Goal: Information Seeking & Learning: Learn about a topic

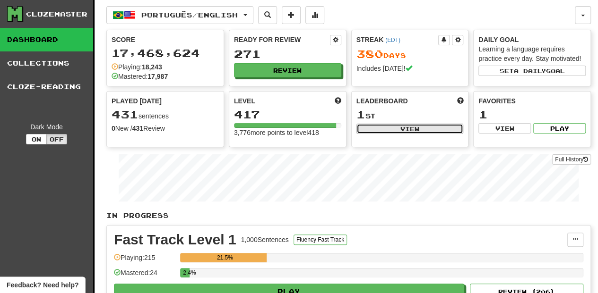
click at [385, 126] on button "View" at bounding box center [409, 129] width 107 height 10
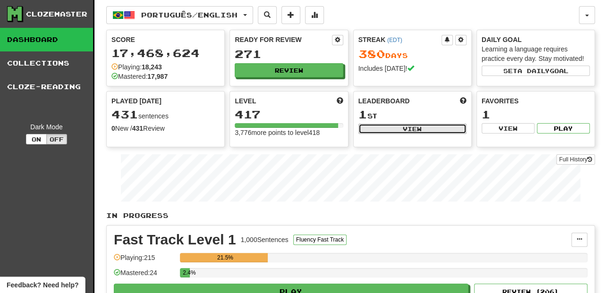
select select "**********"
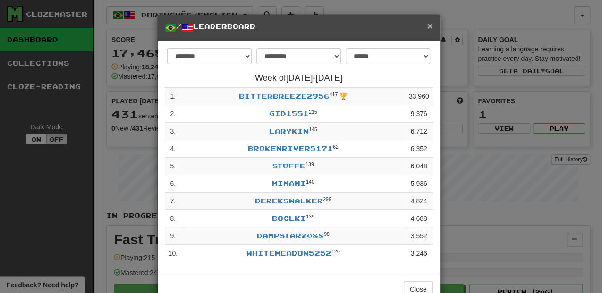
click at [427, 28] on span "×" at bounding box center [430, 25] width 6 height 11
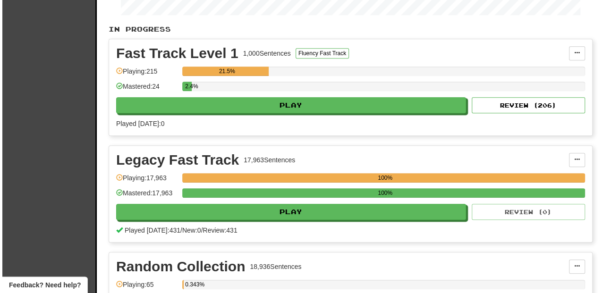
scroll to position [189, 0]
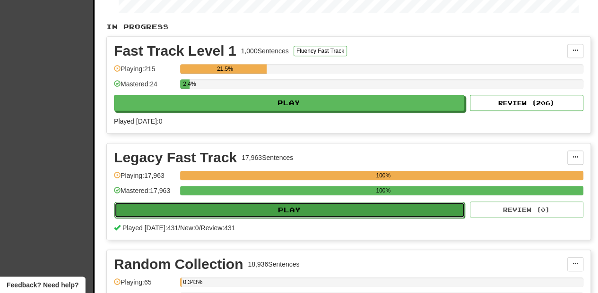
click at [258, 212] on button "Play" at bounding box center [289, 210] width 350 height 16
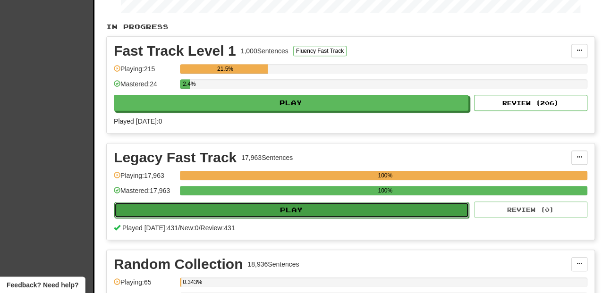
select select "**"
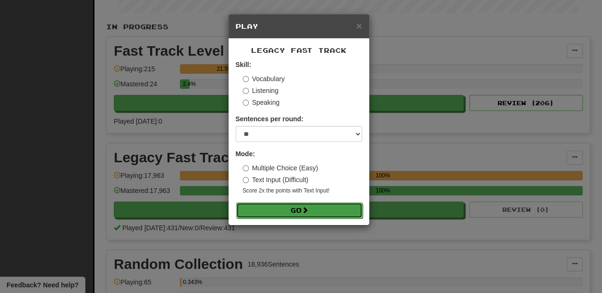
click at [276, 209] on button "Go" at bounding box center [299, 211] width 127 height 16
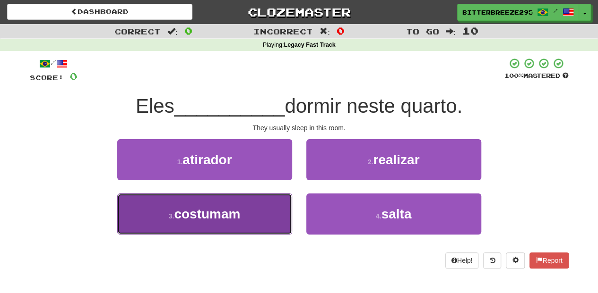
click at [266, 215] on button "3 . costumam" at bounding box center [204, 214] width 175 height 41
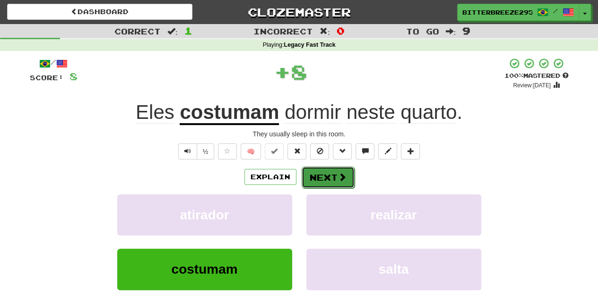
click at [328, 176] on button "Next" at bounding box center [327, 178] width 53 height 22
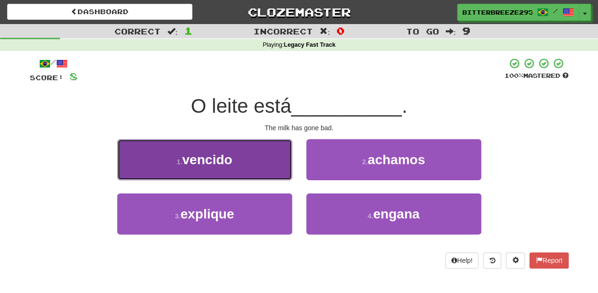
click at [267, 173] on button "1 . vencido" at bounding box center [204, 159] width 175 height 41
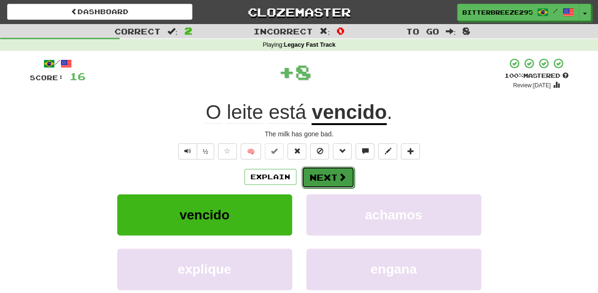
click at [318, 172] on button "Next" at bounding box center [327, 178] width 53 height 22
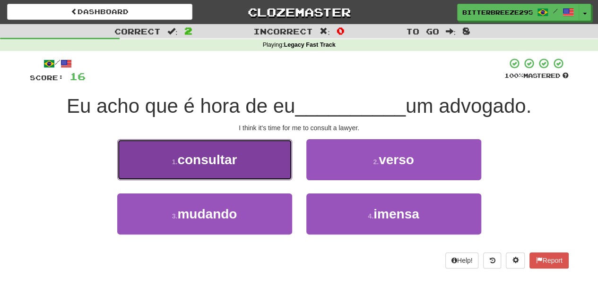
click at [241, 169] on button "1 . consultar" at bounding box center [204, 159] width 175 height 41
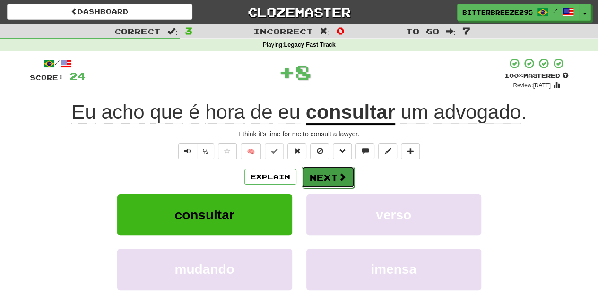
click at [310, 180] on button "Next" at bounding box center [327, 178] width 53 height 22
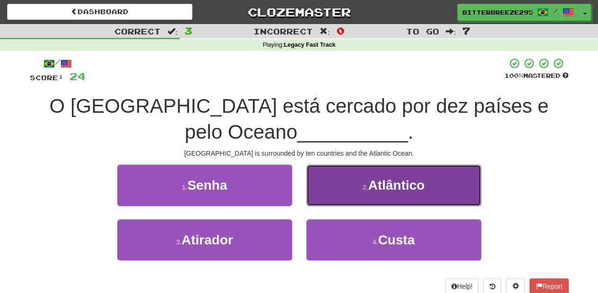
click at [329, 180] on button "2 . Atlântico" at bounding box center [393, 185] width 175 height 41
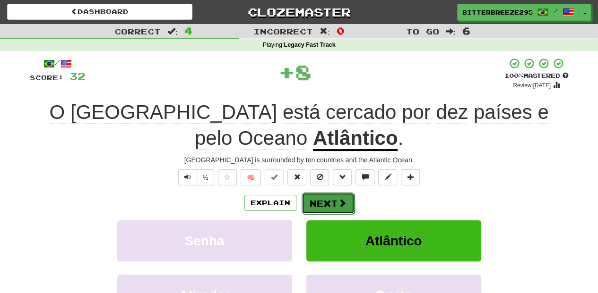
click at [317, 195] on button "Next" at bounding box center [327, 204] width 53 height 22
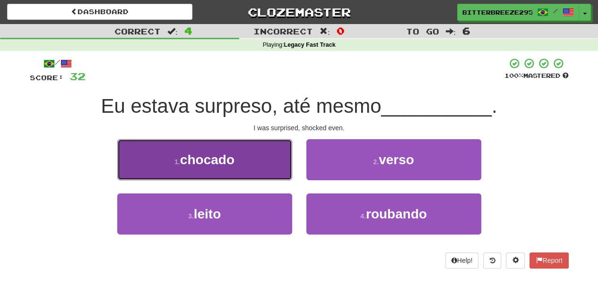
click at [274, 173] on button "1 . chocado" at bounding box center [204, 159] width 175 height 41
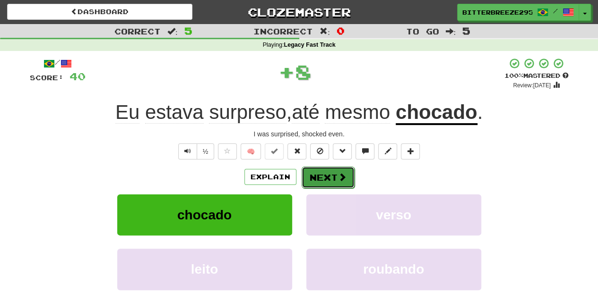
click at [324, 180] on button "Next" at bounding box center [327, 178] width 53 height 22
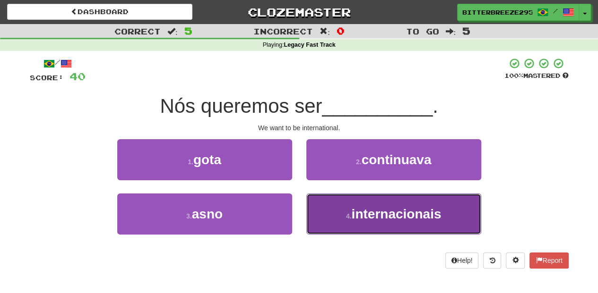
click at [328, 214] on button "4 . internacionais" at bounding box center [393, 214] width 175 height 41
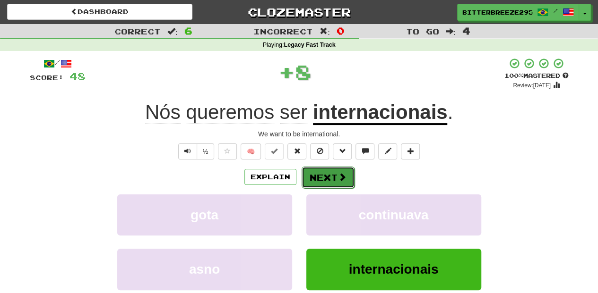
click at [326, 182] on button "Next" at bounding box center [327, 178] width 53 height 22
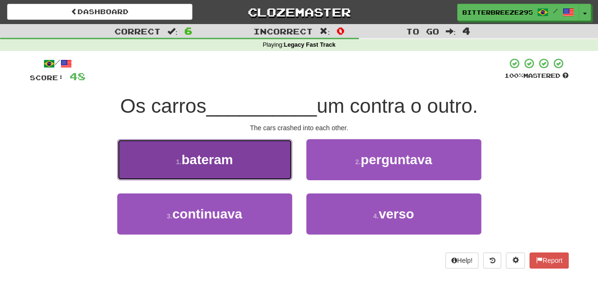
click at [271, 167] on button "1 . bateram" at bounding box center [204, 159] width 175 height 41
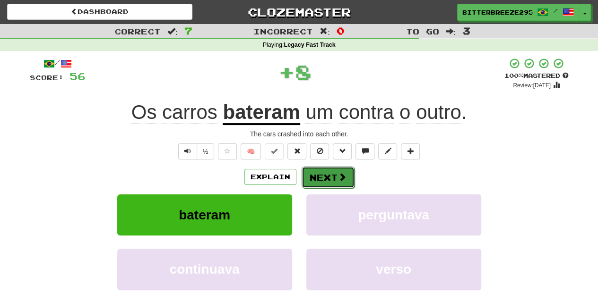
click at [315, 175] on button "Next" at bounding box center [327, 178] width 53 height 22
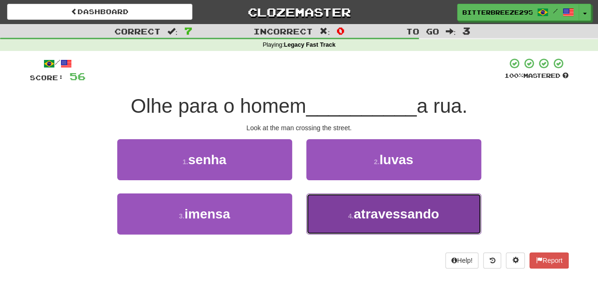
click at [329, 197] on button "4 . atravessando" at bounding box center [393, 214] width 175 height 41
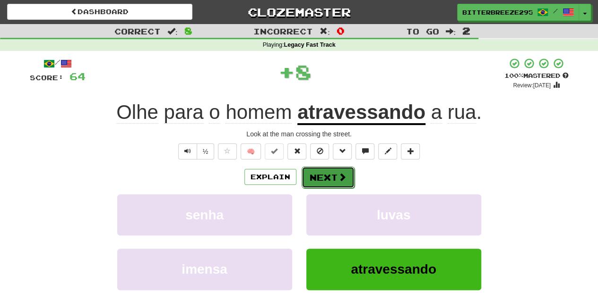
click at [326, 176] on button "Next" at bounding box center [327, 178] width 53 height 22
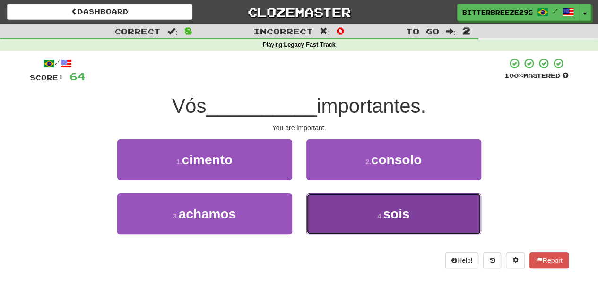
click at [364, 220] on button "4 . sois" at bounding box center [393, 214] width 175 height 41
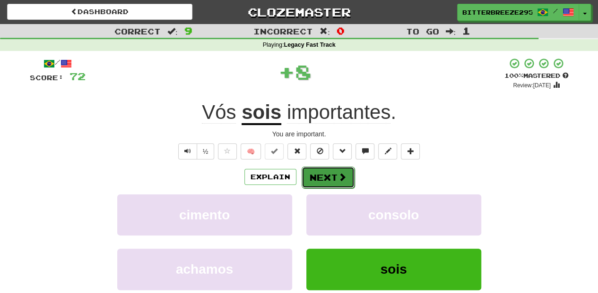
click at [341, 179] on span at bounding box center [342, 177] width 9 height 9
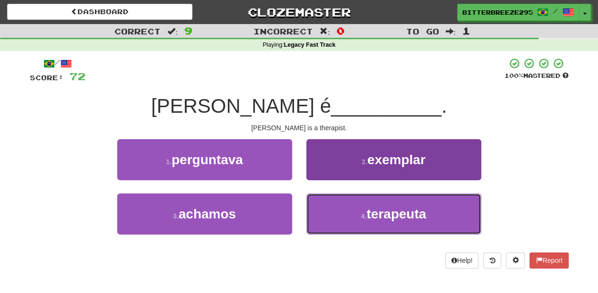
click at [336, 204] on button "4 . terapeuta" at bounding box center [393, 214] width 175 height 41
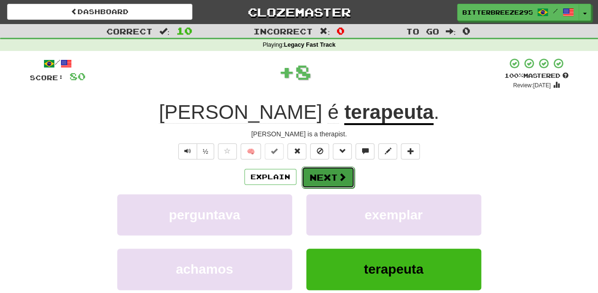
click at [331, 167] on button "Next" at bounding box center [327, 178] width 53 height 22
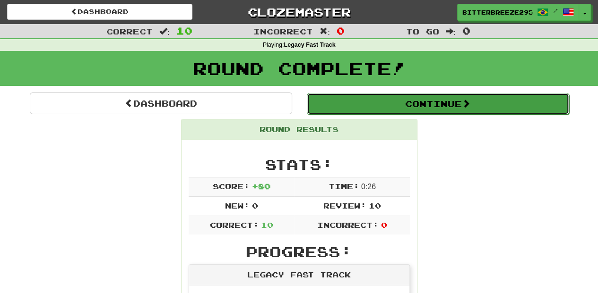
click at [356, 98] on button "Continue" at bounding box center [438, 104] width 262 height 22
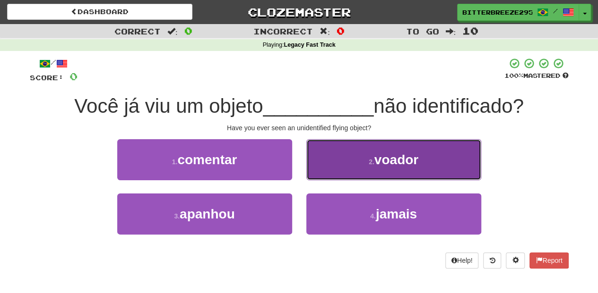
click at [333, 170] on button "2 . voador" at bounding box center [393, 159] width 175 height 41
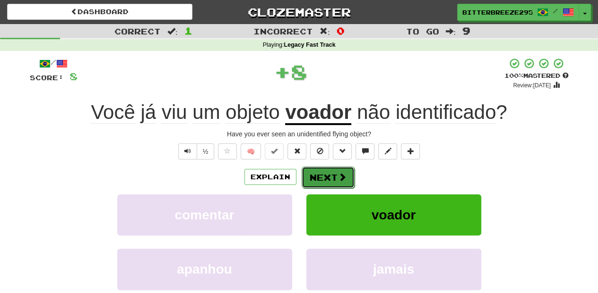
click at [326, 172] on button "Next" at bounding box center [327, 178] width 53 height 22
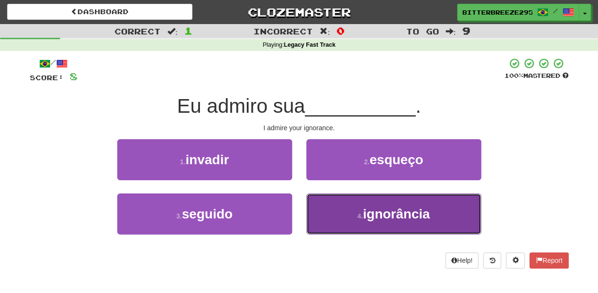
click at [327, 196] on button "4 . ignorância" at bounding box center [393, 214] width 175 height 41
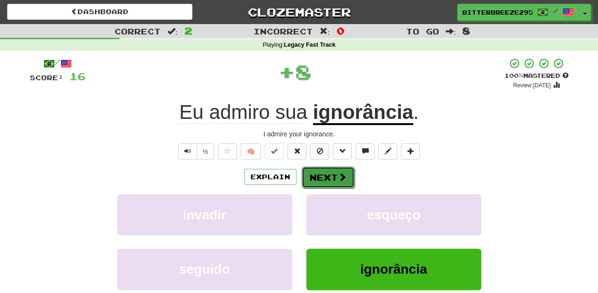
click at [322, 179] on button "Next" at bounding box center [327, 178] width 53 height 22
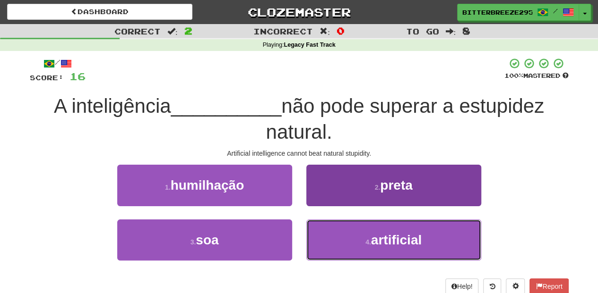
drag, startPoint x: 329, startPoint y: 225, endPoint x: 329, endPoint y: 232, distance: 7.6
click at [329, 232] on button "4 . artificial" at bounding box center [393, 240] width 175 height 41
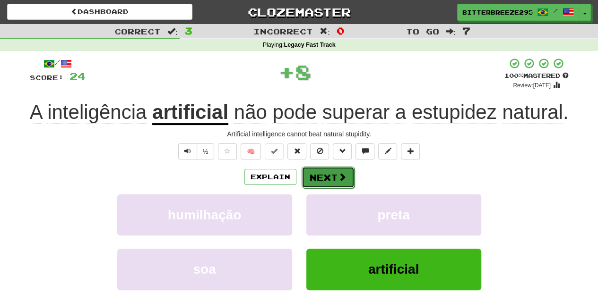
click at [324, 179] on button "Next" at bounding box center [327, 178] width 53 height 22
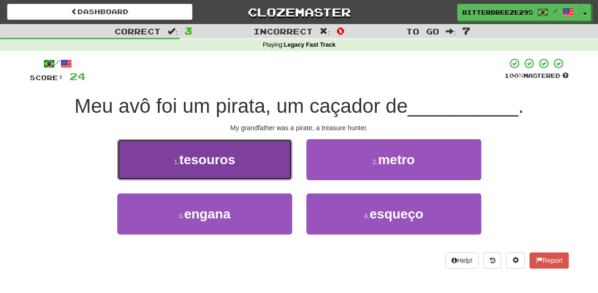
click at [280, 174] on button "1 . tesouros" at bounding box center [204, 159] width 175 height 41
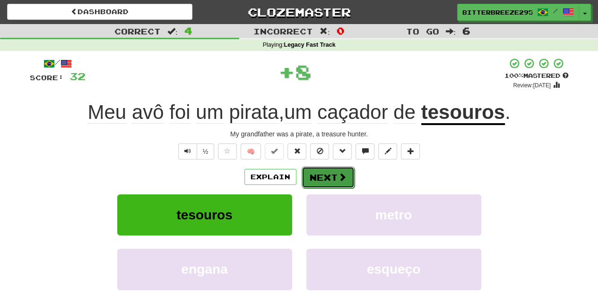
click at [308, 178] on button "Next" at bounding box center [327, 178] width 53 height 22
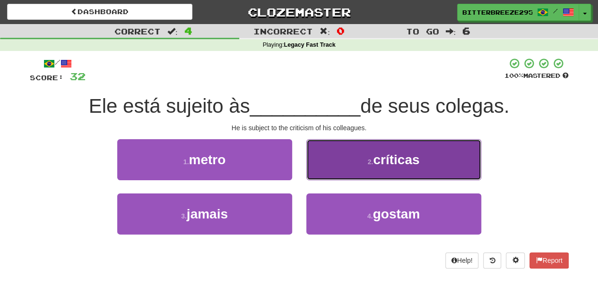
click at [324, 167] on button "2 . críticas" at bounding box center [393, 159] width 175 height 41
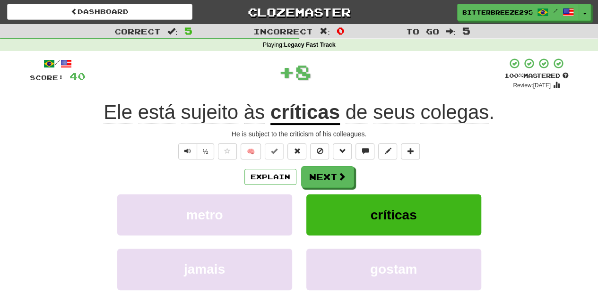
click at [323, 168] on button "Next" at bounding box center [327, 177] width 53 height 22
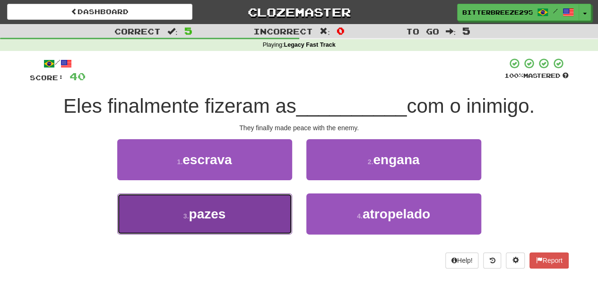
click at [267, 208] on button "3 . pazes" at bounding box center [204, 214] width 175 height 41
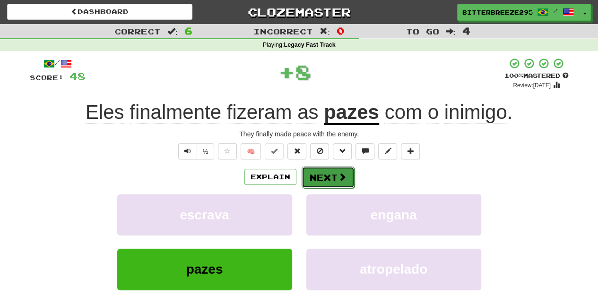
click at [313, 177] on button "Next" at bounding box center [327, 178] width 53 height 22
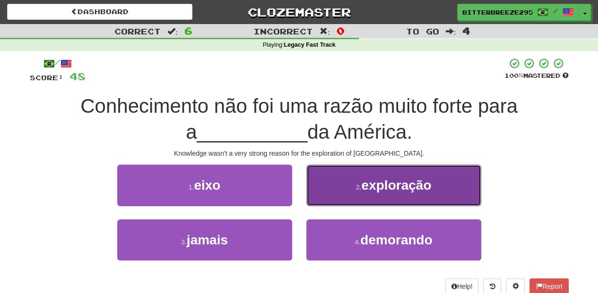
click at [330, 194] on button "2 . exploração" at bounding box center [393, 185] width 175 height 41
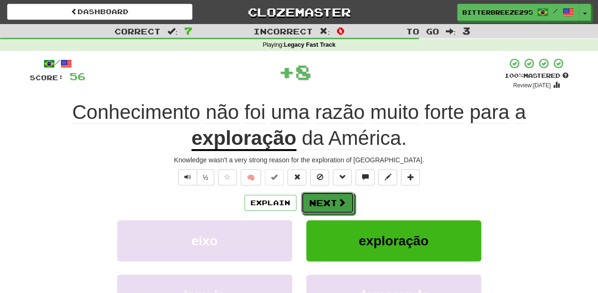
click at [330, 194] on button "Next" at bounding box center [327, 203] width 53 height 22
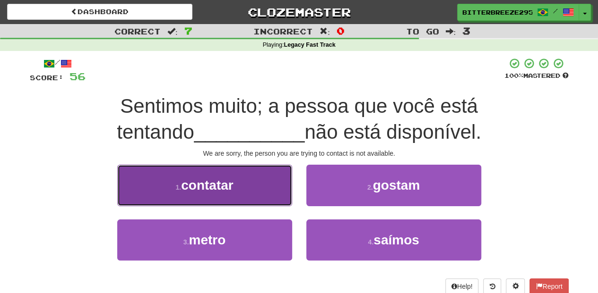
click at [255, 194] on button "1 . contatar" at bounding box center [204, 185] width 175 height 41
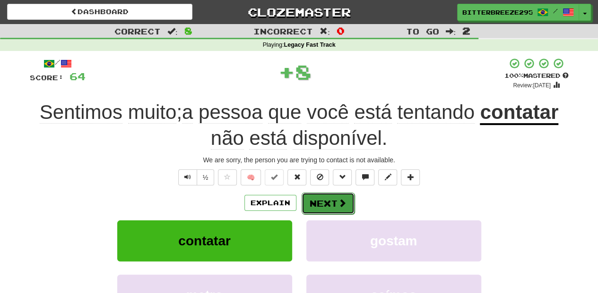
click at [317, 202] on button "Next" at bounding box center [327, 204] width 53 height 22
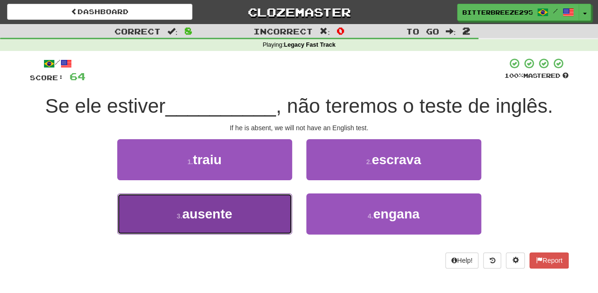
click at [254, 209] on button "3 . ausente" at bounding box center [204, 214] width 175 height 41
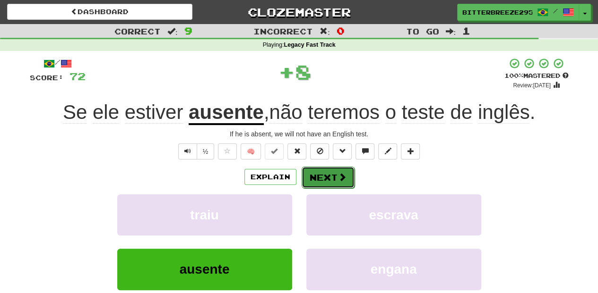
click at [317, 180] on button "Next" at bounding box center [327, 178] width 53 height 22
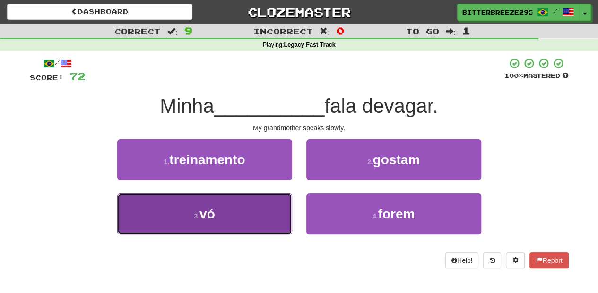
click at [277, 214] on button "3 . vó" at bounding box center [204, 214] width 175 height 41
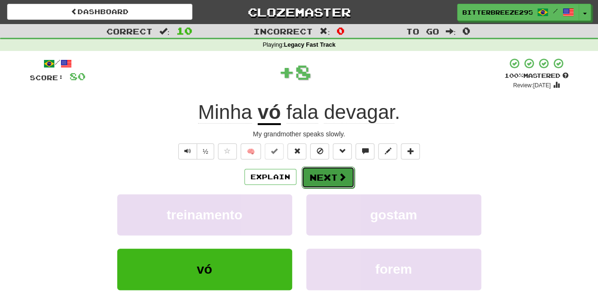
click at [322, 182] on button "Next" at bounding box center [327, 178] width 53 height 22
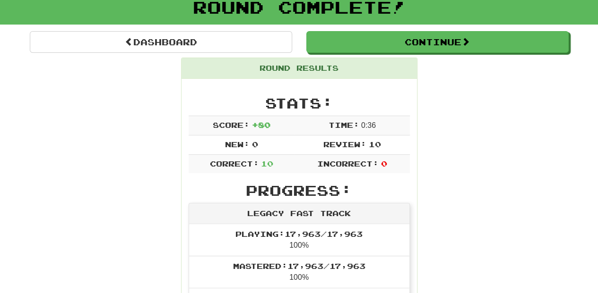
scroll to position [31, 0]
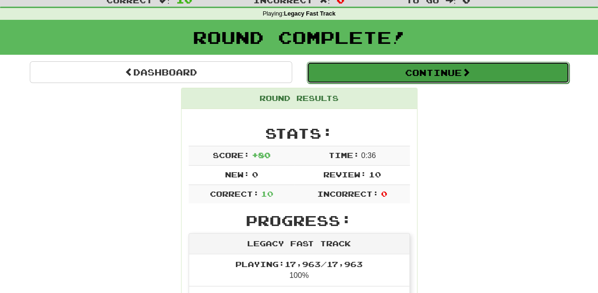
click at [361, 69] on button "Continue" at bounding box center [438, 73] width 262 height 22
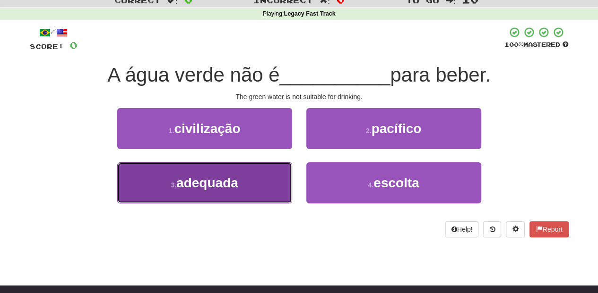
click at [266, 188] on button "3 . adequada" at bounding box center [204, 183] width 175 height 41
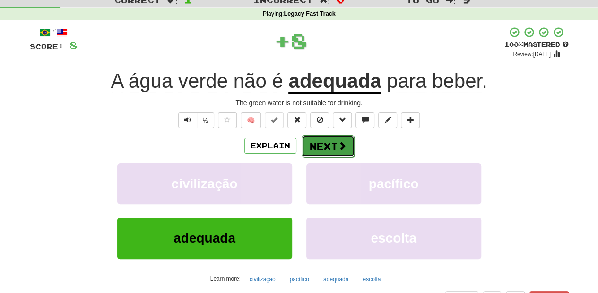
click at [315, 147] on button "Next" at bounding box center [327, 147] width 53 height 22
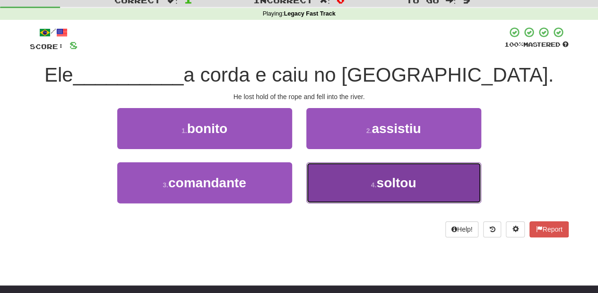
click at [334, 178] on button "4 . soltou" at bounding box center [393, 183] width 175 height 41
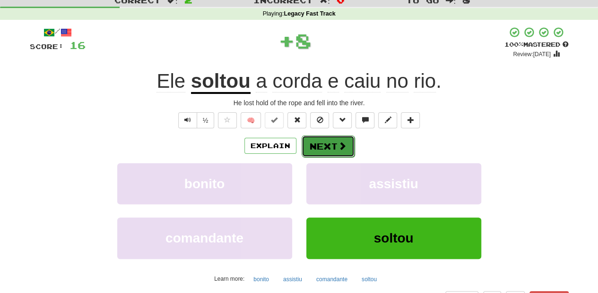
click at [326, 147] on button "Next" at bounding box center [327, 147] width 53 height 22
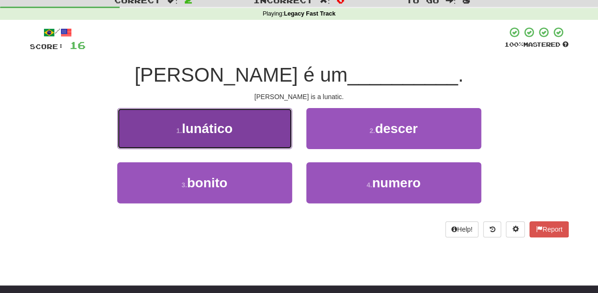
click at [274, 140] on button "1 . lunático" at bounding box center [204, 128] width 175 height 41
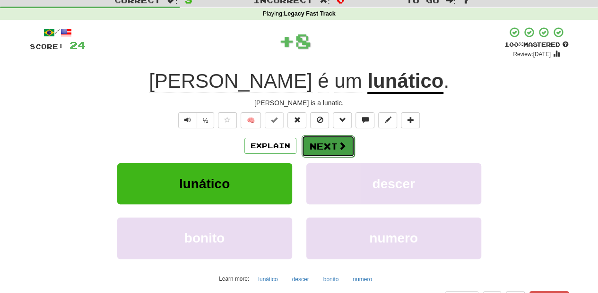
click at [314, 145] on button "Next" at bounding box center [327, 147] width 53 height 22
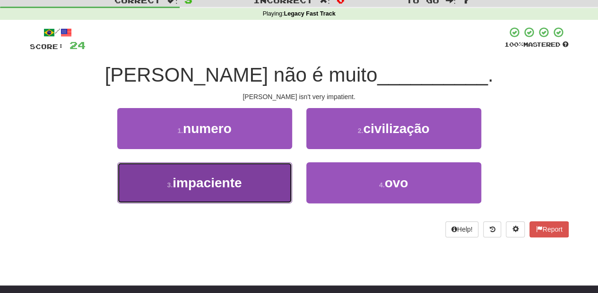
click at [258, 181] on button "3 . impaciente" at bounding box center [204, 183] width 175 height 41
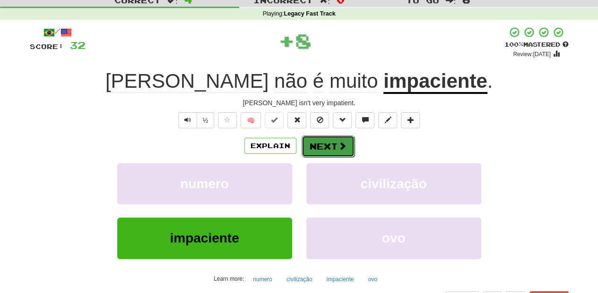
click at [313, 152] on button "Next" at bounding box center [327, 147] width 53 height 22
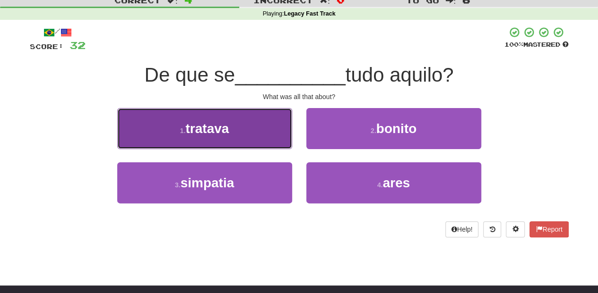
click at [243, 144] on button "1 . tratava" at bounding box center [204, 128] width 175 height 41
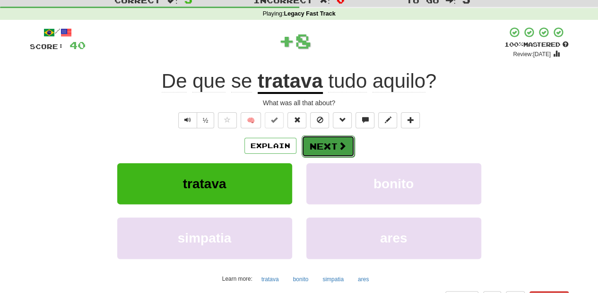
click at [301, 143] on button "Next" at bounding box center [327, 147] width 53 height 22
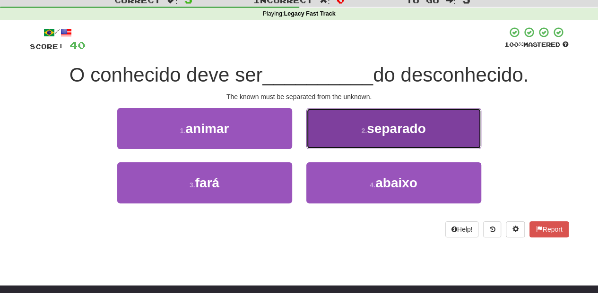
click at [359, 139] on button "2 . separado" at bounding box center [393, 128] width 175 height 41
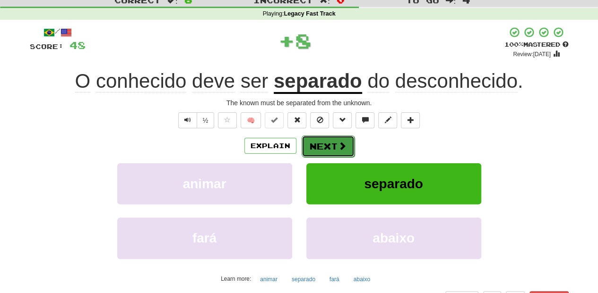
click at [329, 148] on button "Next" at bounding box center [327, 147] width 53 height 22
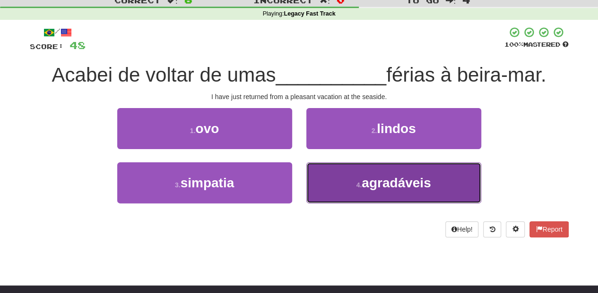
click at [320, 178] on button "4 . agradáveis" at bounding box center [393, 183] width 175 height 41
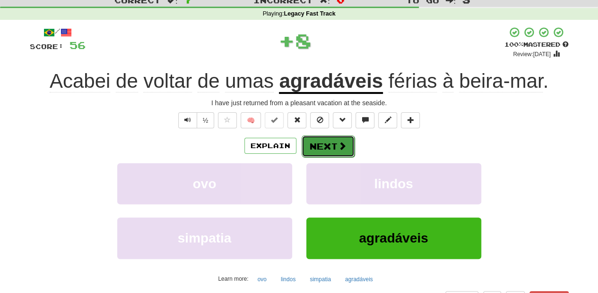
click at [312, 141] on button "Next" at bounding box center [327, 147] width 53 height 22
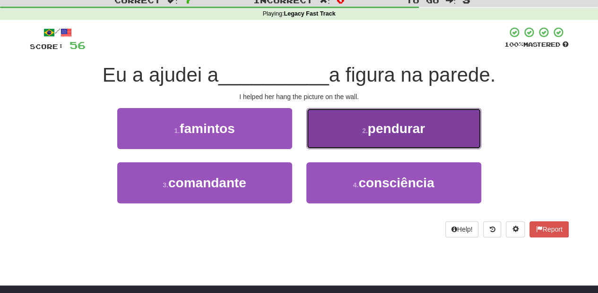
click at [327, 144] on button "2 . pendurar" at bounding box center [393, 128] width 175 height 41
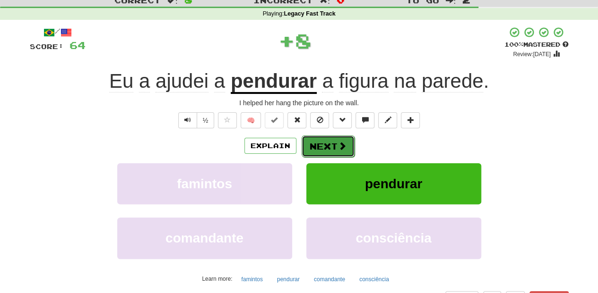
click at [325, 145] on button "Next" at bounding box center [327, 147] width 53 height 22
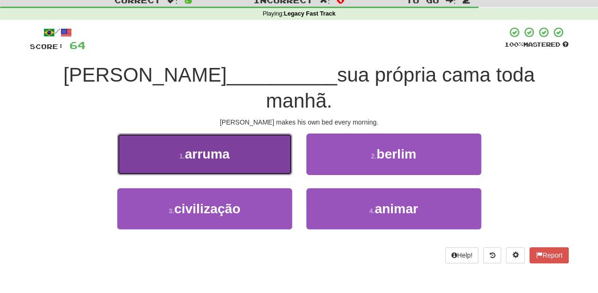
click at [278, 135] on button "1 . arruma" at bounding box center [204, 154] width 175 height 41
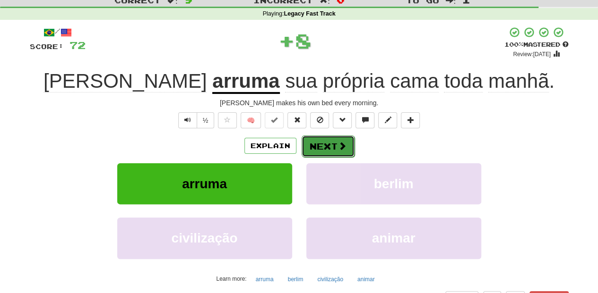
click at [329, 143] on button "Next" at bounding box center [327, 147] width 53 height 22
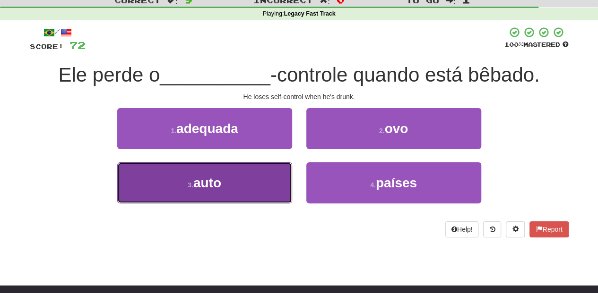
click at [262, 180] on button "3 . auto" at bounding box center [204, 183] width 175 height 41
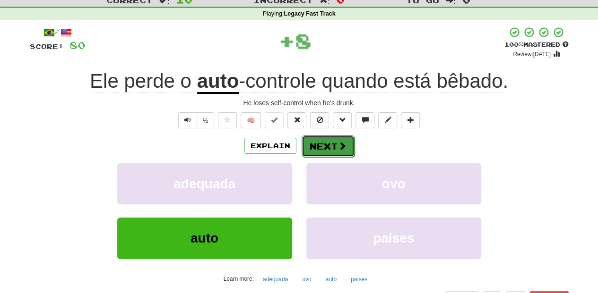
click at [328, 145] on button "Next" at bounding box center [327, 147] width 53 height 22
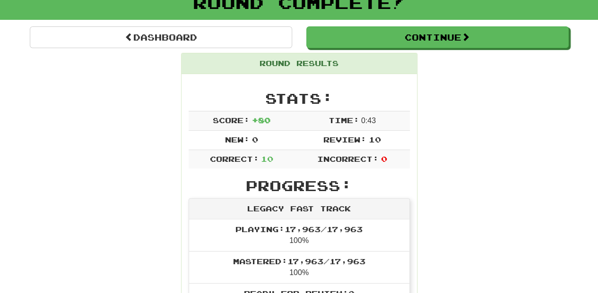
scroll to position [63, 0]
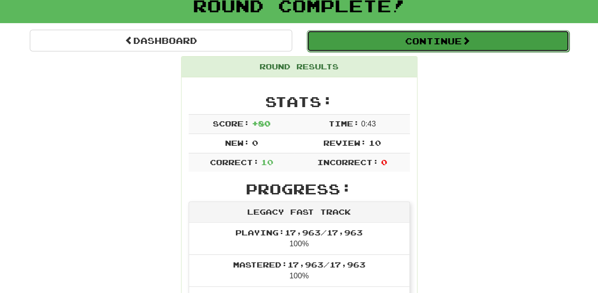
click at [384, 46] on button "Continue" at bounding box center [438, 41] width 262 height 22
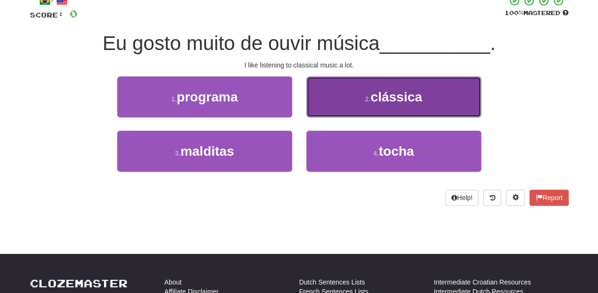
click at [332, 112] on button "2 . clássica" at bounding box center [393, 97] width 175 height 41
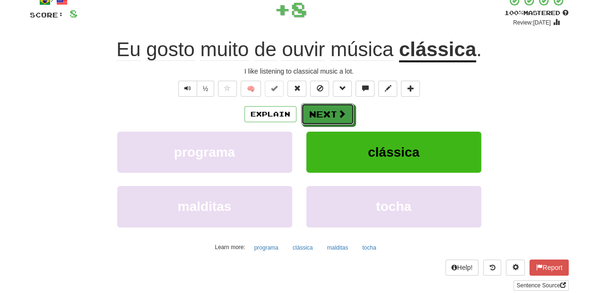
click at [332, 112] on button "Next" at bounding box center [327, 114] width 53 height 22
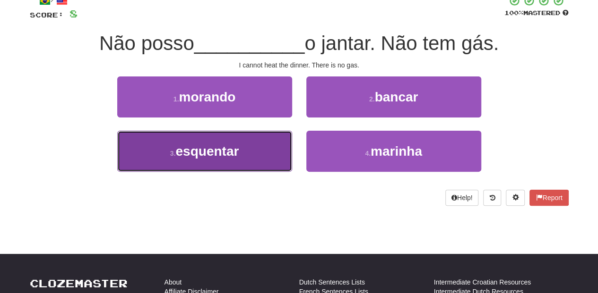
click at [271, 153] on button "3 . esquentar" at bounding box center [204, 151] width 175 height 41
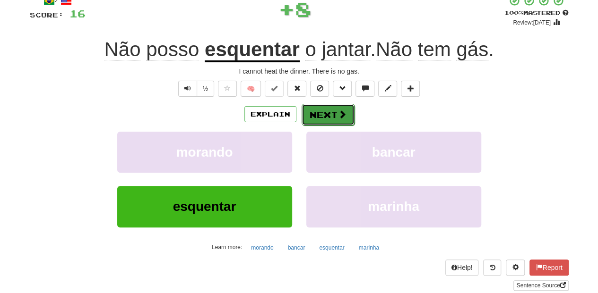
click at [324, 119] on button "Next" at bounding box center [327, 115] width 53 height 22
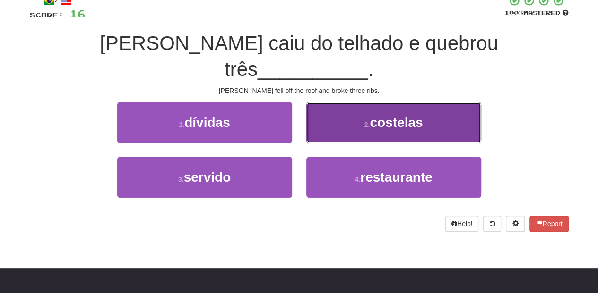
click at [328, 104] on button "2 . costelas" at bounding box center [393, 122] width 175 height 41
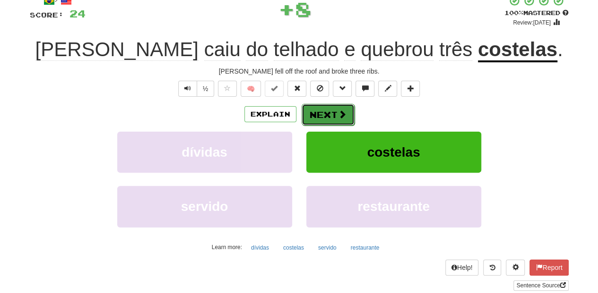
click at [323, 111] on button "Next" at bounding box center [327, 115] width 53 height 22
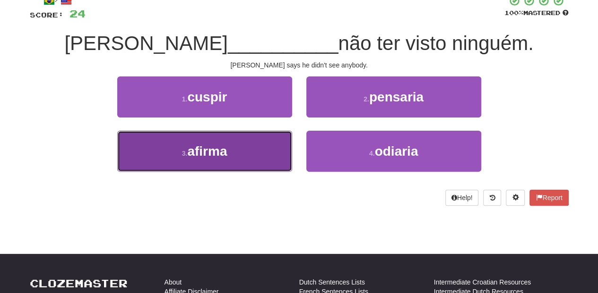
click at [268, 155] on button "3 . afirma" at bounding box center [204, 151] width 175 height 41
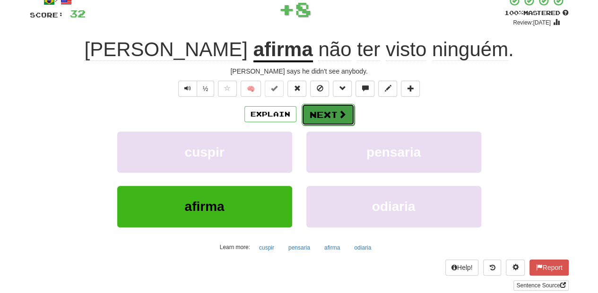
click at [326, 116] on button "Next" at bounding box center [327, 115] width 53 height 22
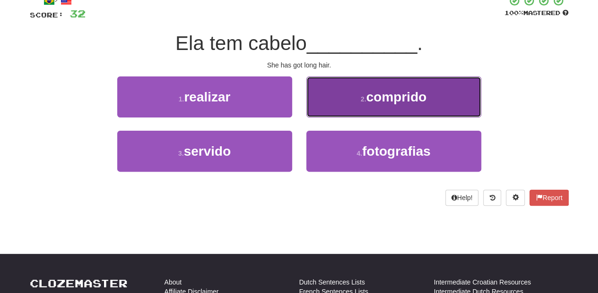
click at [324, 112] on button "2 . comprido" at bounding box center [393, 97] width 175 height 41
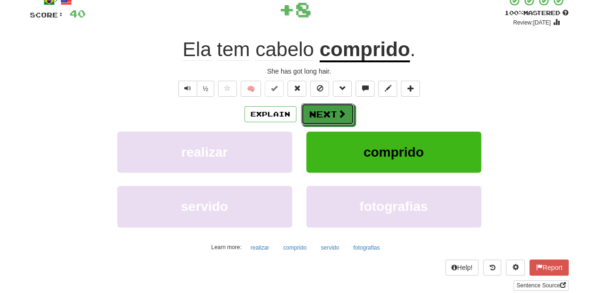
click at [324, 112] on button "Next" at bounding box center [327, 114] width 53 height 22
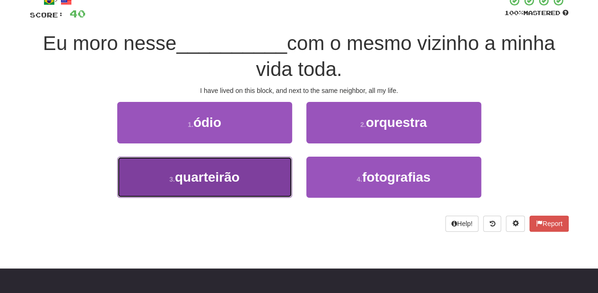
click at [260, 175] on button "3 . quarteirão" at bounding box center [204, 177] width 175 height 41
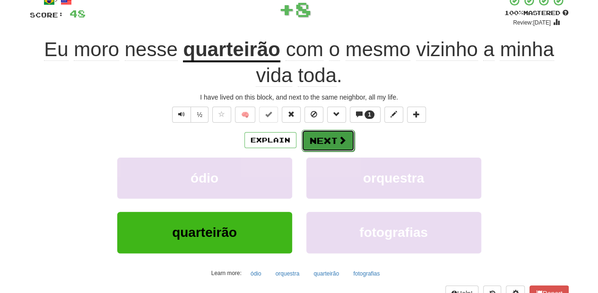
click at [319, 136] on button "Next" at bounding box center [327, 141] width 53 height 22
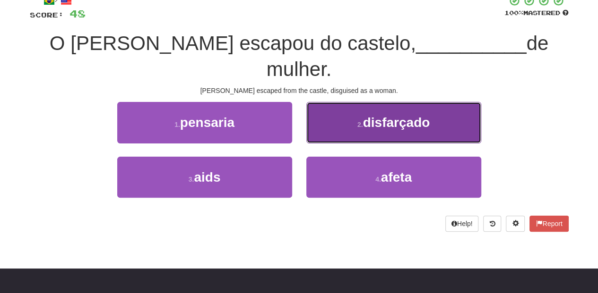
click at [338, 109] on button "2 . disfarçado" at bounding box center [393, 122] width 175 height 41
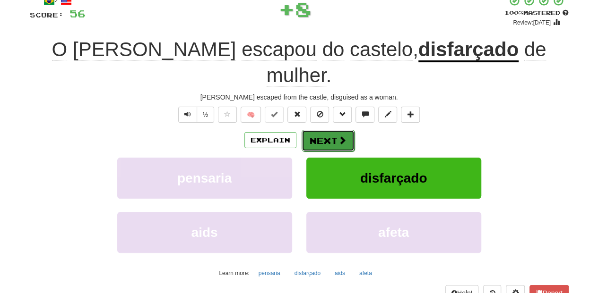
click at [332, 130] on button "Next" at bounding box center [327, 141] width 53 height 22
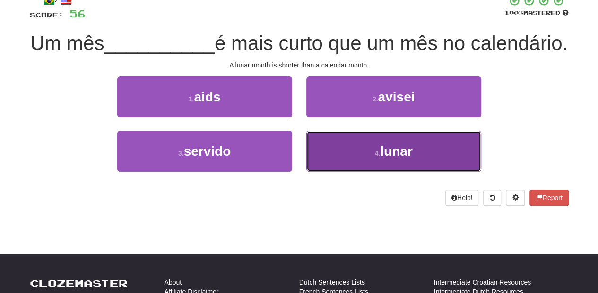
click at [345, 172] on button "4 . lunar" at bounding box center [393, 151] width 175 height 41
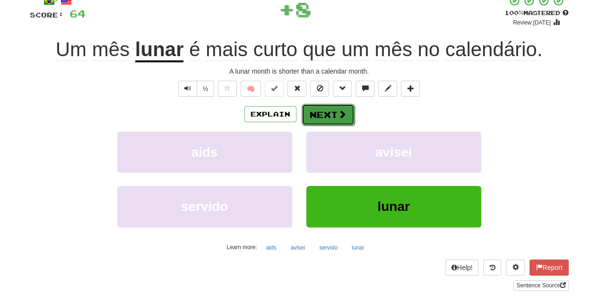
click at [327, 112] on button "Next" at bounding box center [327, 115] width 53 height 22
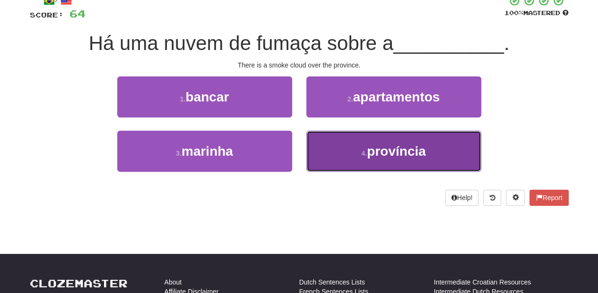
click at [338, 144] on button "4 . província" at bounding box center [393, 151] width 175 height 41
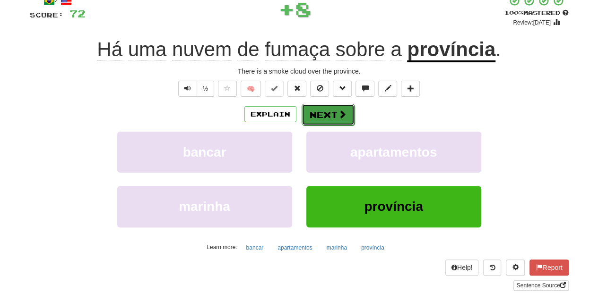
click at [325, 112] on button "Next" at bounding box center [327, 115] width 53 height 22
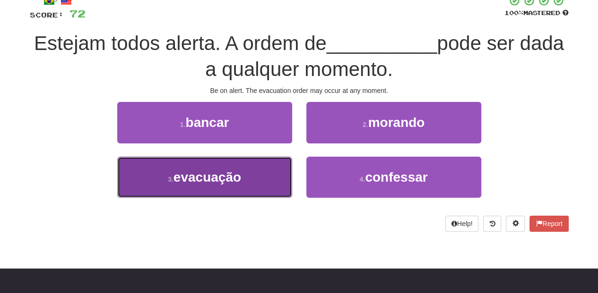
click at [260, 178] on button "3 . evacuação" at bounding box center [204, 177] width 175 height 41
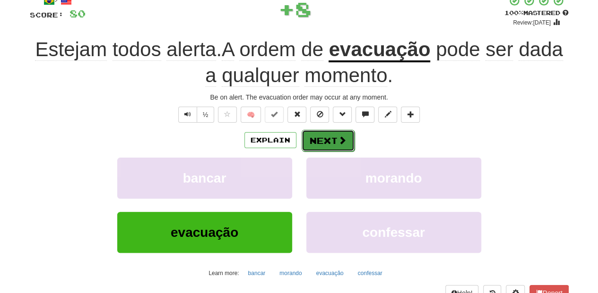
click at [318, 137] on button "Next" at bounding box center [327, 141] width 53 height 22
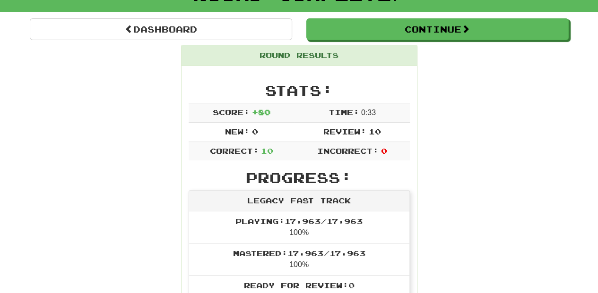
scroll to position [73, 0]
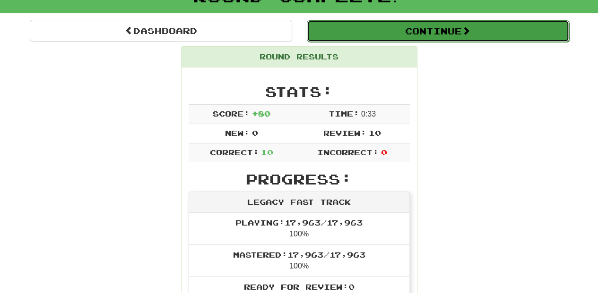
click at [370, 24] on button "Continue" at bounding box center [438, 31] width 262 height 22
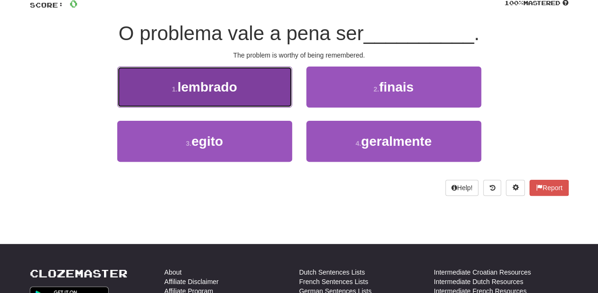
click at [237, 96] on button "1 . lembrado" at bounding box center [204, 87] width 175 height 41
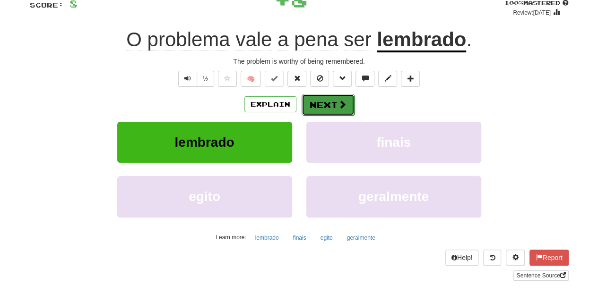
click at [310, 103] on button "Next" at bounding box center [327, 105] width 53 height 22
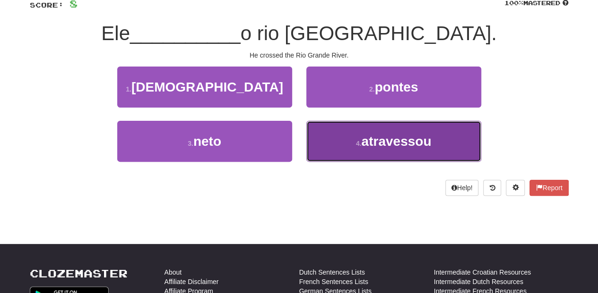
click at [327, 145] on button "4 . atravessou" at bounding box center [393, 141] width 175 height 41
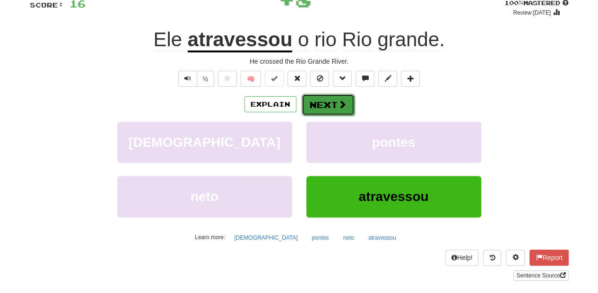
click at [330, 107] on button "Next" at bounding box center [327, 105] width 53 height 22
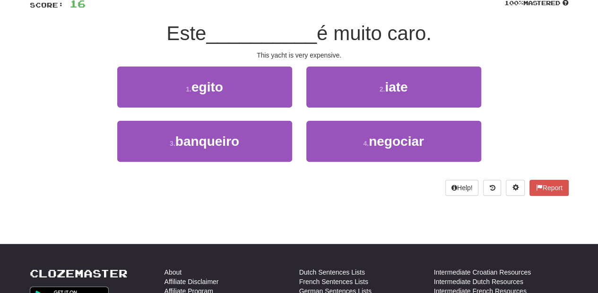
click at [304, 110] on div "2 . iate" at bounding box center [393, 94] width 189 height 54
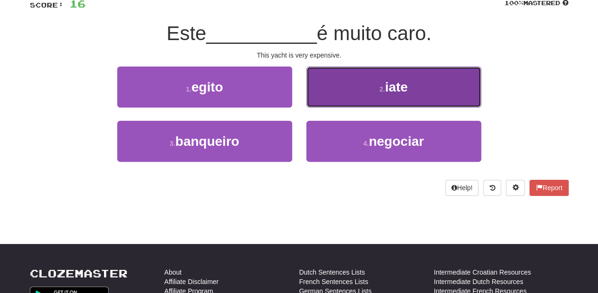
click at [312, 101] on button "2 . iate" at bounding box center [393, 87] width 175 height 41
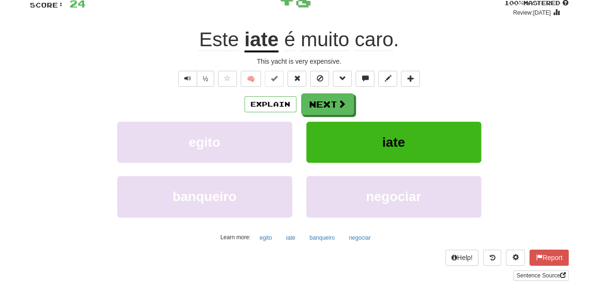
click at [312, 101] on button "Next" at bounding box center [327, 105] width 53 height 22
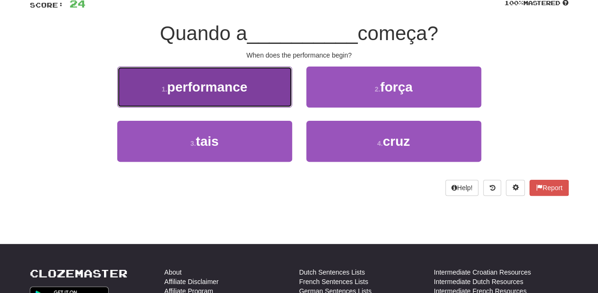
click at [282, 95] on button "1 . performance" at bounding box center [204, 87] width 175 height 41
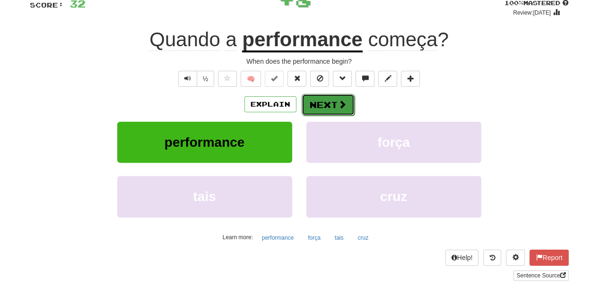
click at [306, 98] on button "Next" at bounding box center [327, 105] width 53 height 22
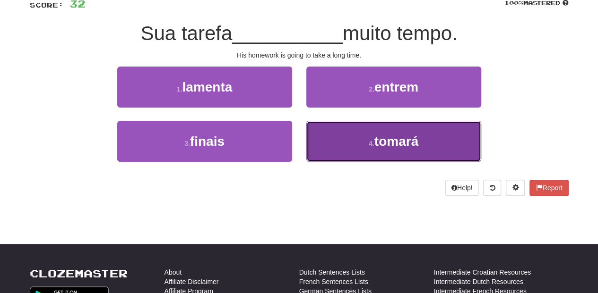
click at [328, 130] on button "4 . tomará" at bounding box center [393, 141] width 175 height 41
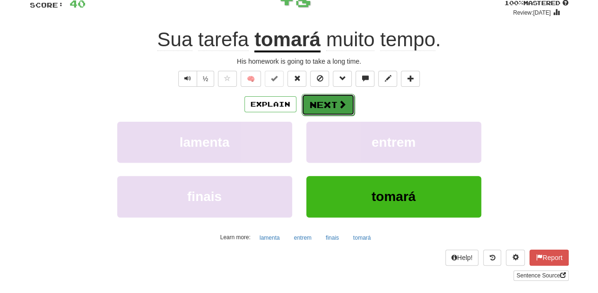
click at [320, 99] on button "Next" at bounding box center [327, 105] width 53 height 22
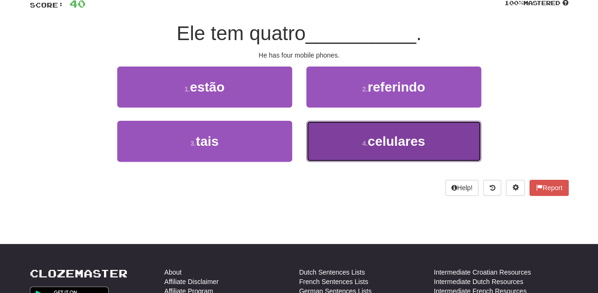
click at [321, 135] on button "4 . celulares" at bounding box center [393, 141] width 175 height 41
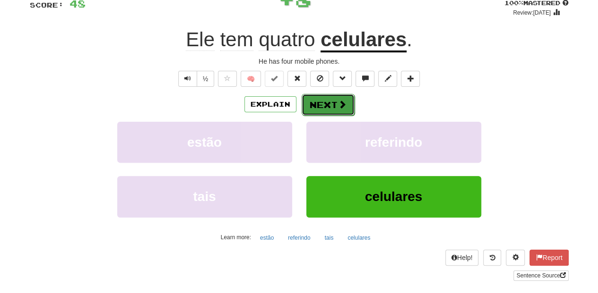
click at [318, 106] on button "Next" at bounding box center [327, 105] width 53 height 22
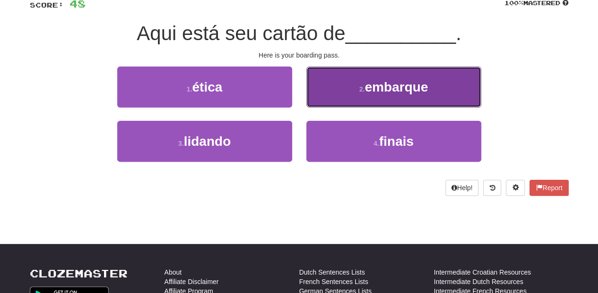
click at [318, 103] on button "2 . embarque" at bounding box center [393, 87] width 175 height 41
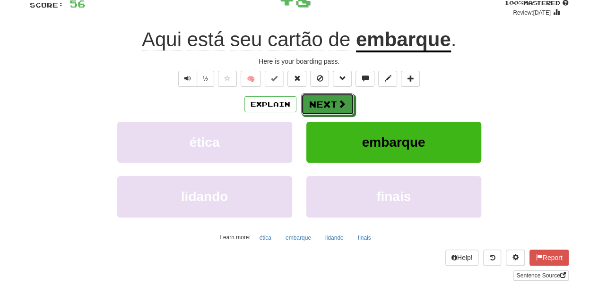
click at [318, 103] on button "Next" at bounding box center [327, 105] width 53 height 22
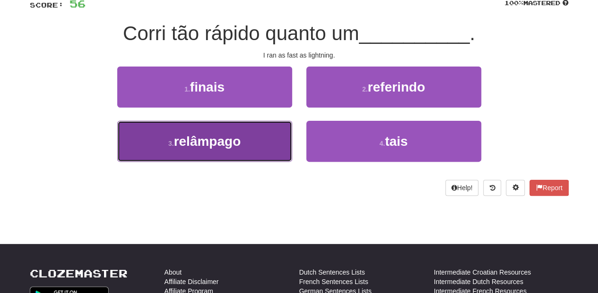
click at [273, 136] on button "3 . relâmpago" at bounding box center [204, 141] width 175 height 41
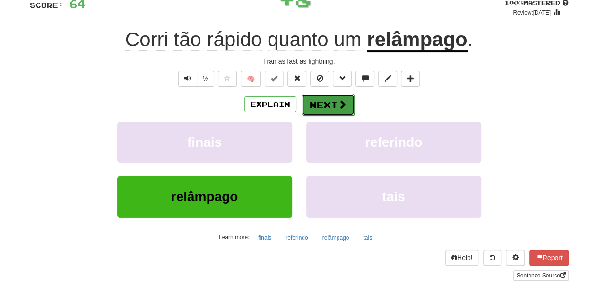
click at [320, 109] on button "Next" at bounding box center [327, 105] width 53 height 22
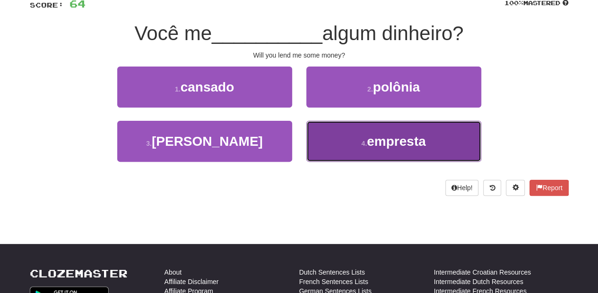
click at [319, 129] on button "4 . empresta" at bounding box center [393, 141] width 175 height 41
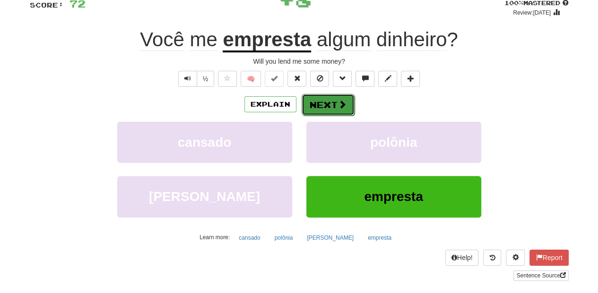
click at [317, 102] on button "Next" at bounding box center [327, 105] width 53 height 22
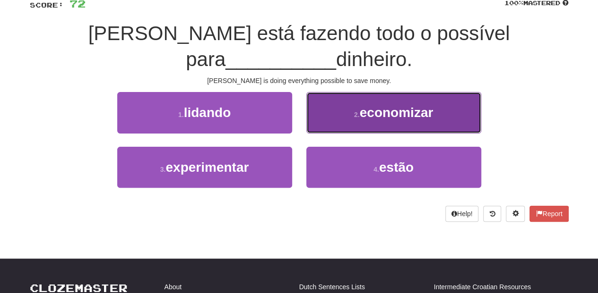
click at [317, 101] on button "2 . economizar" at bounding box center [393, 112] width 175 height 41
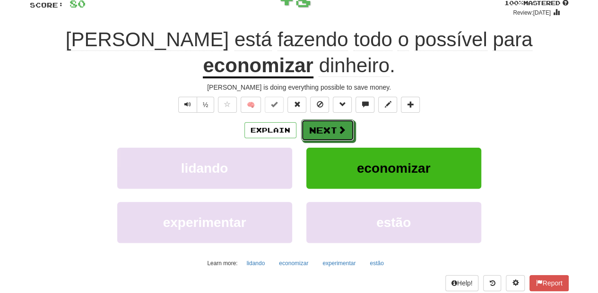
click at [317, 120] on button "Next" at bounding box center [327, 131] width 53 height 22
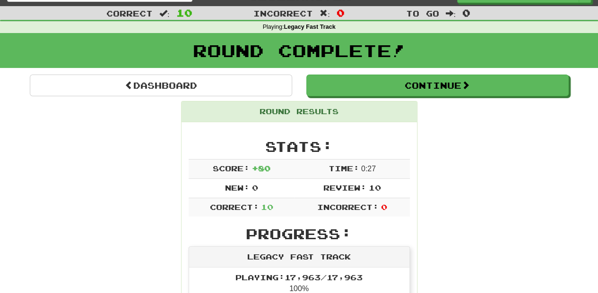
scroll to position [0, 0]
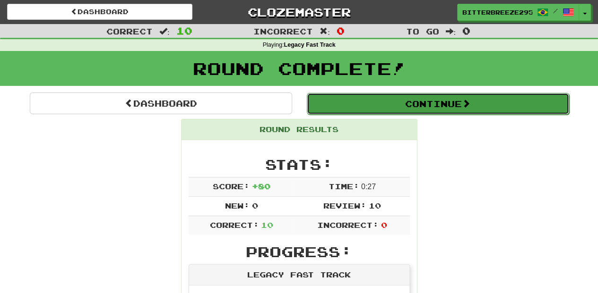
click at [367, 108] on button "Continue" at bounding box center [438, 104] width 262 height 22
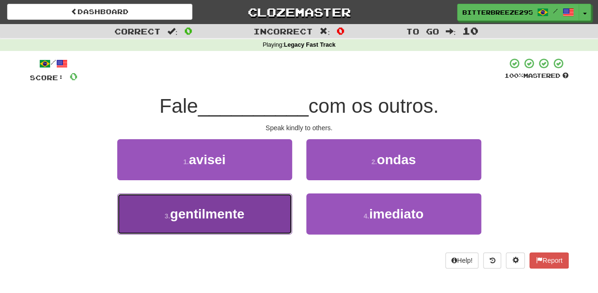
click at [260, 222] on button "3 . gentilmente" at bounding box center [204, 214] width 175 height 41
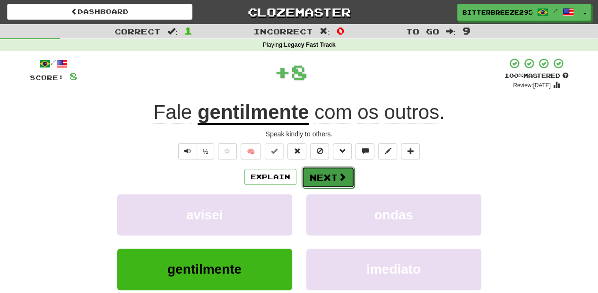
click at [336, 178] on button "Next" at bounding box center [327, 178] width 53 height 22
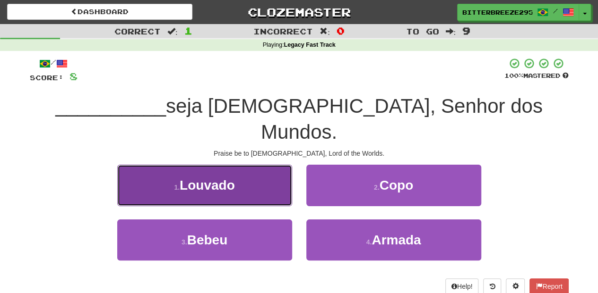
click at [280, 173] on button "1 . Louvado" at bounding box center [204, 185] width 175 height 41
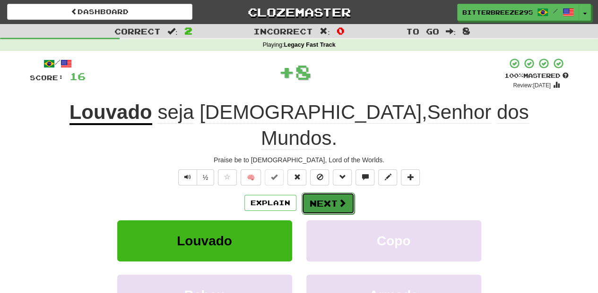
click at [326, 193] on button "Next" at bounding box center [327, 204] width 53 height 22
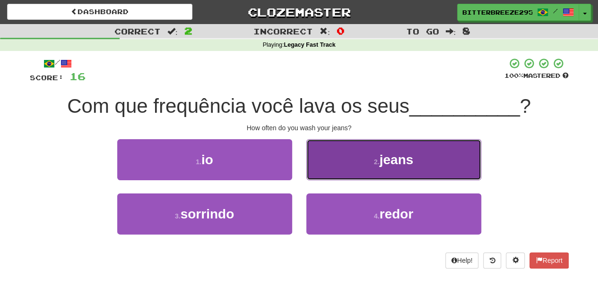
click at [329, 169] on button "2 . jeans" at bounding box center [393, 159] width 175 height 41
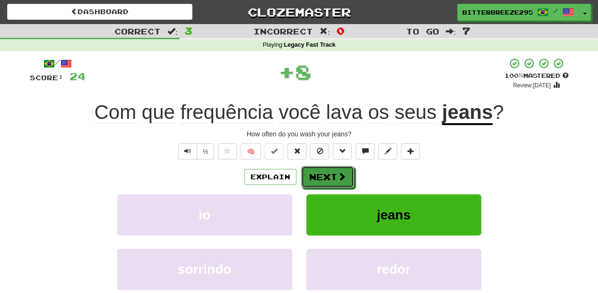
click at [327, 172] on button "Next" at bounding box center [327, 177] width 53 height 22
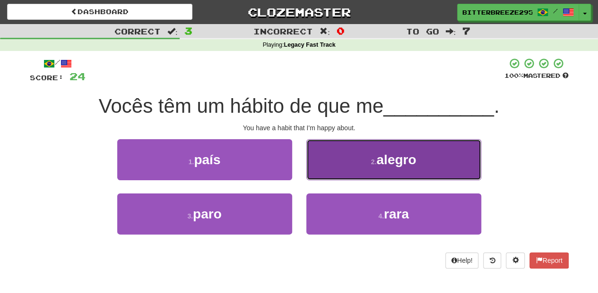
click at [332, 173] on button "2 . alegro" at bounding box center [393, 159] width 175 height 41
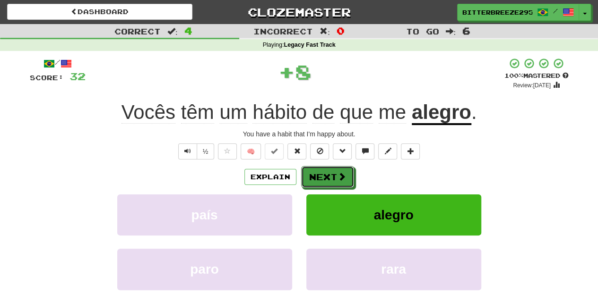
click at [332, 173] on button "Next" at bounding box center [327, 177] width 53 height 22
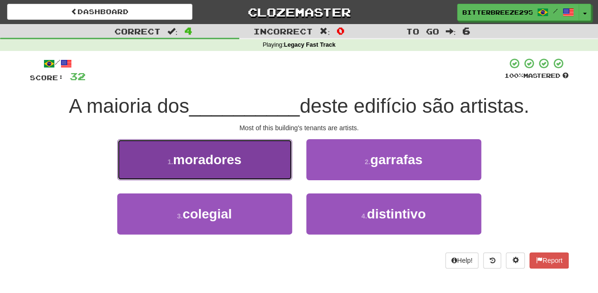
click at [257, 170] on button "1 . moradores" at bounding box center [204, 159] width 175 height 41
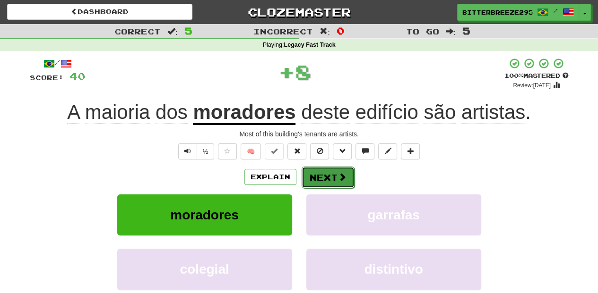
click at [326, 182] on button "Next" at bounding box center [327, 178] width 53 height 22
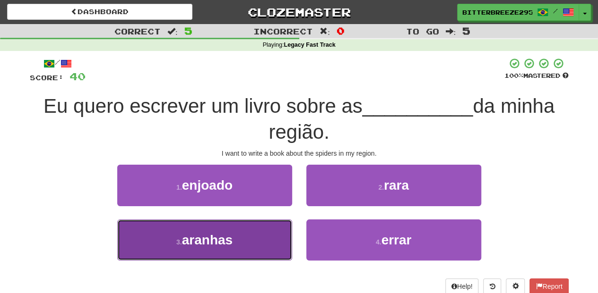
click at [260, 240] on button "3 . aranhas" at bounding box center [204, 240] width 175 height 41
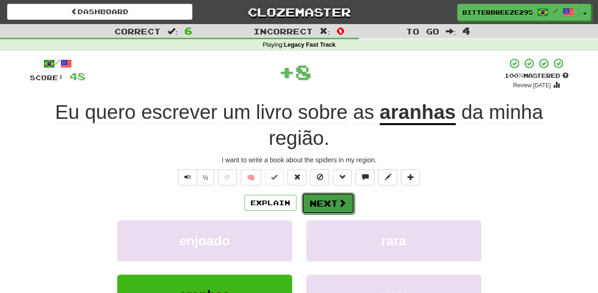
click at [319, 202] on button "Next" at bounding box center [327, 204] width 53 height 22
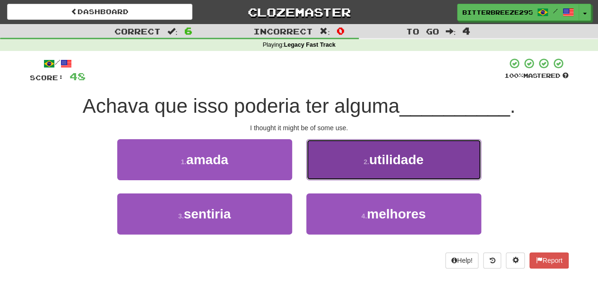
click at [334, 172] on button "2 . utilidade" at bounding box center [393, 159] width 175 height 41
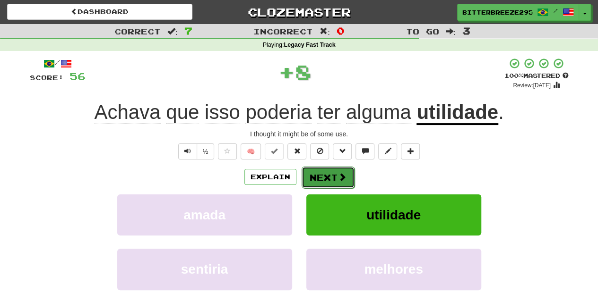
click at [333, 172] on button "Next" at bounding box center [327, 178] width 53 height 22
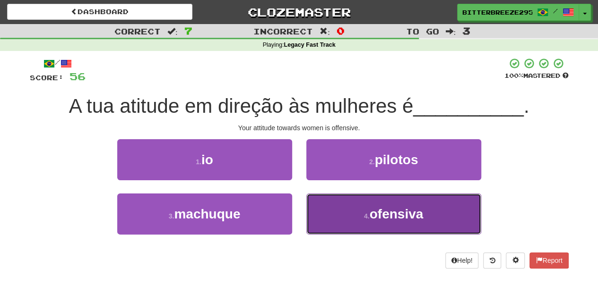
click at [319, 212] on button "4 . ofensiva" at bounding box center [393, 214] width 175 height 41
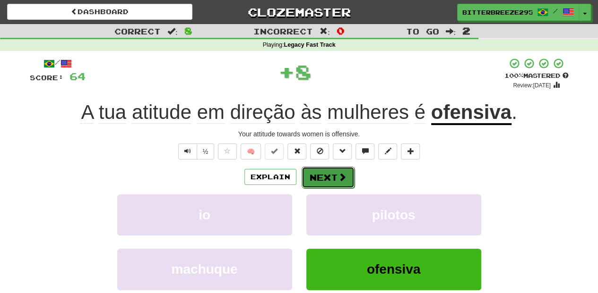
click at [323, 173] on button "Next" at bounding box center [327, 178] width 53 height 22
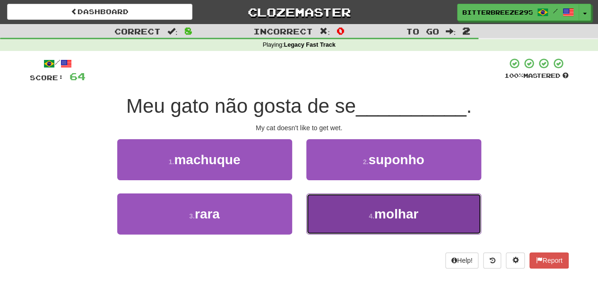
click at [335, 206] on button "4 . molhar" at bounding box center [393, 214] width 175 height 41
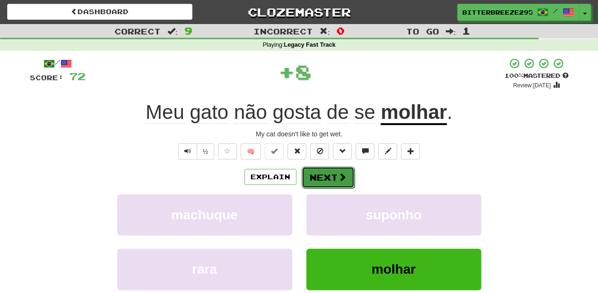
click at [323, 170] on button "Next" at bounding box center [327, 178] width 53 height 22
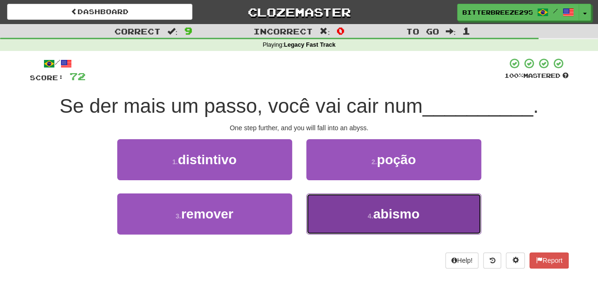
click at [348, 214] on button "4 . abismo" at bounding box center [393, 214] width 175 height 41
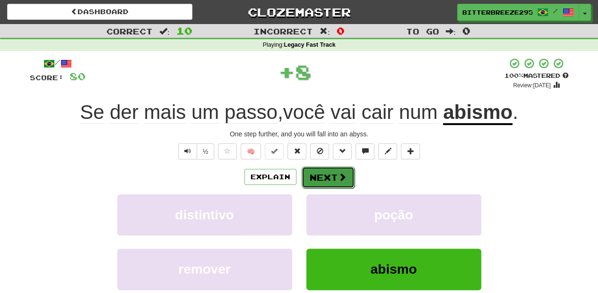
click at [317, 172] on button "Next" at bounding box center [327, 178] width 53 height 22
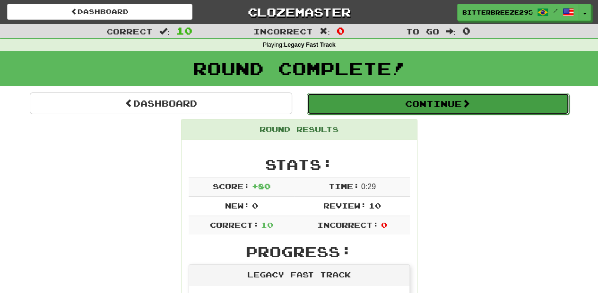
click at [356, 103] on button "Continue" at bounding box center [438, 104] width 262 height 22
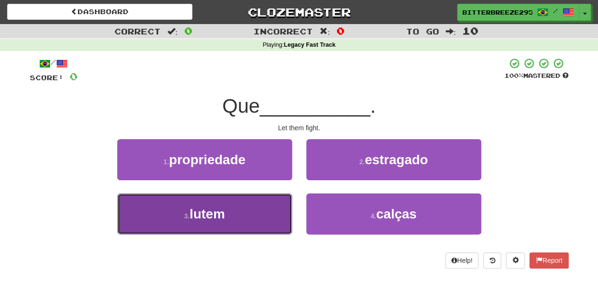
click at [268, 198] on button "3 . lutem" at bounding box center [204, 214] width 175 height 41
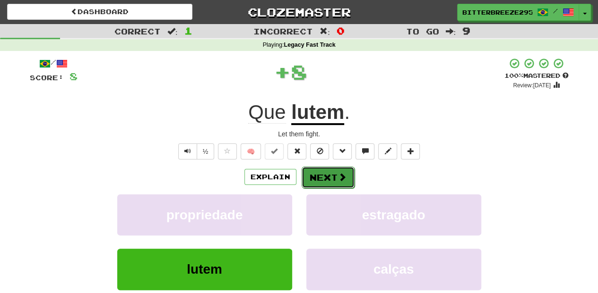
click at [312, 176] on button "Next" at bounding box center [327, 178] width 53 height 22
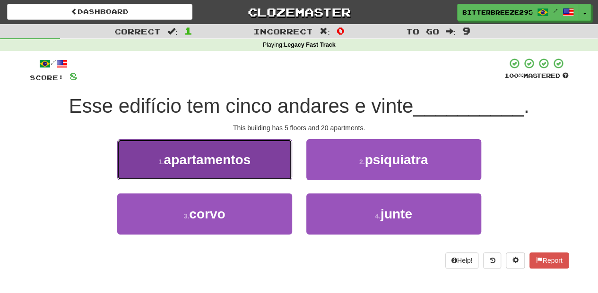
click at [273, 169] on button "1 . apartamentos" at bounding box center [204, 159] width 175 height 41
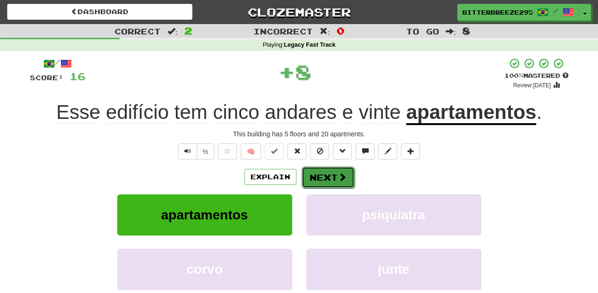
click at [319, 177] on button "Next" at bounding box center [327, 178] width 53 height 22
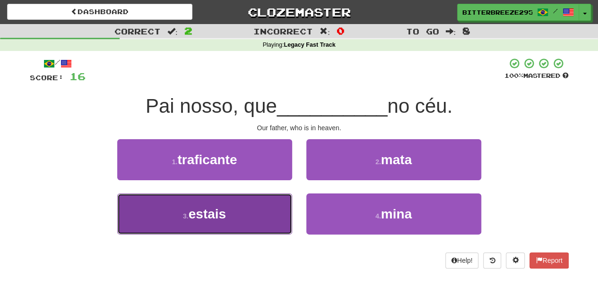
click at [264, 214] on button "3 . estais" at bounding box center [204, 214] width 175 height 41
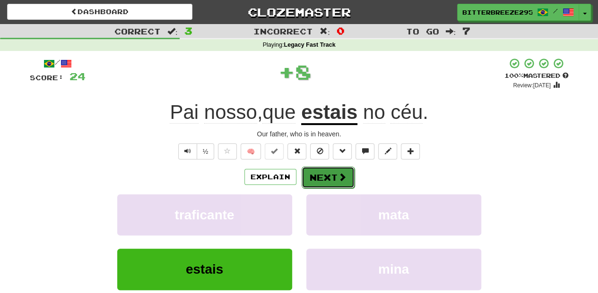
click at [324, 177] on button "Next" at bounding box center [327, 178] width 53 height 22
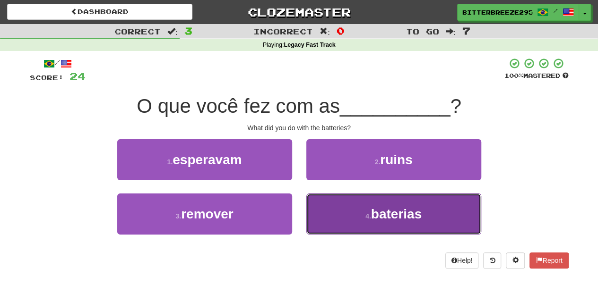
click at [371, 212] on span "baterias" at bounding box center [396, 214] width 51 height 15
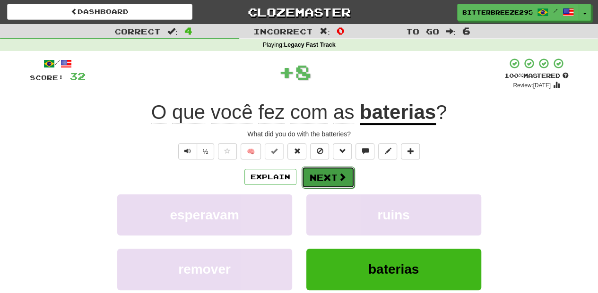
click at [324, 181] on button "Next" at bounding box center [327, 178] width 53 height 22
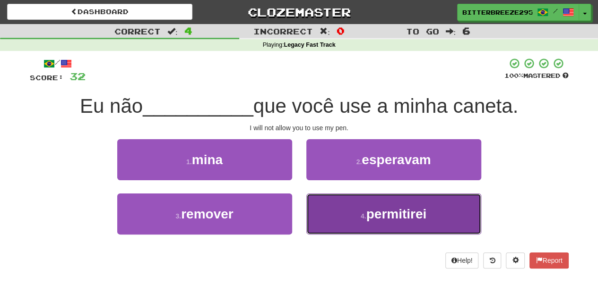
click at [331, 207] on button "4 . permitirei" at bounding box center [393, 214] width 175 height 41
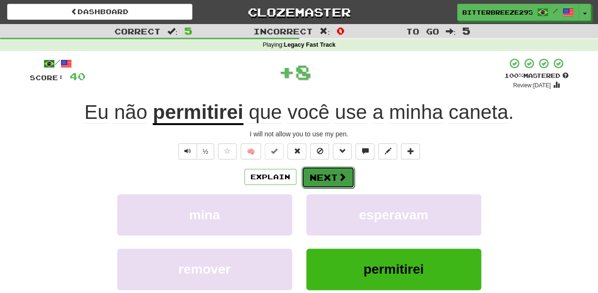
click at [323, 181] on button "Next" at bounding box center [327, 178] width 53 height 22
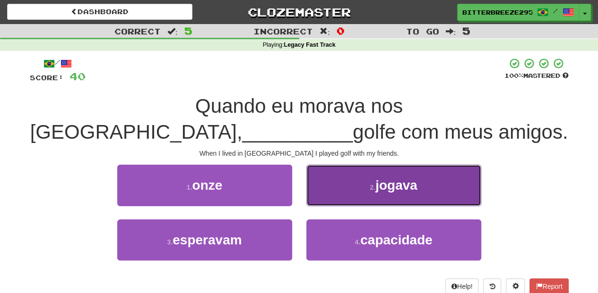
click at [321, 197] on button "2 . jogava" at bounding box center [393, 185] width 175 height 41
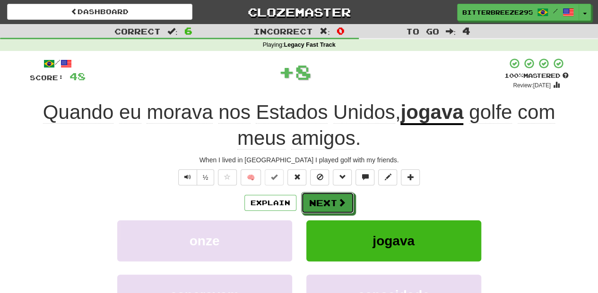
click at [321, 197] on button "Next" at bounding box center [327, 203] width 53 height 22
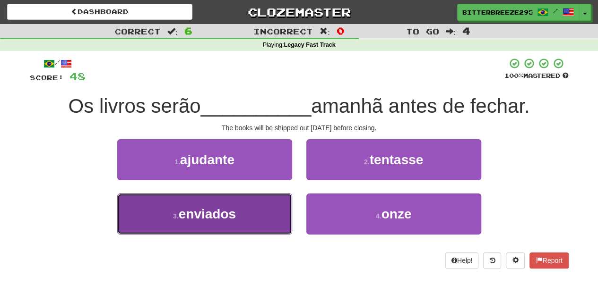
click at [261, 215] on button "3 . enviados" at bounding box center [204, 214] width 175 height 41
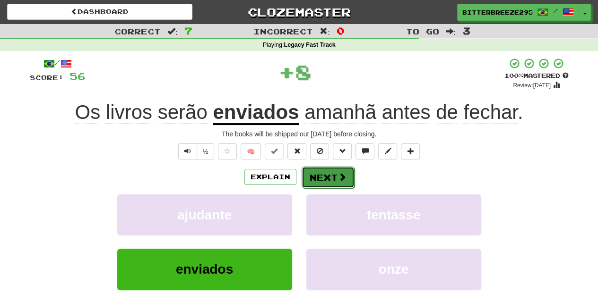
click at [311, 184] on button "Next" at bounding box center [327, 178] width 53 height 22
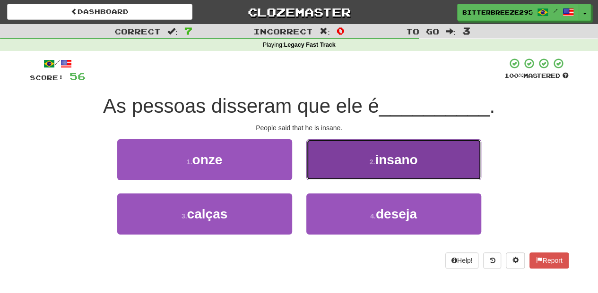
click at [342, 170] on button "2 . insano" at bounding box center [393, 159] width 175 height 41
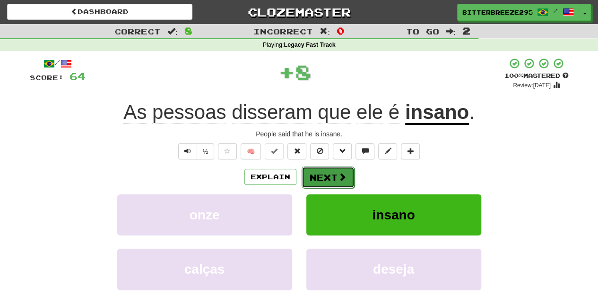
click at [332, 177] on button "Next" at bounding box center [327, 178] width 53 height 22
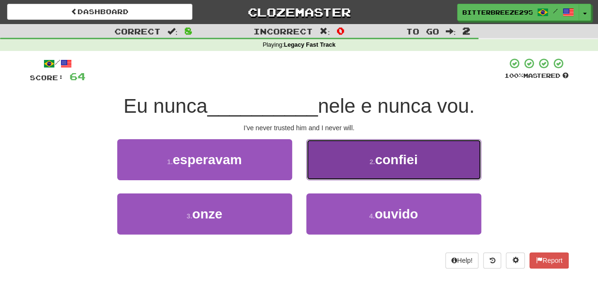
click at [329, 178] on button "2 . confiei" at bounding box center [393, 159] width 175 height 41
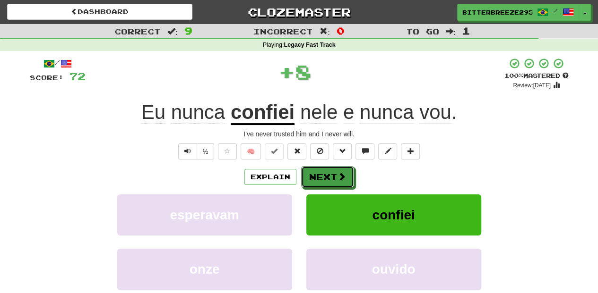
click at [329, 178] on button "Next" at bounding box center [327, 177] width 53 height 22
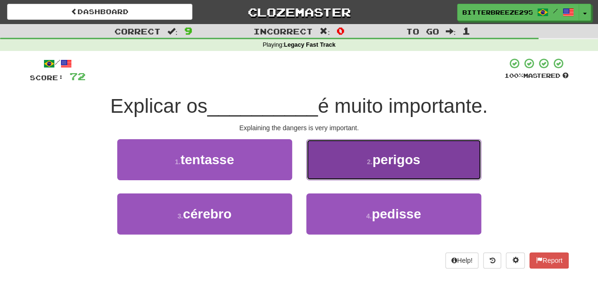
click at [328, 178] on button "2 . perigos" at bounding box center [393, 159] width 175 height 41
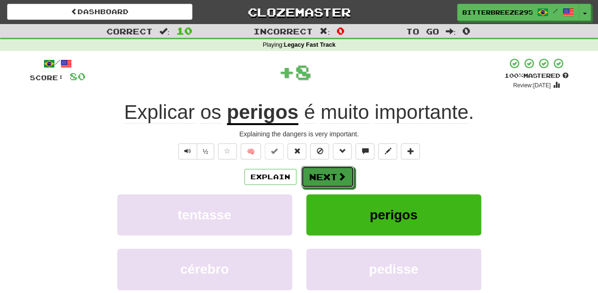
click at [328, 178] on button "Next" at bounding box center [327, 177] width 53 height 22
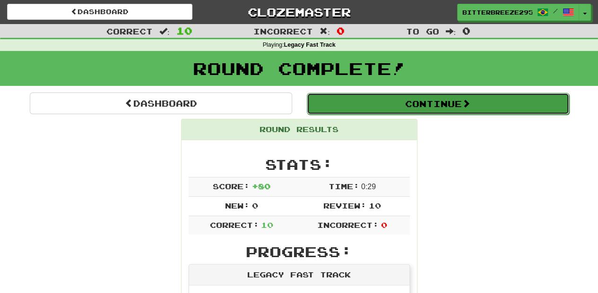
click at [359, 100] on button "Continue" at bounding box center [438, 104] width 262 height 22
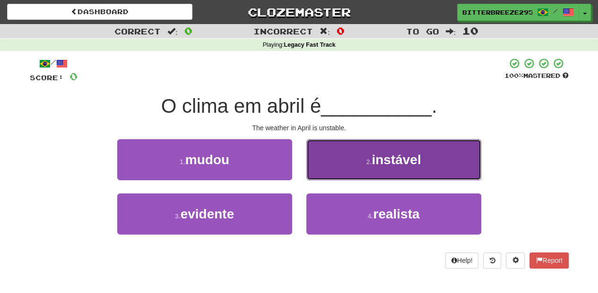
click at [348, 174] on button "2 . instável" at bounding box center [393, 159] width 175 height 41
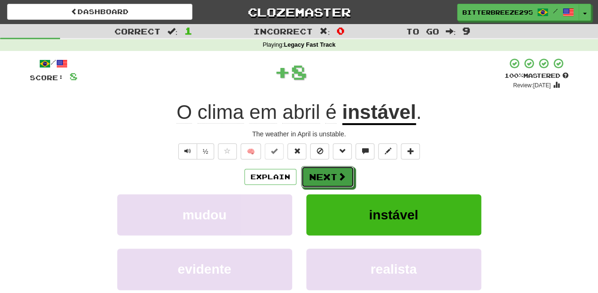
click at [348, 174] on button "Next" at bounding box center [327, 177] width 53 height 22
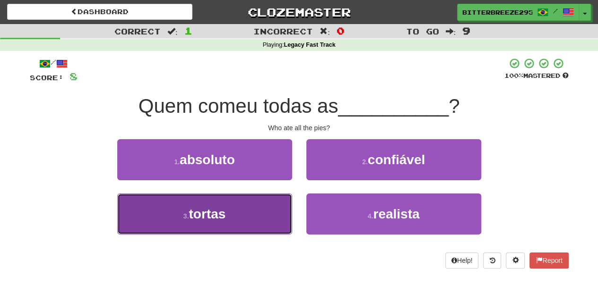
click at [251, 220] on button "3 . tortas" at bounding box center [204, 214] width 175 height 41
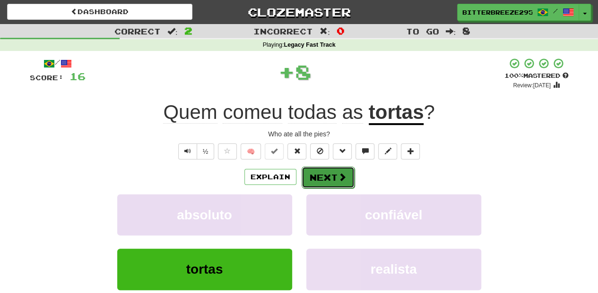
click at [311, 180] on button "Next" at bounding box center [327, 178] width 53 height 22
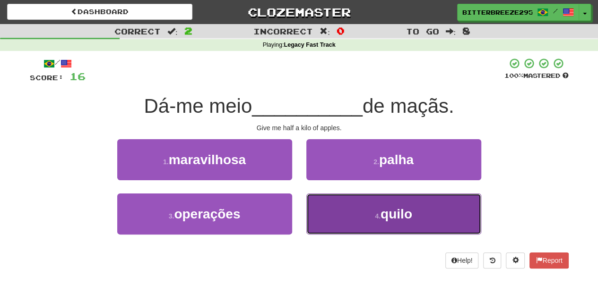
click at [323, 205] on button "4 . quilo" at bounding box center [393, 214] width 175 height 41
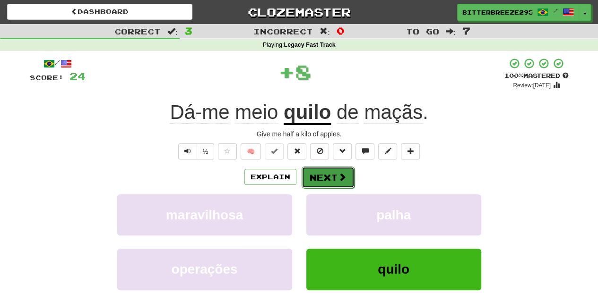
click at [323, 178] on button "Next" at bounding box center [327, 178] width 53 height 22
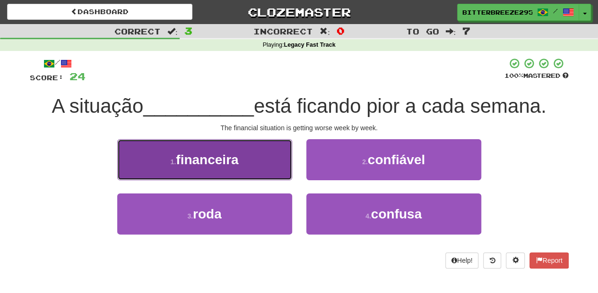
click at [265, 179] on button "1 . financeira" at bounding box center [204, 159] width 175 height 41
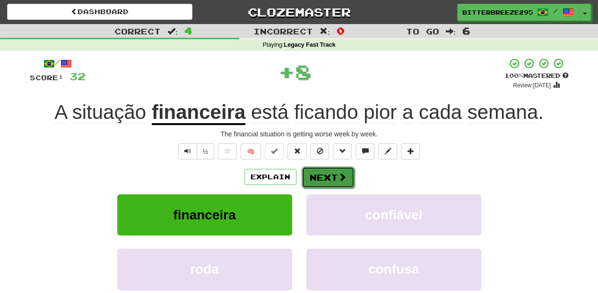
click at [315, 179] on button "Next" at bounding box center [327, 178] width 53 height 22
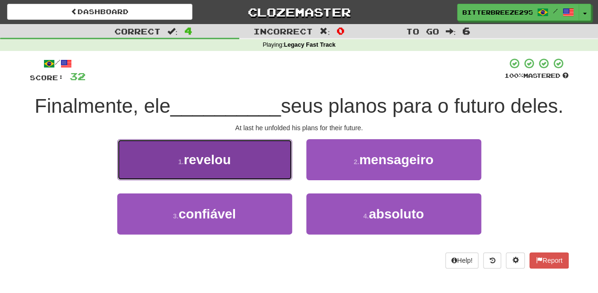
click at [269, 180] on button "1 . revelou" at bounding box center [204, 159] width 175 height 41
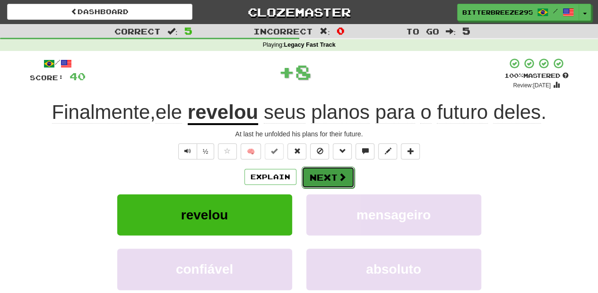
click at [316, 176] on button "Next" at bounding box center [327, 178] width 53 height 22
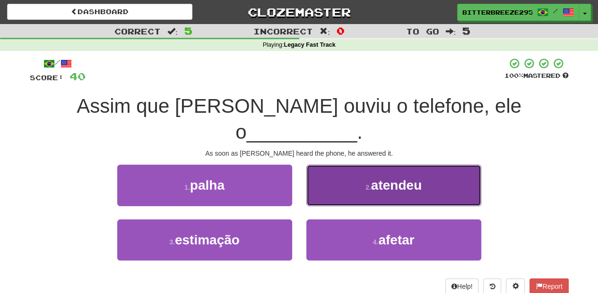
click at [325, 174] on button "2 . atendeu" at bounding box center [393, 185] width 175 height 41
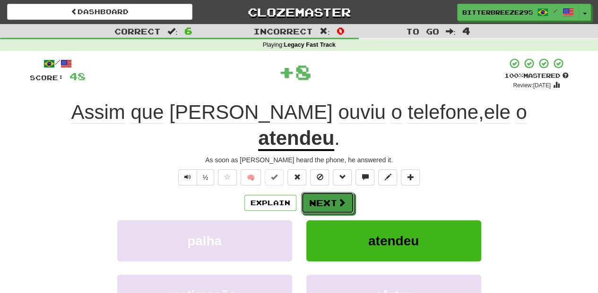
click at [325, 192] on button "Next" at bounding box center [327, 203] width 53 height 22
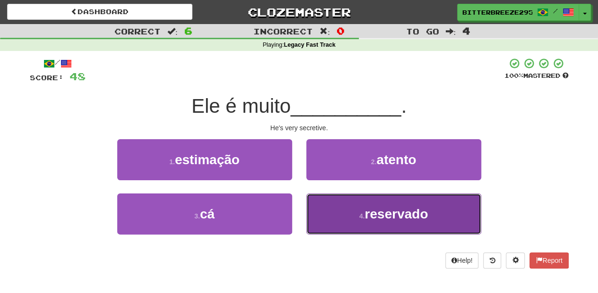
click at [323, 208] on button "4 . reservado" at bounding box center [393, 214] width 175 height 41
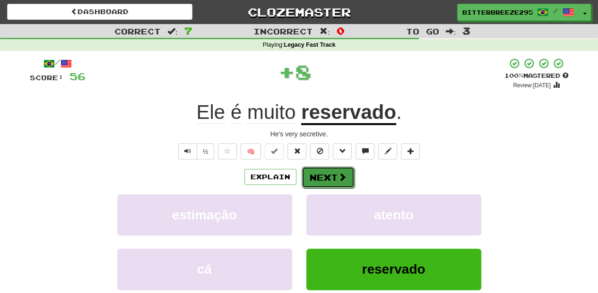
click at [314, 172] on button "Next" at bounding box center [327, 178] width 53 height 22
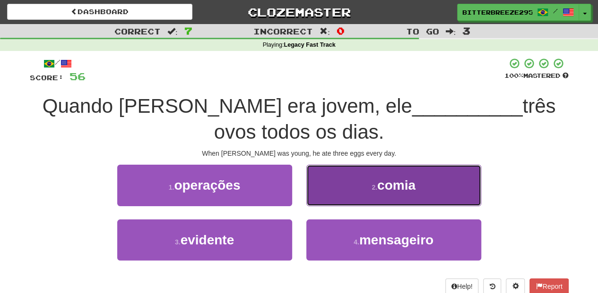
click at [334, 193] on button "2 . comia" at bounding box center [393, 185] width 175 height 41
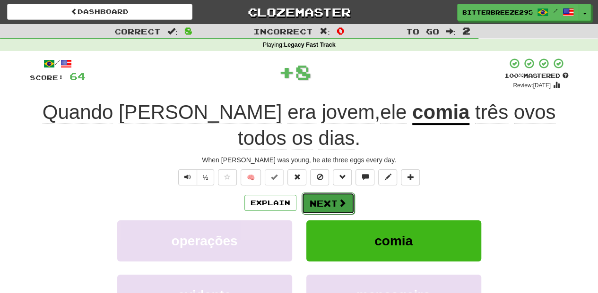
click at [335, 193] on button "Next" at bounding box center [327, 204] width 53 height 22
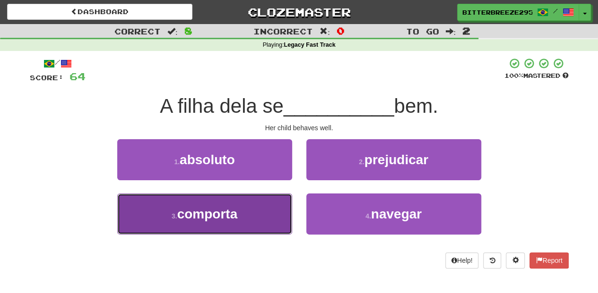
click at [279, 208] on button "3 . comporta" at bounding box center [204, 214] width 175 height 41
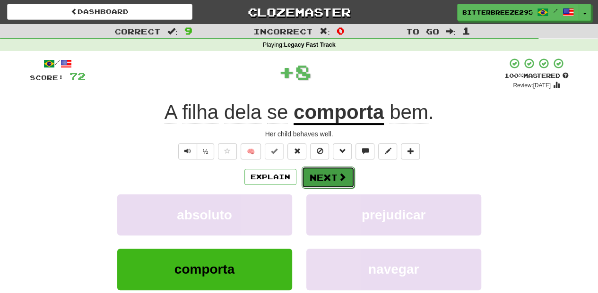
click at [322, 184] on button "Next" at bounding box center [327, 178] width 53 height 22
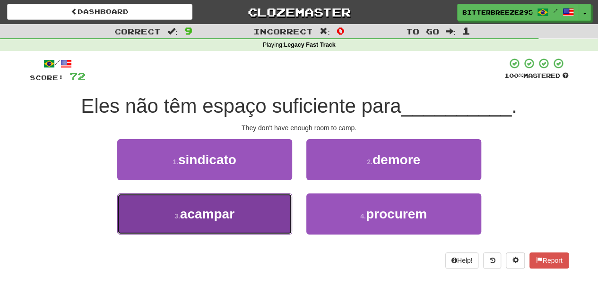
click at [278, 214] on button "3 . acampar" at bounding box center [204, 214] width 175 height 41
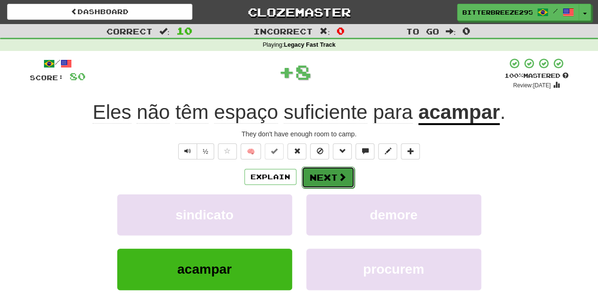
click at [318, 175] on button "Next" at bounding box center [327, 178] width 53 height 22
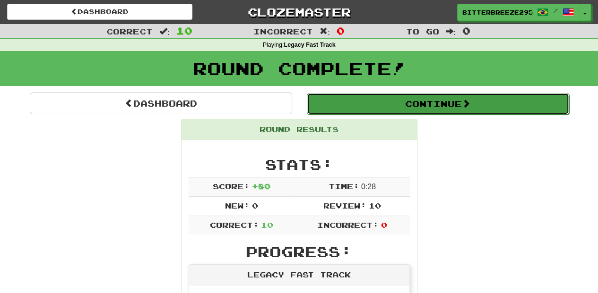
click at [349, 104] on button "Continue" at bounding box center [438, 104] width 262 height 22
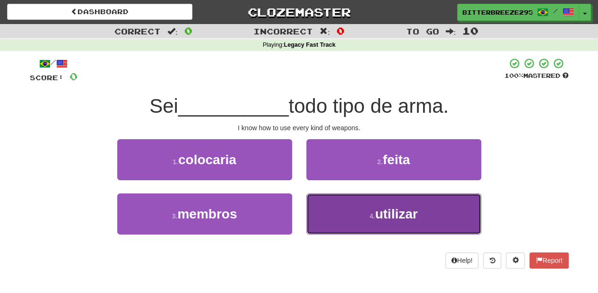
click at [349, 210] on button "4 . utilizar" at bounding box center [393, 214] width 175 height 41
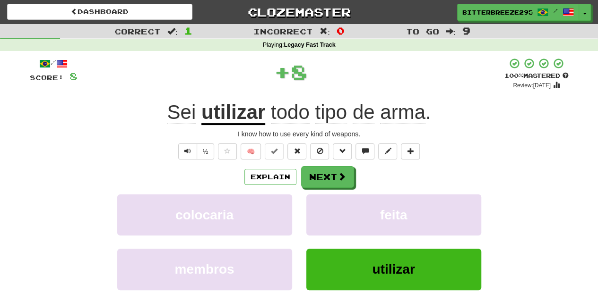
click at [335, 188] on div "Explain Next colocaria feita membros utilizar Learn more: colocaria feita membr…" at bounding box center [299, 242] width 539 height 152
click at [335, 182] on button "Next" at bounding box center [327, 178] width 53 height 22
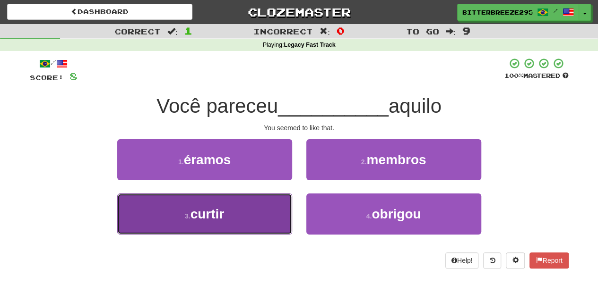
click at [266, 216] on button "3 . curtir" at bounding box center [204, 214] width 175 height 41
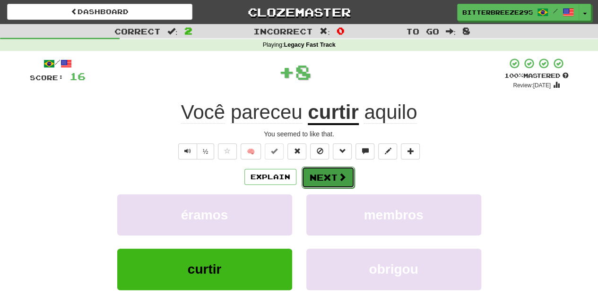
click at [317, 180] on button "Next" at bounding box center [327, 178] width 53 height 22
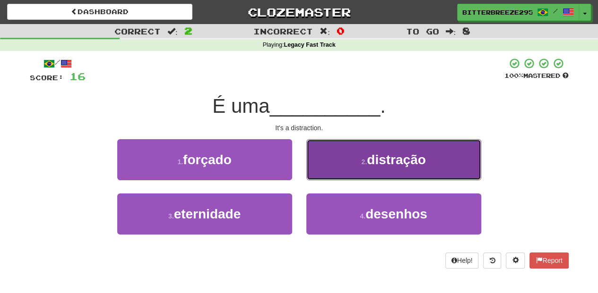
click at [321, 174] on button "2 . distração" at bounding box center [393, 159] width 175 height 41
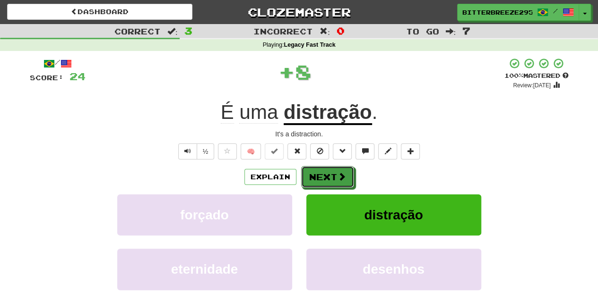
click at [321, 174] on button "Next" at bounding box center [327, 177] width 53 height 22
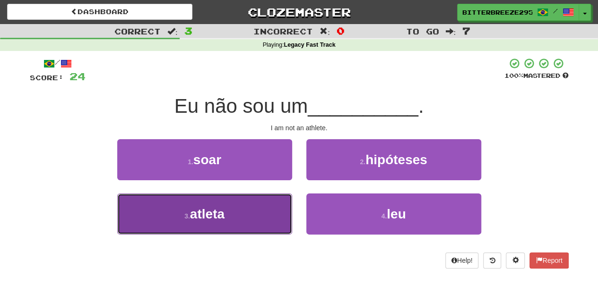
click at [248, 209] on button "3 . atleta" at bounding box center [204, 214] width 175 height 41
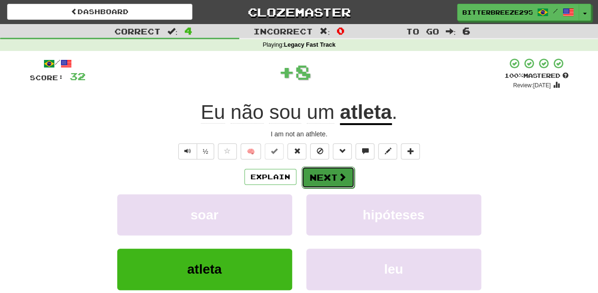
click at [311, 175] on button "Next" at bounding box center [327, 178] width 53 height 22
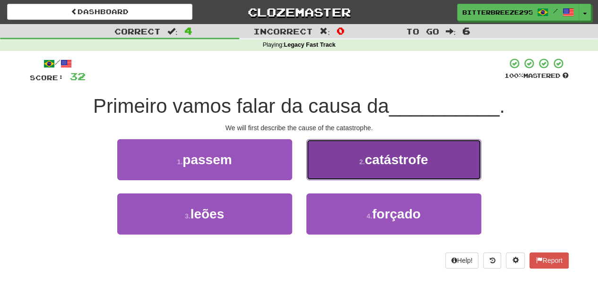
click at [313, 174] on button "2 . catástrofe" at bounding box center [393, 159] width 175 height 41
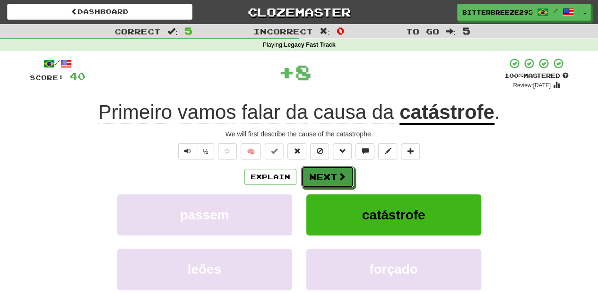
click at [313, 174] on button "Next" at bounding box center [327, 177] width 53 height 22
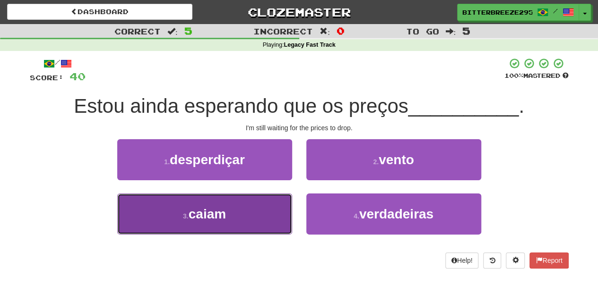
click at [245, 208] on button "3 . caiam" at bounding box center [204, 214] width 175 height 41
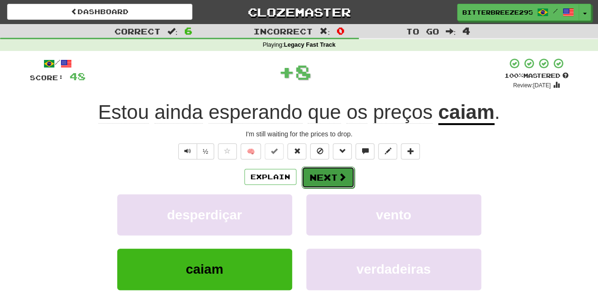
click at [324, 179] on button "Next" at bounding box center [327, 178] width 53 height 22
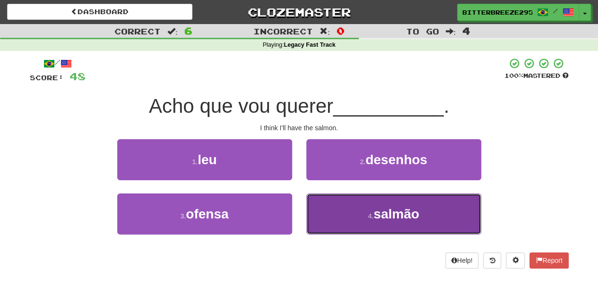
click at [333, 196] on button "4 . salmão" at bounding box center [393, 214] width 175 height 41
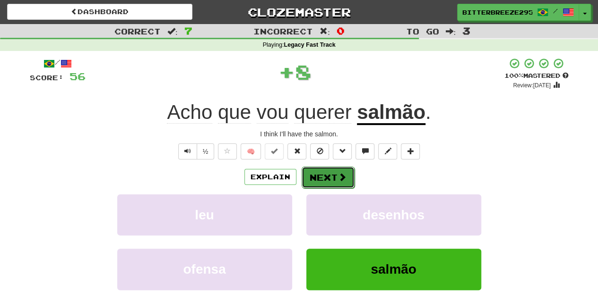
click at [329, 174] on button "Next" at bounding box center [327, 178] width 53 height 22
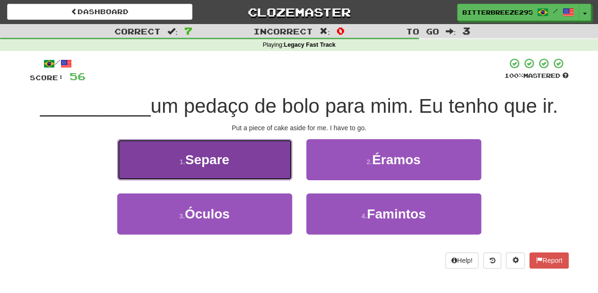
click at [262, 177] on button "1 . Separe" at bounding box center [204, 159] width 175 height 41
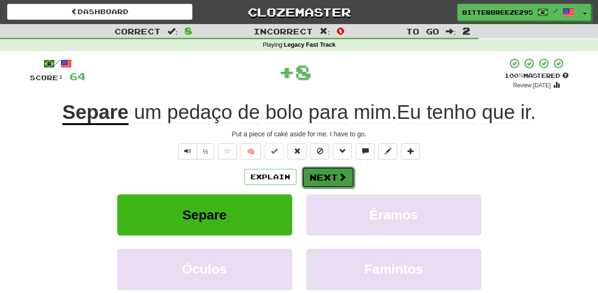
click at [309, 171] on button "Next" at bounding box center [327, 178] width 53 height 22
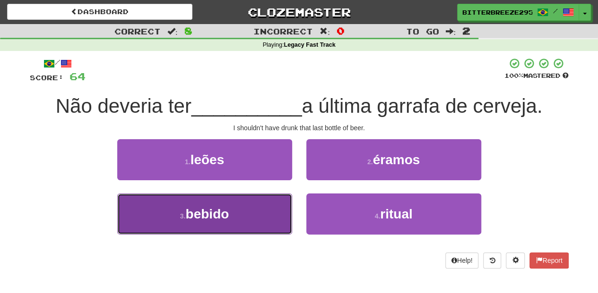
click at [249, 205] on button "3 . bebido" at bounding box center [204, 214] width 175 height 41
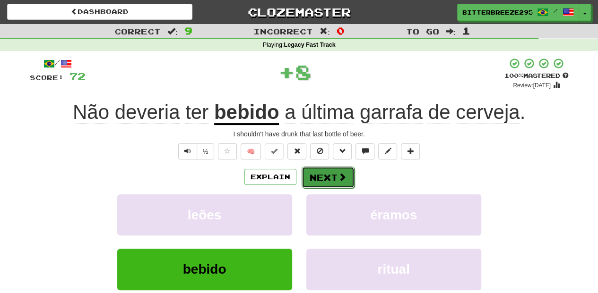
click at [311, 178] on button "Next" at bounding box center [327, 178] width 53 height 22
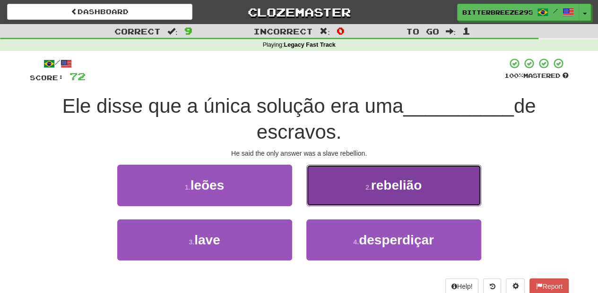
click at [313, 191] on button "2 . rebelião" at bounding box center [393, 185] width 175 height 41
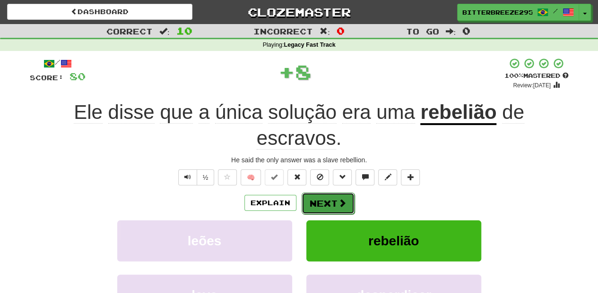
click at [313, 195] on button "Next" at bounding box center [327, 204] width 53 height 22
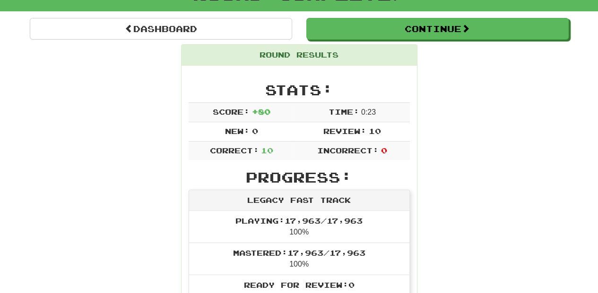
scroll to position [63, 0]
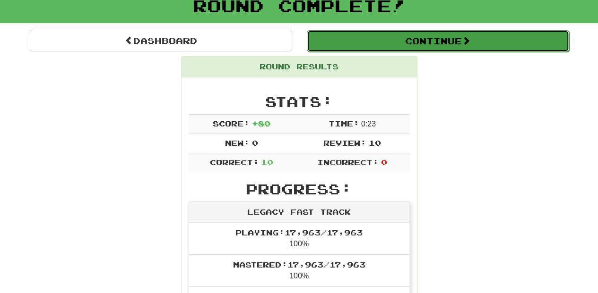
click at [348, 43] on button "Continue" at bounding box center [438, 41] width 262 height 22
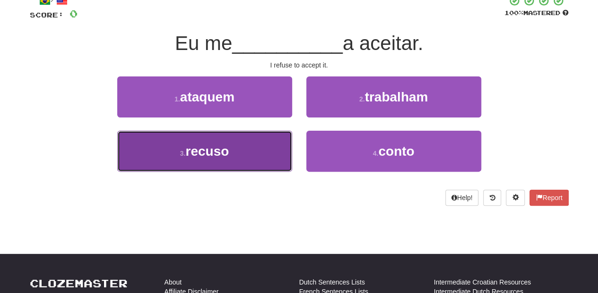
click at [246, 156] on button "3 . recuso" at bounding box center [204, 151] width 175 height 41
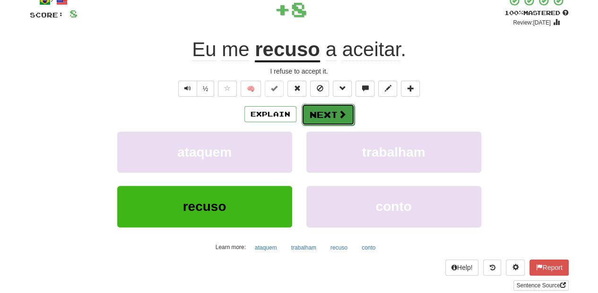
click at [320, 112] on button "Next" at bounding box center [327, 115] width 53 height 22
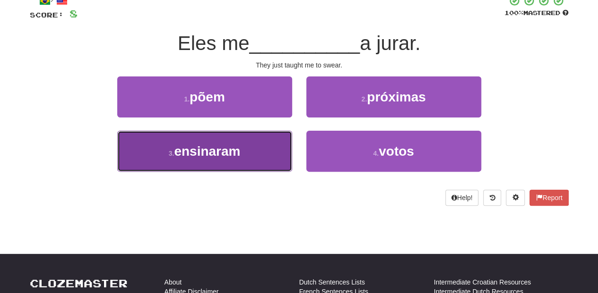
click at [249, 143] on button "3 . ensinaram" at bounding box center [204, 151] width 175 height 41
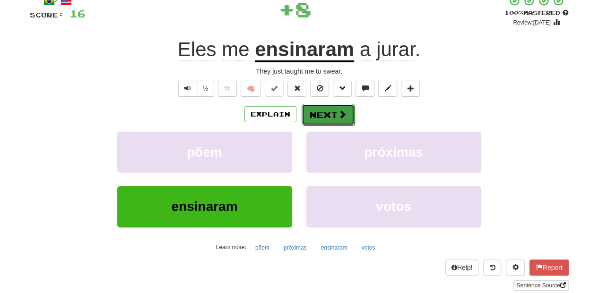
click at [312, 110] on button "Next" at bounding box center [327, 115] width 53 height 22
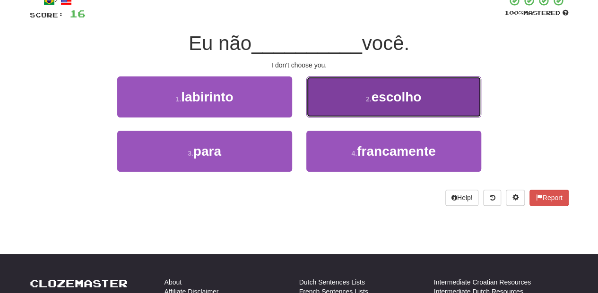
click at [317, 105] on button "2 . escolho" at bounding box center [393, 97] width 175 height 41
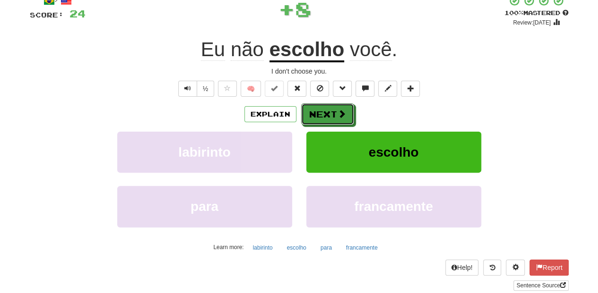
click at [317, 105] on button "Next" at bounding box center [327, 114] width 53 height 22
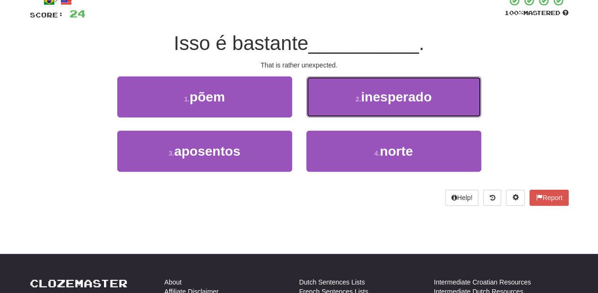
click at [317, 105] on button "2 . inesperado" at bounding box center [393, 97] width 175 height 41
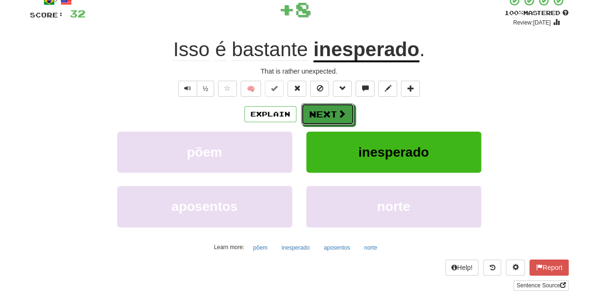
click at [317, 105] on button "Next" at bounding box center [327, 114] width 53 height 22
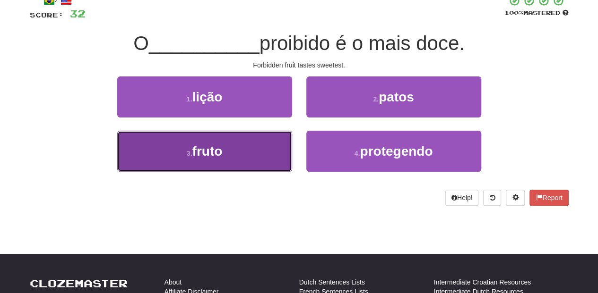
click at [257, 149] on button "3 . fruto" at bounding box center [204, 151] width 175 height 41
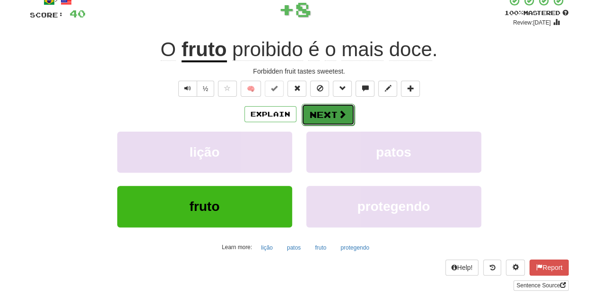
click at [303, 119] on button "Next" at bounding box center [327, 115] width 53 height 22
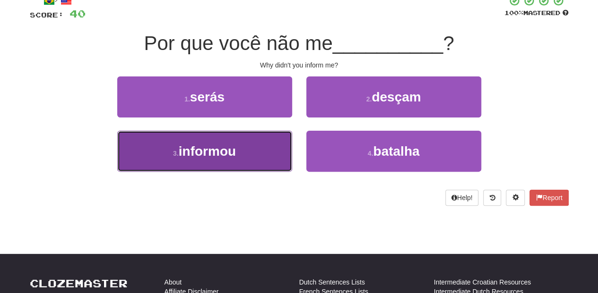
click at [257, 150] on button "3 . informou" at bounding box center [204, 151] width 175 height 41
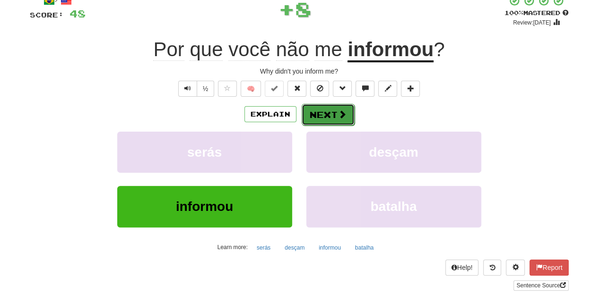
click at [313, 116] on button "Next" at bounding box center [327, 115] width 53 height 22
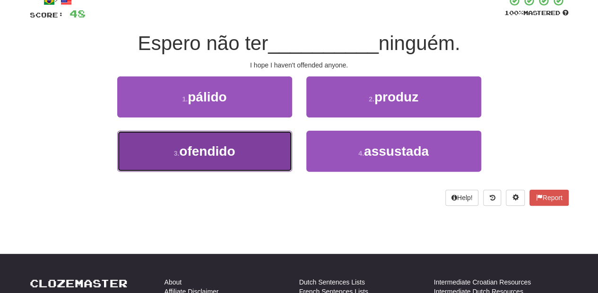
click at [271, 142] on button "3 . ofendido" at bounding box center [204, 151] width 175 height 41
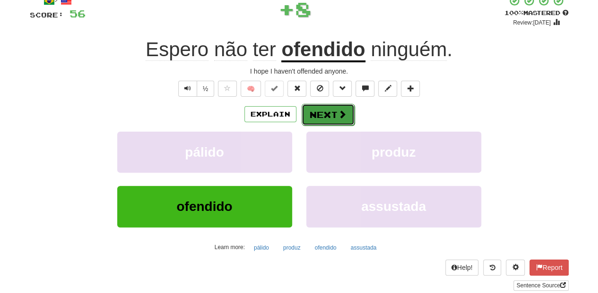
click at [317, 115] on button "Next" at bounding box center [327, 115] width 53 height 22
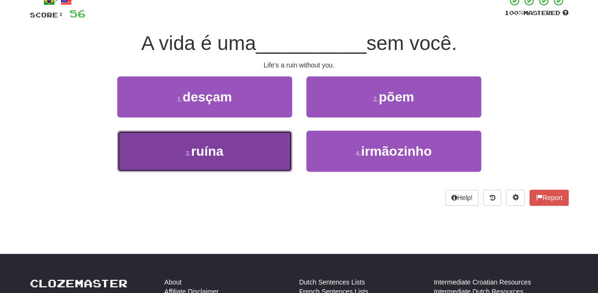
click at [268, 144] on button "3 . ruína" at bounding box center [204, 151] width 175 height 41
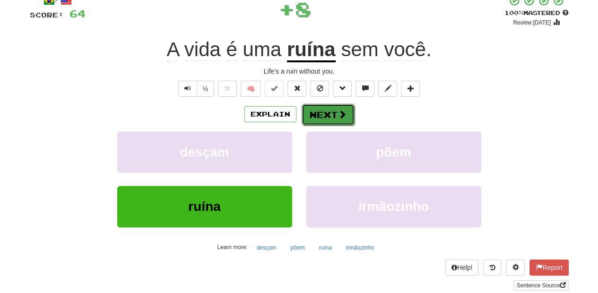
click at [317, 115] on button "Next" at bounding box center [327, 115] width 53 height 22
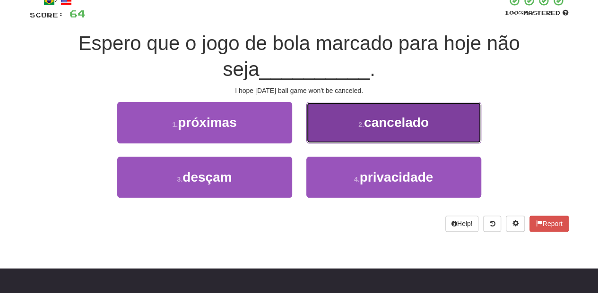
click at [317, 119] on button "2 . cancelado" at bounding box center [393, 122] width 175 height 41
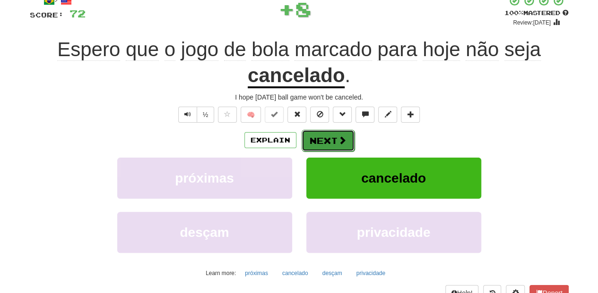
click at [312, 130] on button "Next" at bounding box center [327, 141] width 53 height 22
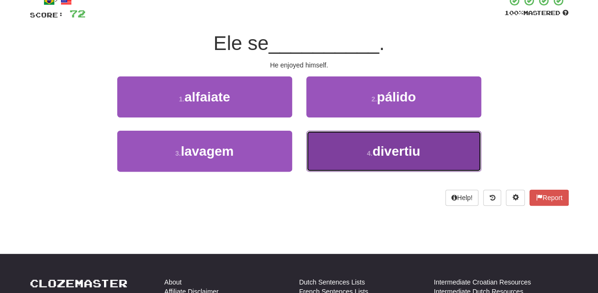
click at [323, 146] on button "4 . divertiu" at bounding box center [393, 151] width 175 height 41
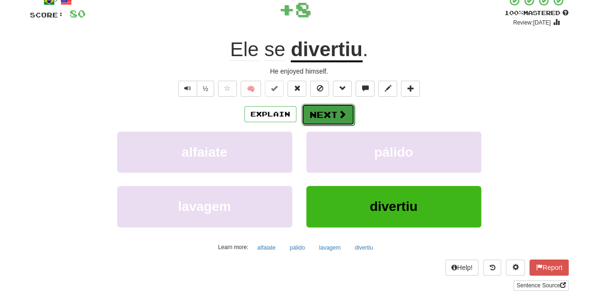
click at [315, 119] on button "Next" at bounding box center [327, 115] width 53 height 22
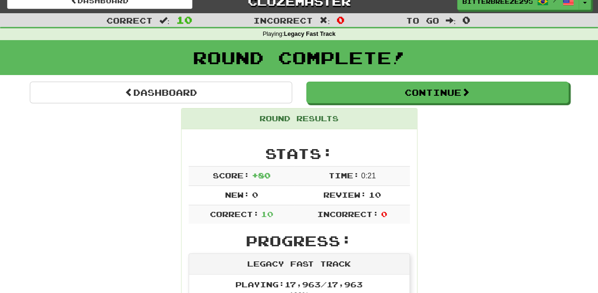
scroll to position [0, 0]
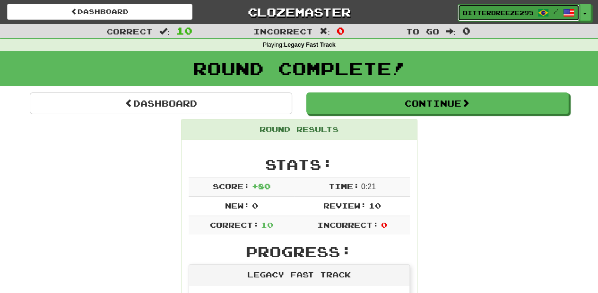
click at [505, 13] on span "BitterBreeze2956" at bounding box center [498, 13] width 70 height 9
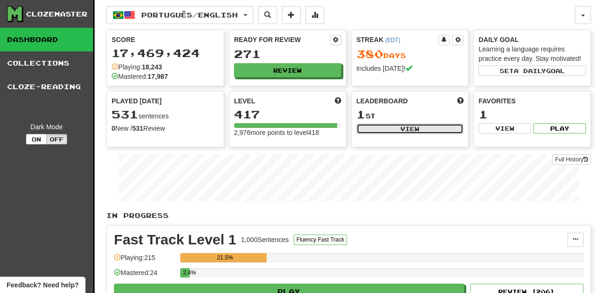
click at [387, 125] on button "View" at bounding box center [409, 129] width 107 height 10
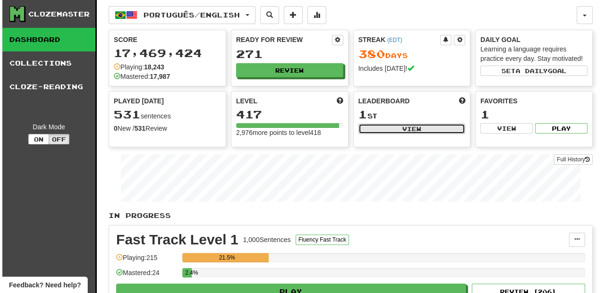
select select "**********"
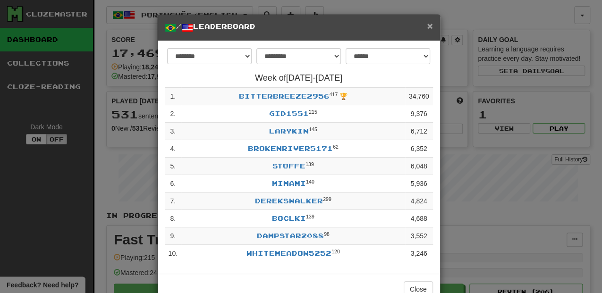
click at [427, 26] on span "×" at bounding box center [430, 25] width 6 height 11
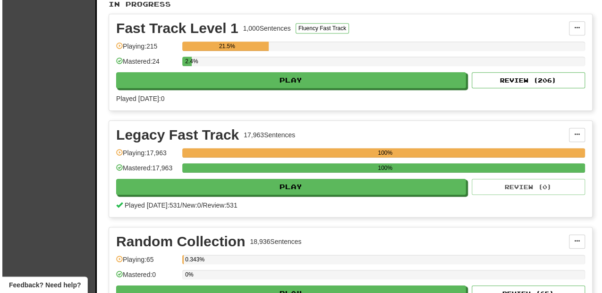
scroll to position [220, 0]
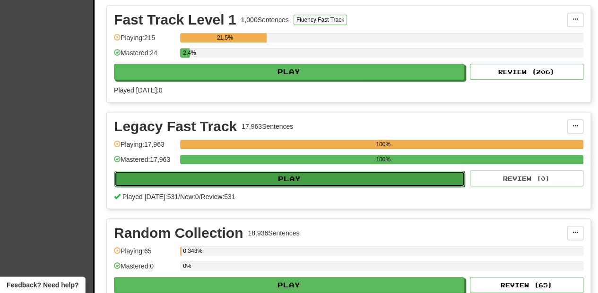
click at [300, 177] on button "Play" at bounding box center [289, 179] width 350 height 16
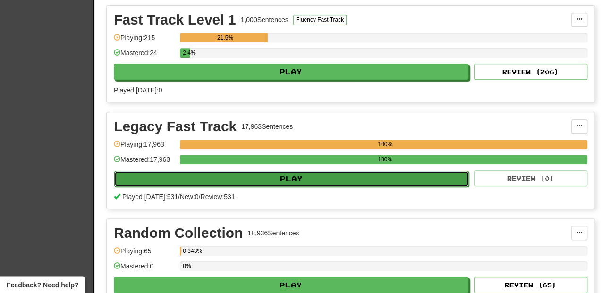
select select "**"
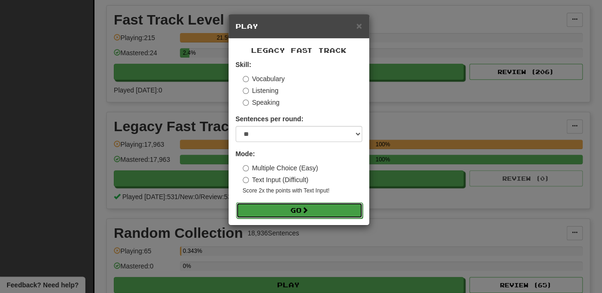
click at [298, 210] on button "Go" at bounding box center [299, 211] width 127 height 16
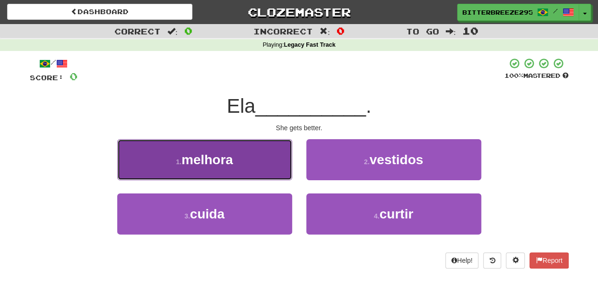
click at [260, 169] on button "1 . melhora" at bounding box center [204, 159] width 175 height 41
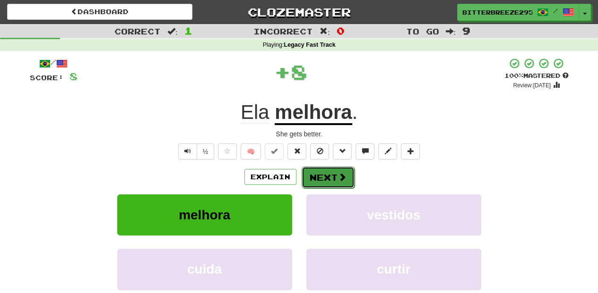
click at [322, 179] on button "Next" at bounding box center [327, 178] width 53 height 22
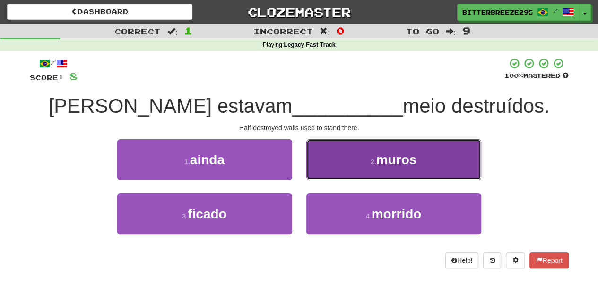
click at [335, 171] on button "2 . muros" at bounding box center [393, 159] width 175 height 41
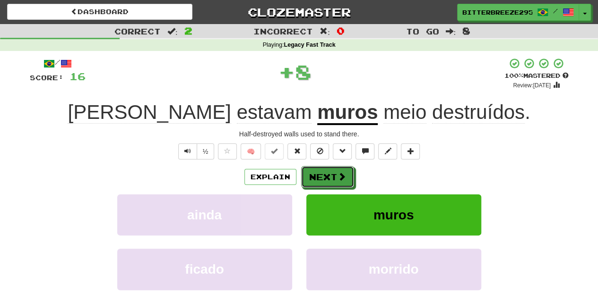
click at [335, 171] on button "Next" at bounding box center [327, 177] width 53 height 22
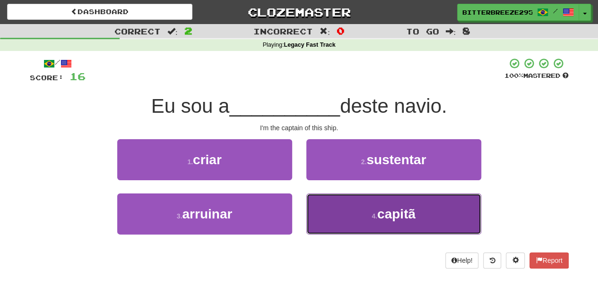
click at [328, 206] on button "4 . capitã" at bounding box center [393, 214] width 175 height 41
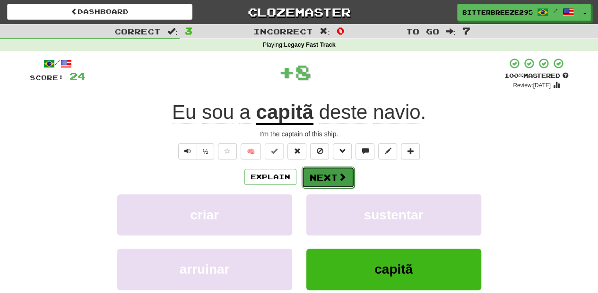
click at [323, 175] on button "Next" at bounding box center [327, 178] width 53 height 22
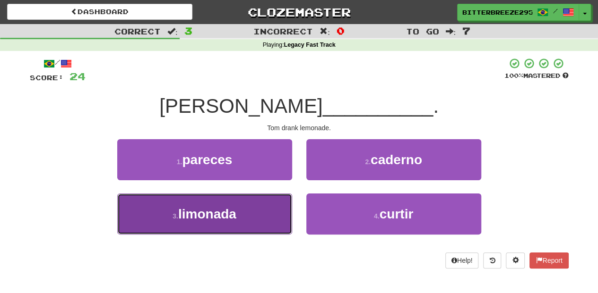
click at [262, 208] on button "3 . limonada" at bounding box center [204, 214] width 175 height 41
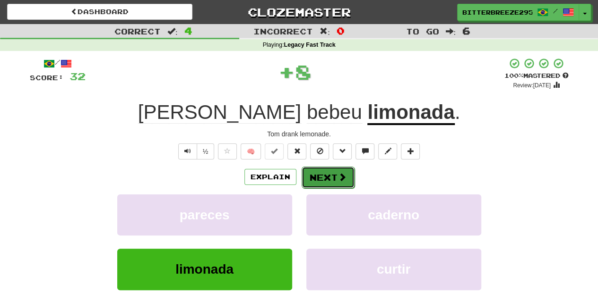
click at [320, 181] on button "Next" at bounding box center [327, 178] width 53 height 22
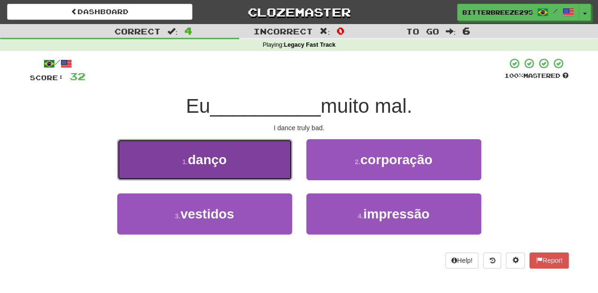
click at [255, 169] on button "1 . danço" at bounding box center [204, 159] width 175 height 41
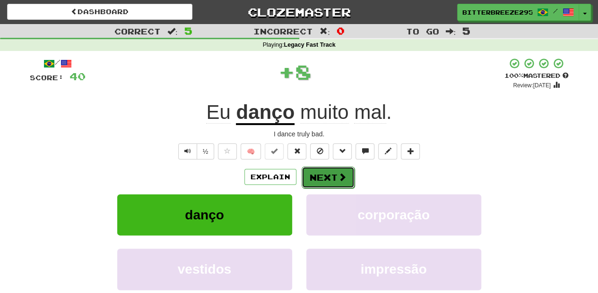
click at [315, 174] on button "Next" at bounding box center [327, 178] width 53 height 22
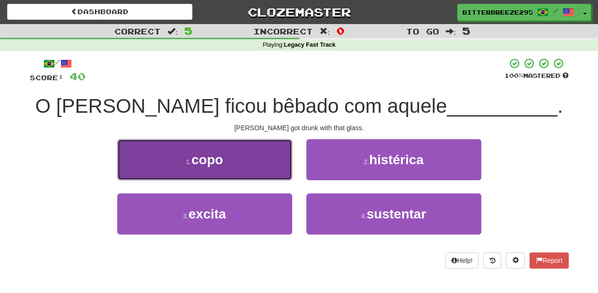
click at [235, 174] on button "1 . copo" at bounding box center [204, 159] width 175 height 41
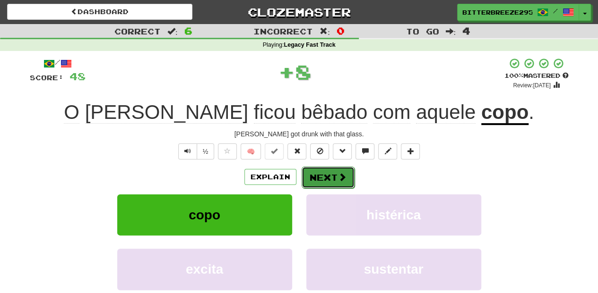
click at [317, 174] on button "Next" at bounding box center [327, 178] width 53 height 22
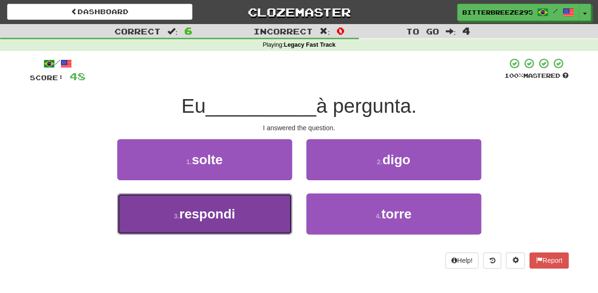
click at [263, 209] on button "3 . respondi" at bounding box center [204, 214] width 175 height 41
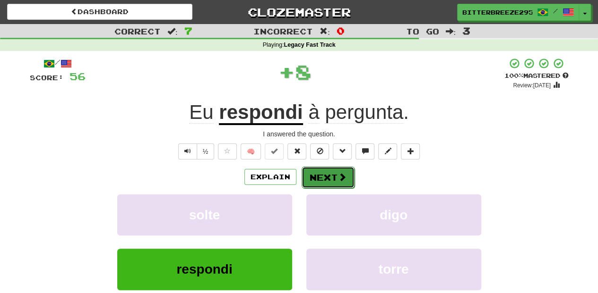
click at [330, 177] on button "Next" at bounding box center [327, 178] width 53 height 22
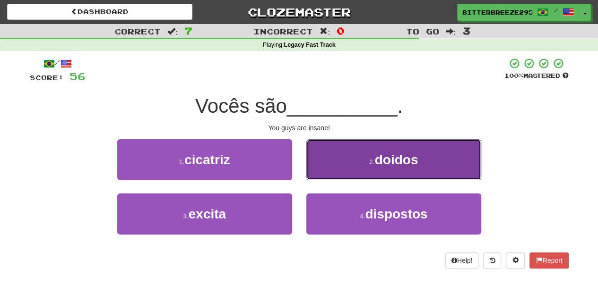
click at [339, 168] on button "2 . doidos" at bounding box center [393, 159] width 175 height 41
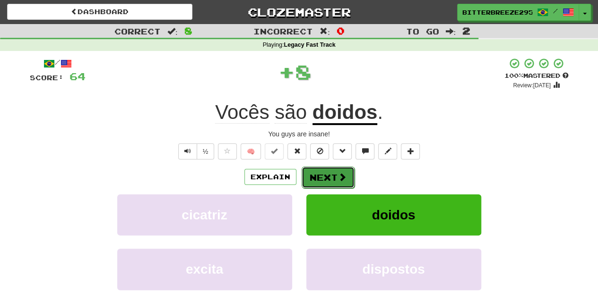
click at [336, 171] on button "Next" at bounding box center [327, 178] width 53 height 22
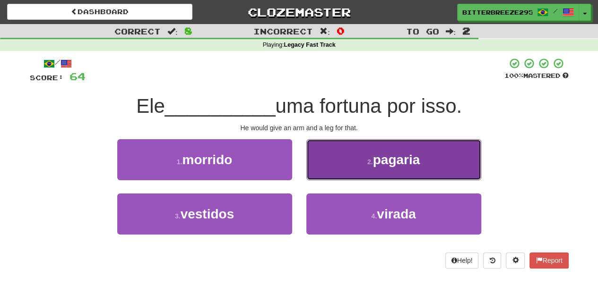
click at [334, 172] on button "2 . pagaria" at bounding box center [393, 159] width 175 height 41
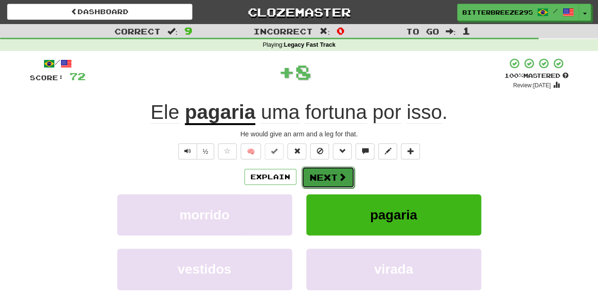
click at [333, 172] on button "Next" at bounding box center [327, 178] width 53 height 22
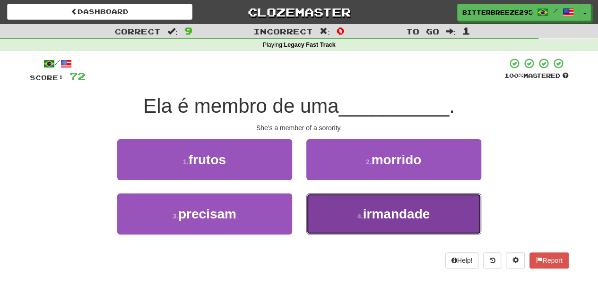
click at [324, 207] on button "4 . irmandade" at bounding box center [393, 214] width 175 height 41
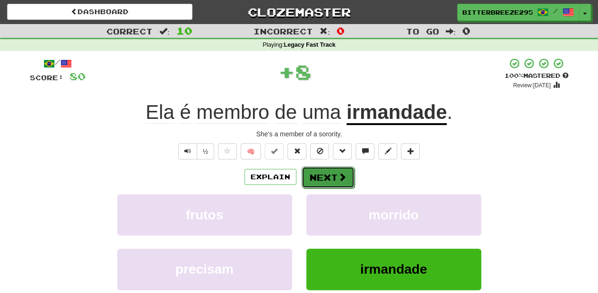
click at [321, 179] on button "Next" at bounding box center [327, 178] width 53 height 22
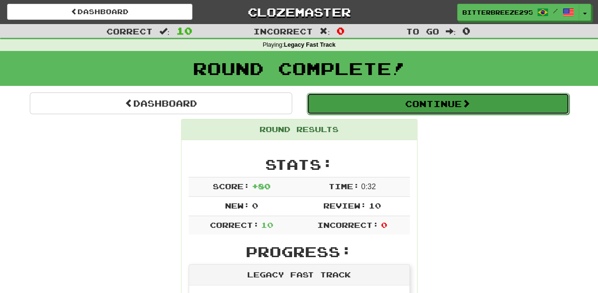
click at [356, 103] on button "Continue" at bounding box center [438, 104] width 262 height 22
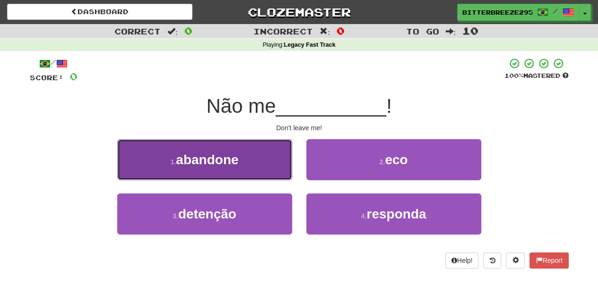
click at [257, 167] on button "1 . abandone" at bounding box center [204, 159] width 175 height 41
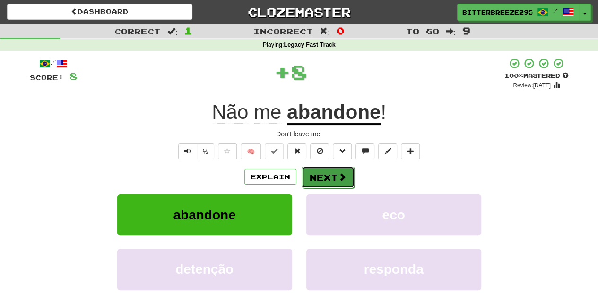
click at [324, 172] on button "Next" at bounding box center [327, 178] width 53 height 22
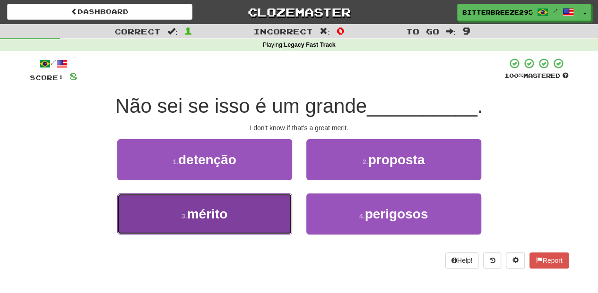
click at [266, 212] on button "3 . mérito" at bounding box center [204, 214] width 175 height 41
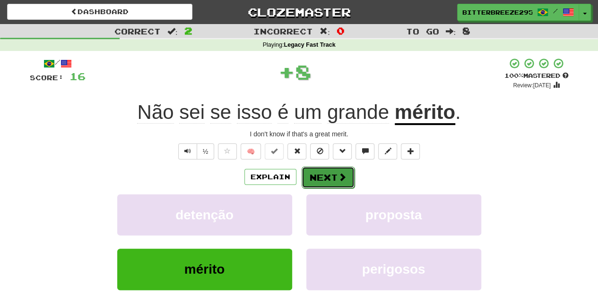
click at [325, 177] on button "Next" at bounding box center [327, 178] width 53 height 22
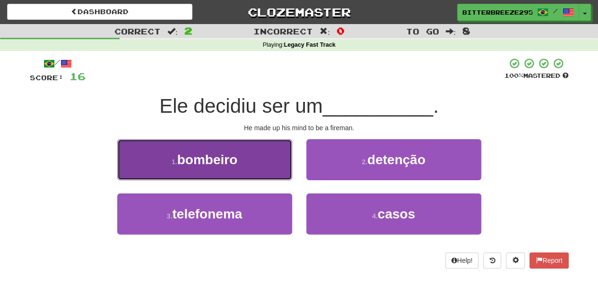
click at [261, 167] on button "1 . bombeiro" at bounding box center [204, 159] width 175 height 41
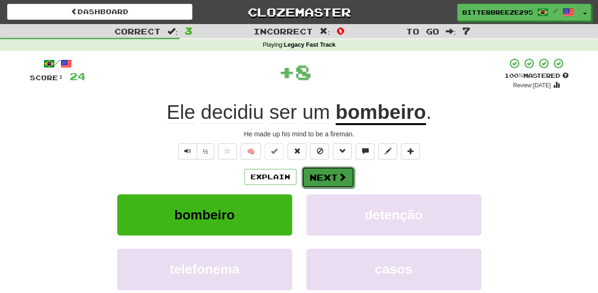
click at [317, 177] on button "Next" at bounding box center [327, 178] width 53 height 22
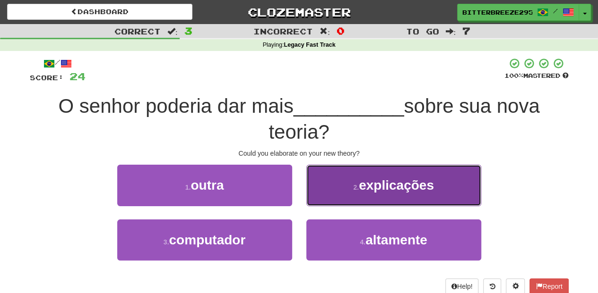
click at [327, 194] on button "2 . explicações" at bounding box center [393, 185] width 175 height 41
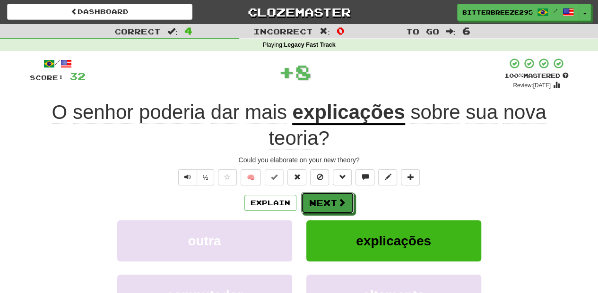
click at [326, 196] on button "Next" at bounding box center [327, 203] width 53 height 22
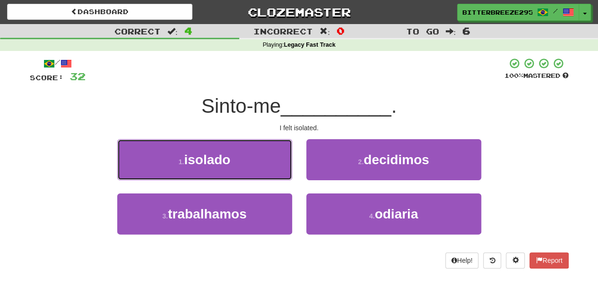
click at [251, 165] on button "1 . isolado" at bounding box center [204, 159] width 175 height 41
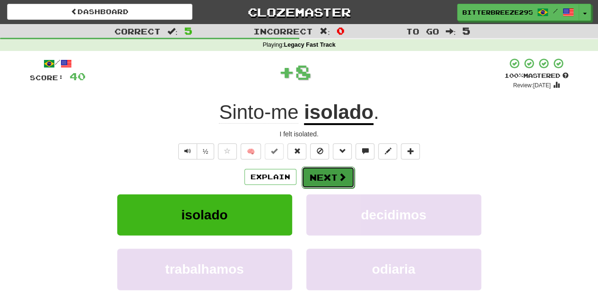
click at [325, 177] on button "Next" at bounding box center [327, 178] width 53 height 22
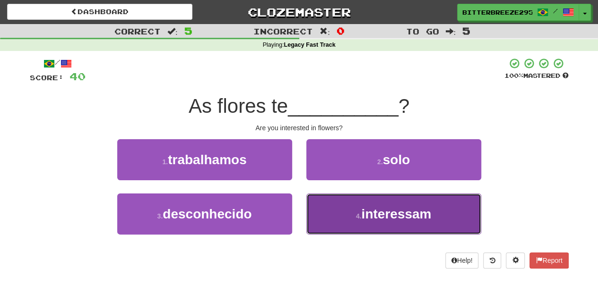
click at [322, 197] on button "4 . interessam" at bounding box center [393, 214] width 175 height 41
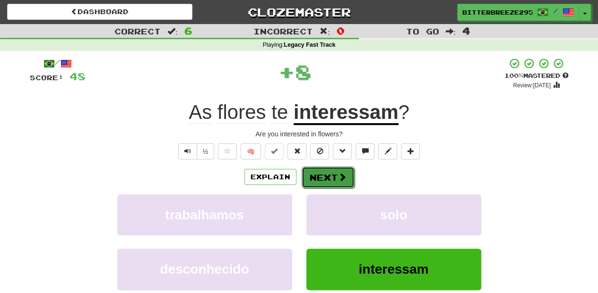
click at [322, 175] on button "Next" at bounding box center [327, 178] width 53 height 22
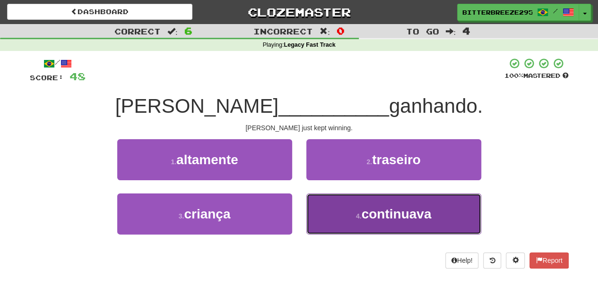
click at [338, 215] on button "4 . continuava" at bounding box center [393, 214] width 175 height 41
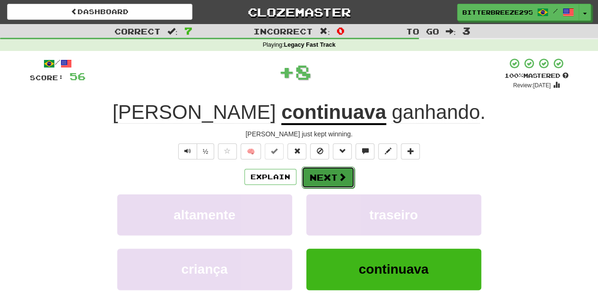
click at [325, 174] on button "Next" at bounding box center [327, 178] width 53 height 22
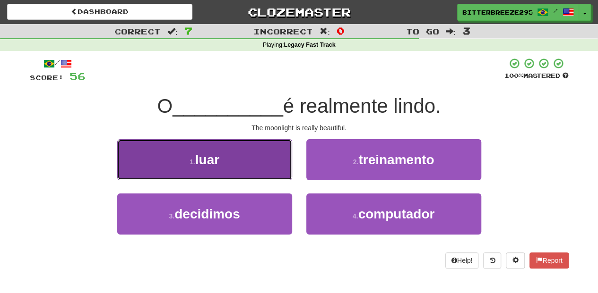
click at [254, 174] on button "1 . luar" at bounding box center [204, 159] width 175 height 41
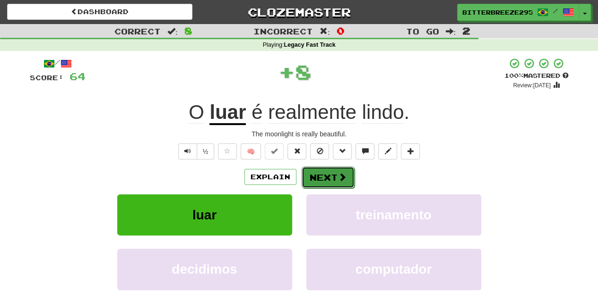
click at [327, 183] on button "Next" at bounding box center [327, 178] width 53 height 22
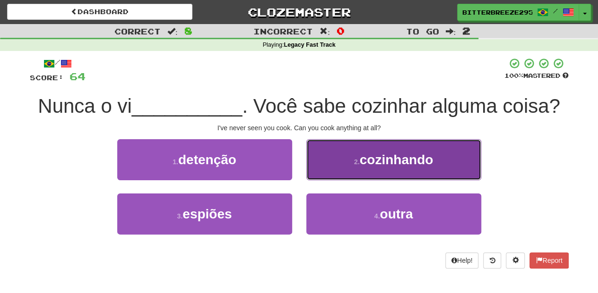
click at [334, 168] on button "2 . cozinhando" at bounding box center [393, 159] width 175 height 41
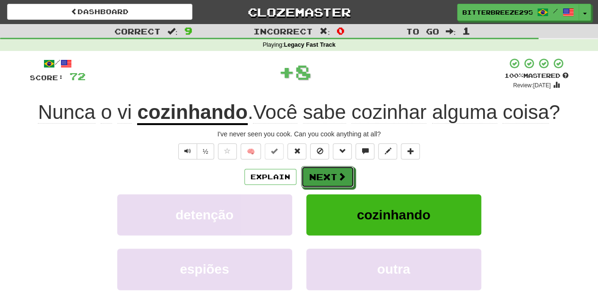
click at [334, 168] on button "Next" at bounding box center [327, 177] width 53 height 22
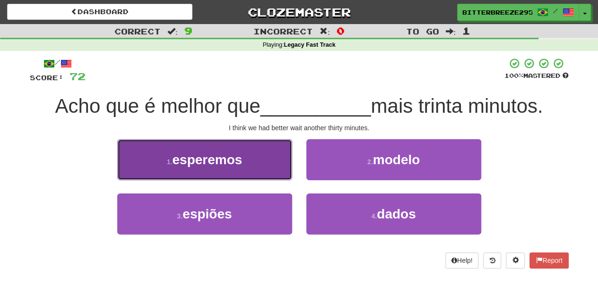
click at [253, 172] on button "1 . esperemos" at bounding box center [204, 159] width 175 height 41
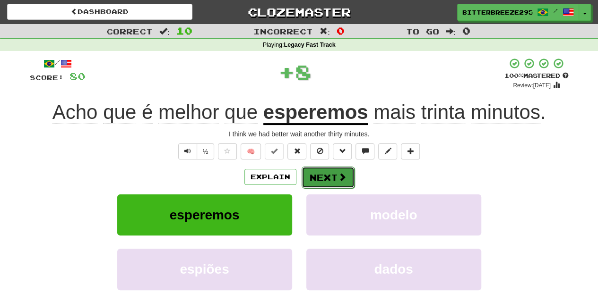
click at [334, 173] on button "Next" at bounding box center [327, 178] width 53 height 22
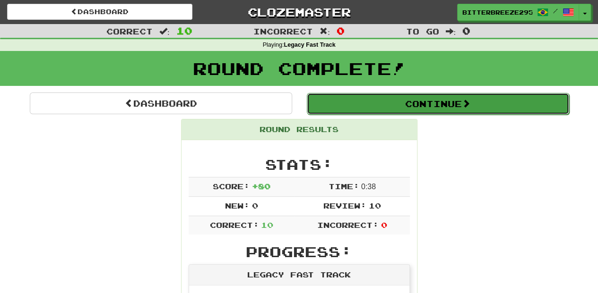
click at [345, 108] on button "Continue" at bounding box center [438, 104] width 262 height 22
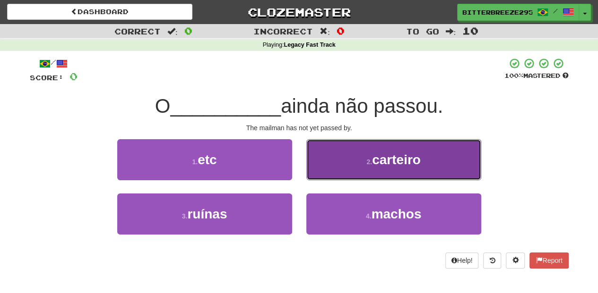
click at [344, 171] on button "2 . carteiro" at bounding box center [393, 159] width 175 height 41
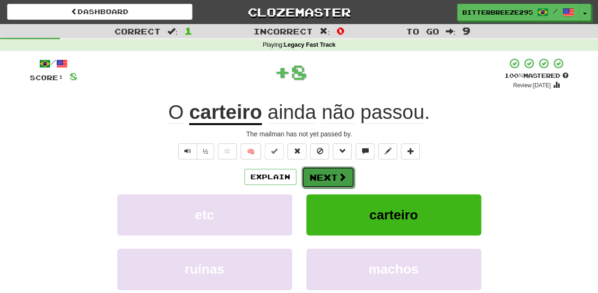
click at [335, 173] on button "Next" at bounding box center [327, 178] width 53 height 22
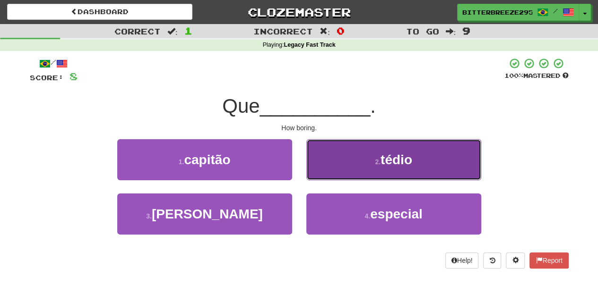
click at [335, 170] on button "2 . tédio" at bounding box center [393, 159] width 175 height 41
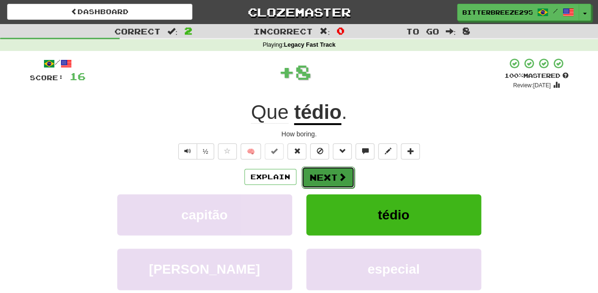
click at [335, 170] on button "Next" at bounding box center [327, 178] width 53 height 22
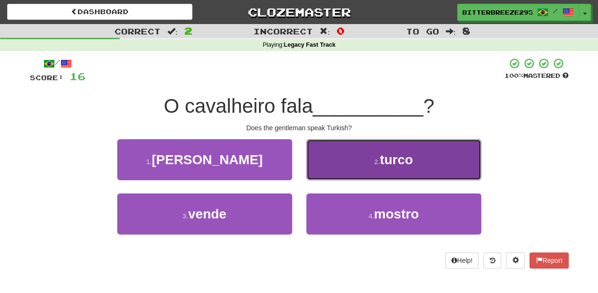
click at [341, 170] on button "2 . turco" at bounding box center [393, 159] width 175 height 41
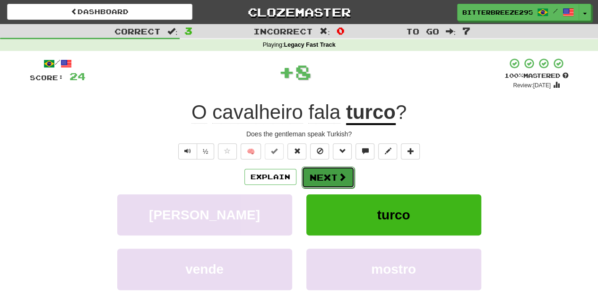
click at [330, 174] on button "Next" at bounding box center [327, 178] width 53 height 22
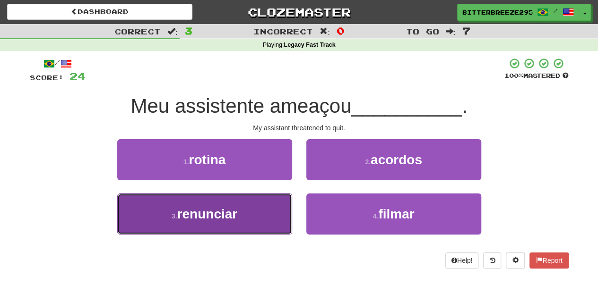
click at [255, 211] on button "3 . renunciar" at bounding box center [204, 214] width 175 height 41
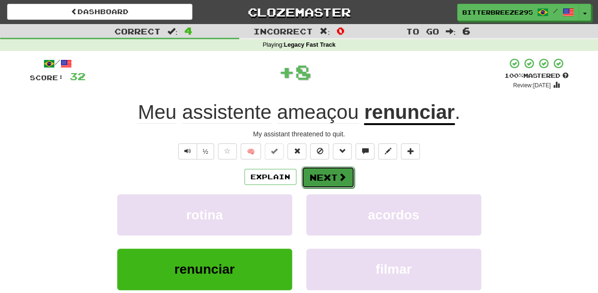
click at [322, 177] on button "Next" at bounding box center [327, 178] width 53 height 22
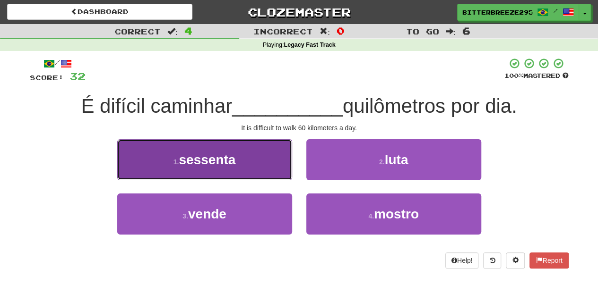
click at [268, 172] on button "1 . sessenta" at bounding box center [204, 159] width 175 height 41
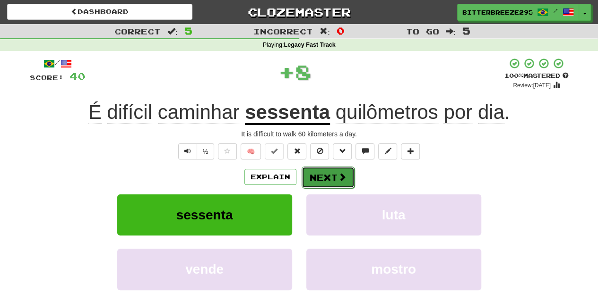
click at [320, 177] on button "Next" at bounding box center [327, 178] width 53 height 22
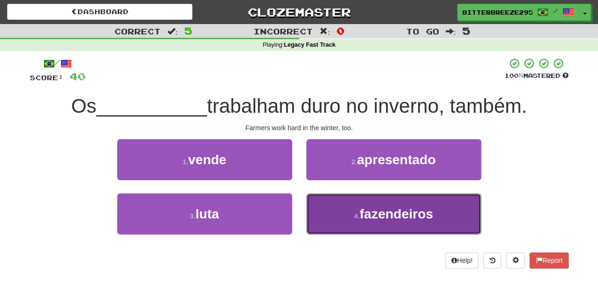
click at [342, 212] on button "4 . fazendeiros" at bounding box center [393, 214] width 175 height 41
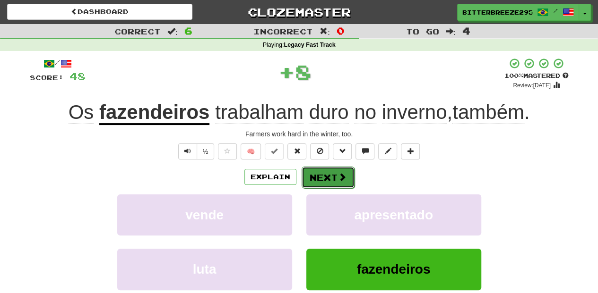
click at [330, 182] on button "Next" at bounding box center [327, 178] width 53 height 22
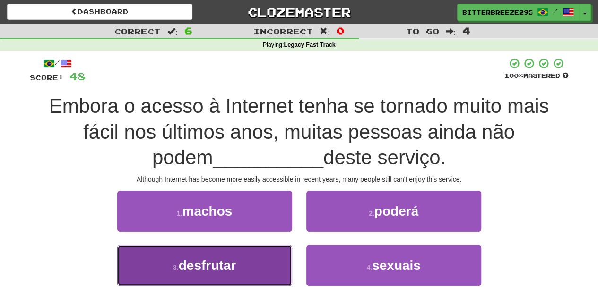
click at [270, 265] on button "3 . desfrutar" at bounding box center [204, 265] width 175 height 41
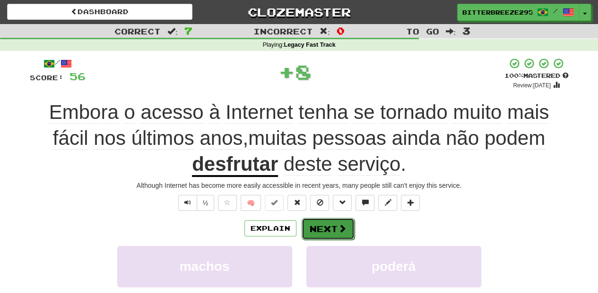
click at [318, 225] on button "Next" at bounding box center [327, 229] width 53 height 22
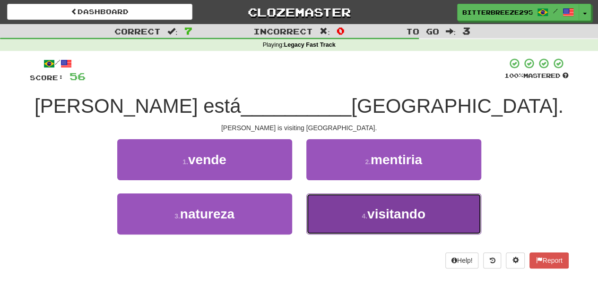
click at [340, 214] on button "4 . visitando" at bounding box center [393, 214] width 175 height 41
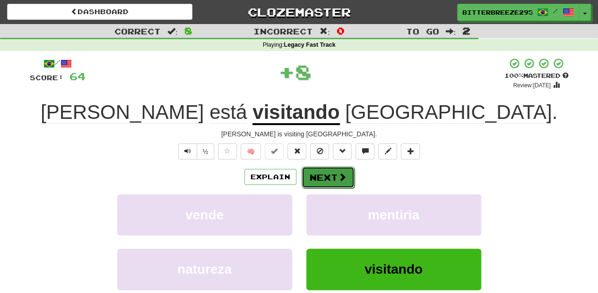
click at [324, 171] on button "Next" at bounding box center [327, 178] width 53 height 22
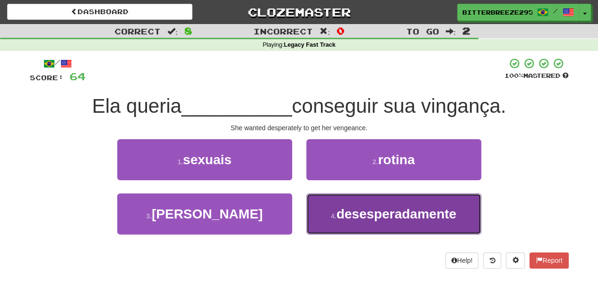
click at [339, 205] on button "4 . desesperadamente" at bounding box center [393, 214] width 175 height 41
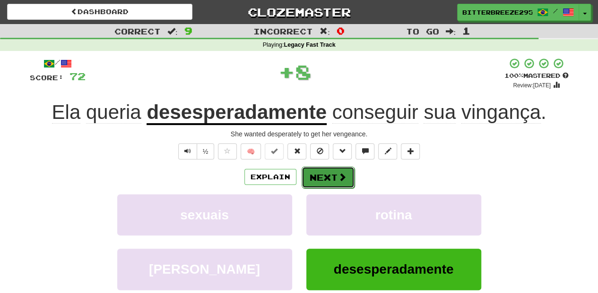
click at [330, 177] on button "Next" at bounding box center [327, 178] width 53 height 22
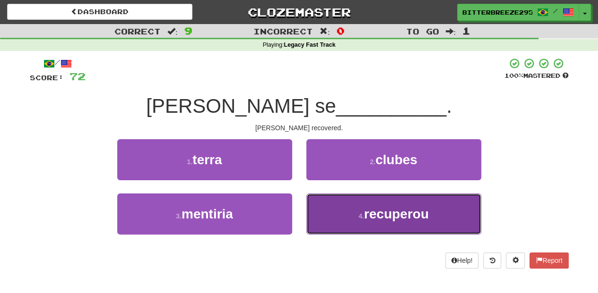
click at [340, 207] on button "4 . recuperou" at bounding box center [393, 214] width 175 height 41
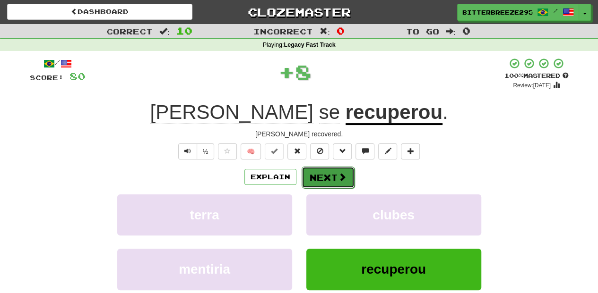
click at [330, 176] on button "Next" at bounding box center [327, 178] width 53 height 22
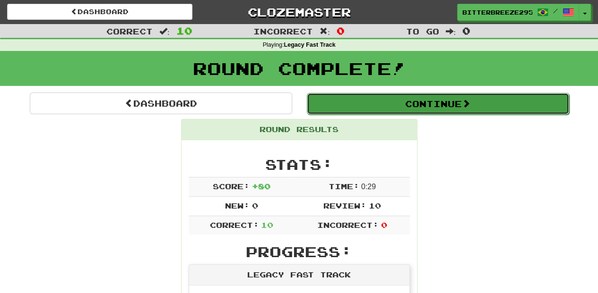
click at [358, 105] on button "Continue" at bounding box center [438, 104] width 262 height 22
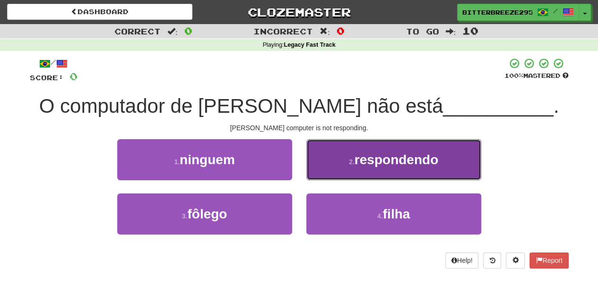
click at [321, 164] on button "2 . respondendo" at bounding box center [393, 159] width 175 height 41
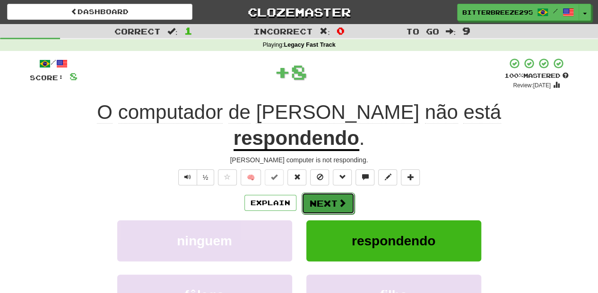
click at [322, 193] on button "Next" at bounding box center [327, 204] width 53 height 22
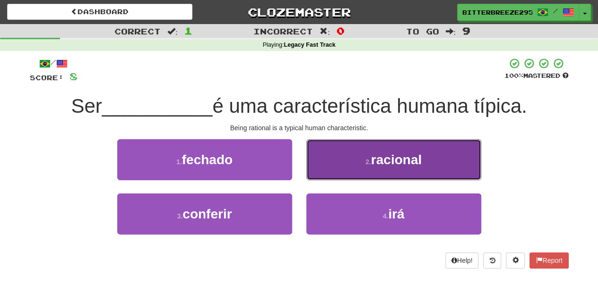
click at [335, 164] on button "2 . racional" at bounding box center [393, 159] width 175 height 41
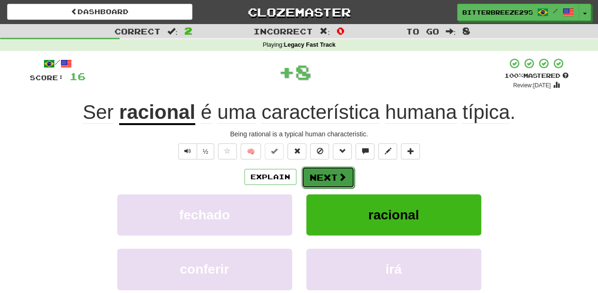
click at [328, 172] on button "Next" at bounding box center [327, 178] width 53 height 22
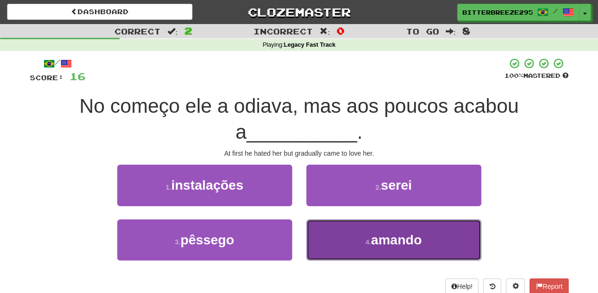
click at [358, 247] on button "4 . amando" at bounding box center [393, 240] width 175 height 41
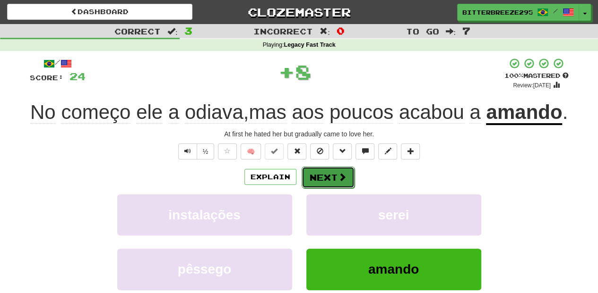
click at [317, 189] on button "Next" at bounding box center [327, 178] width 53 height 22
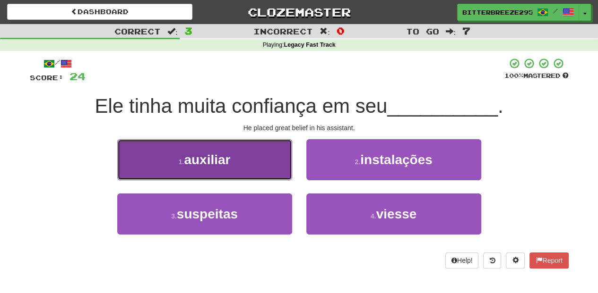
click at [262, 159] on button "1 . auxiliar" at bounding box center [204, 159] width 175 height 41
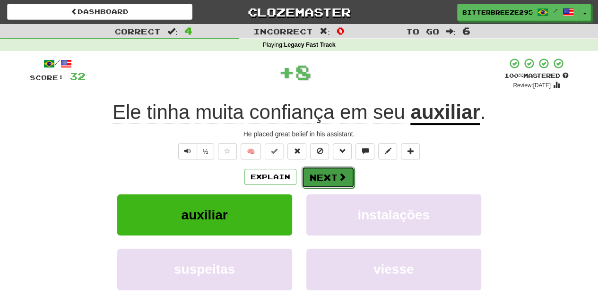
click at [315, 167] on button "Next" at bounding box center [327, 178] width 53 height 22
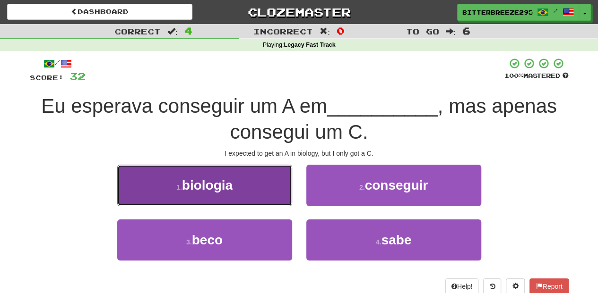
click at [263, 192] on button "1 . biologia" at bounding box center [204, 185] width 175 height 41
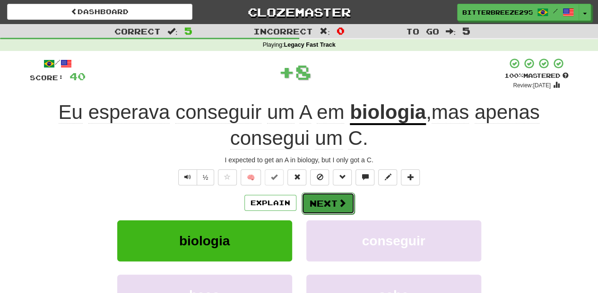
click at [317, 196] on button "Next" at bounding box center [327, 204] width 53 height 22
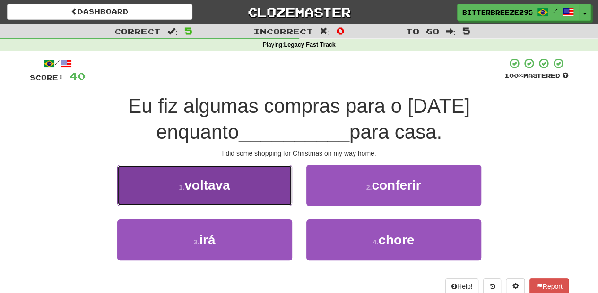
click at [271, 201] on button "1 . voltava" at bounding box center [204, 185] width 175 height 41
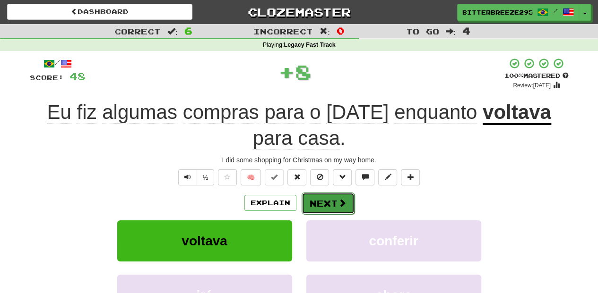
click at [317, 202] on button "Next" at bounding box center [327, 204] width 53 height 22
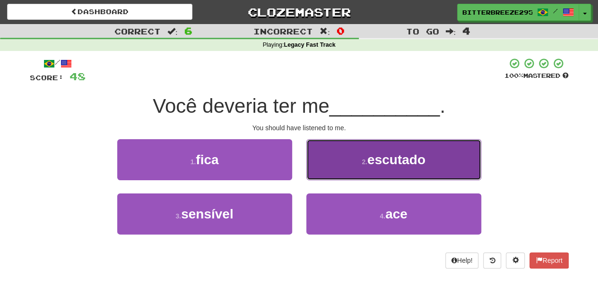
click at [330, 171] on button "2 . escutado" at bounding box center [393, 159] width 175 height 41
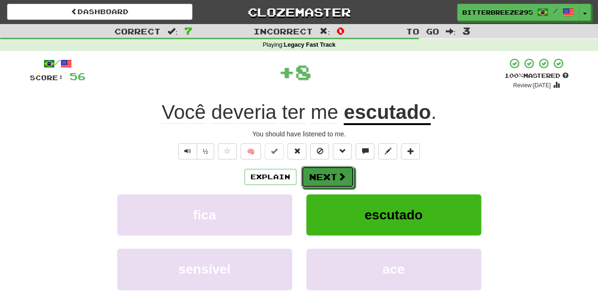
click at [330, 171] on button "Next" at bounding box center [327, 177] width 53 height 22
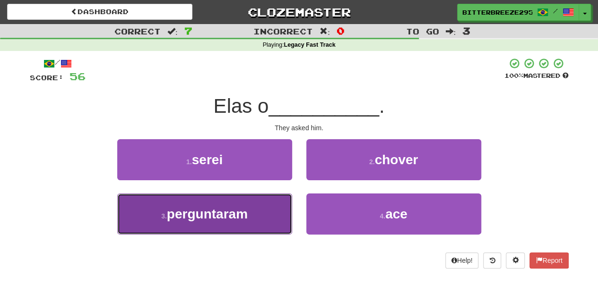
click at [271, 212] on button "3 . perguntaram" at bounding box center [204, 214] width 175 height 41
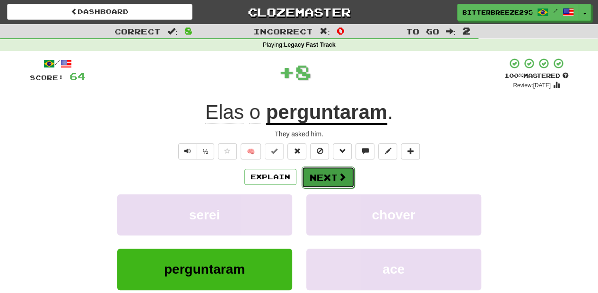
click at [322, 177] on button "Next" at bounding box center [327, 178] width 53 height 22
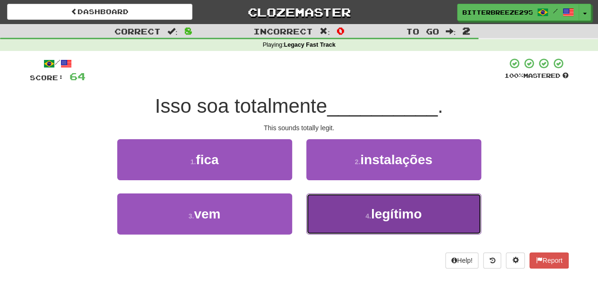
click at [327, 199] on button "4 . legítimo" at bounding box center [393, 214] width 175 height 41
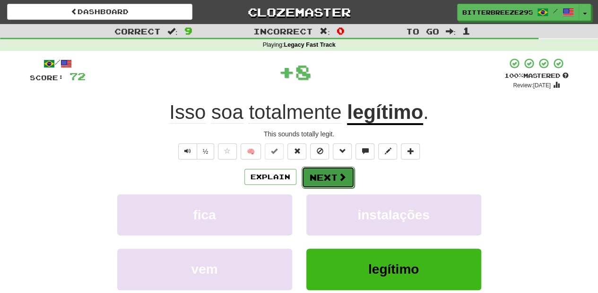
click at [326, 179] on button "Next" at bounding box center [327, 178] width 53 height 22
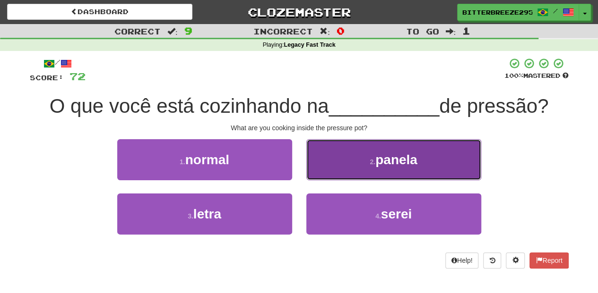
click at [339, 169] on button "2 . panela" at bounding box center [393, 159] width 175 height 41
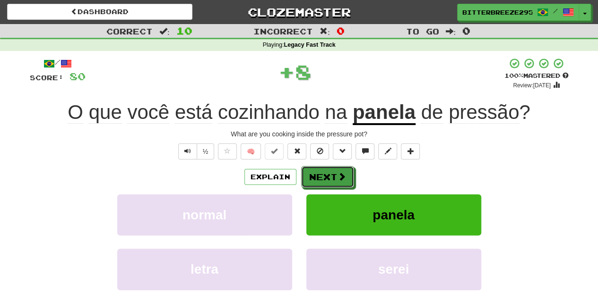
click at [335, 168] on button "Next" at bounding box center [327, 177] width 53 height 22
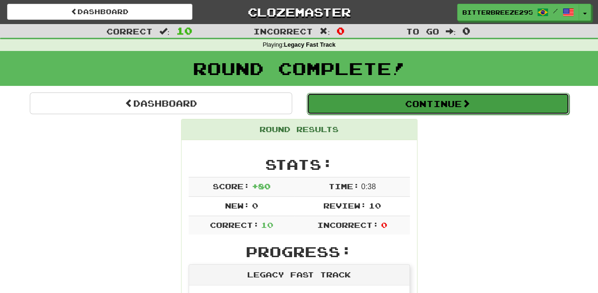
click at [355, 101] on button "Continue" at bounding box center [438, 104] width 262 height 22
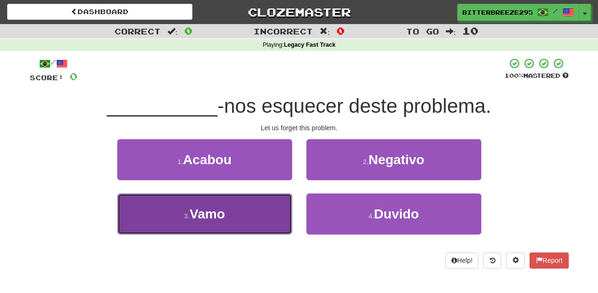
click at [269, 225] on button "3 . Vamo" at bounding box center [204, 214] width 175 height 41
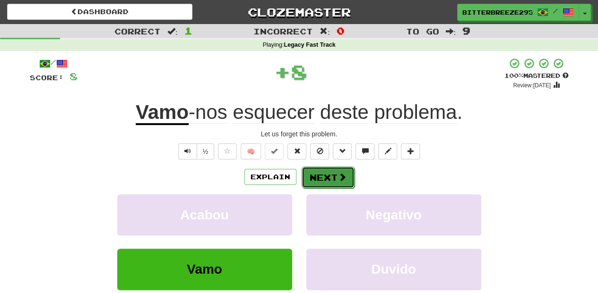
click at [331, 179] on button "Next" at bounding box center [327, 178] width 53 height 22
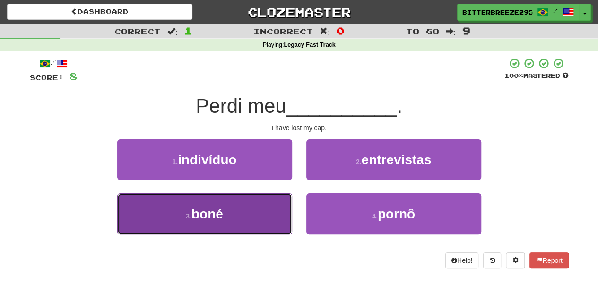
click at [263, 207] on button "3 . boné" at bounding box center [204, 214] width 175 height 41
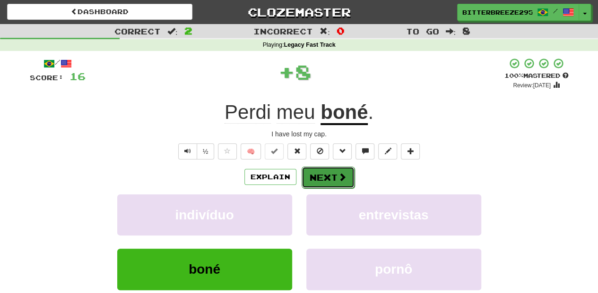
click at [327, 177] on button "Next" at bounding box center [327, 178] width 53 height 22
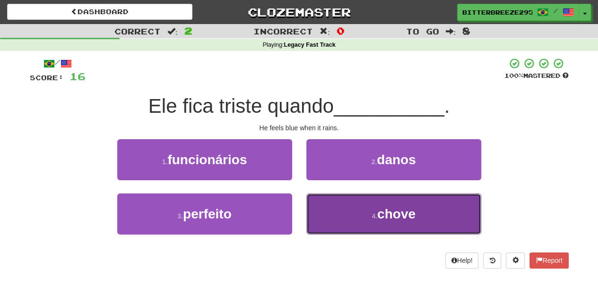
click at [350, 213] on button "4 . chove" at bounding box center [393, 214] width 175 height 41
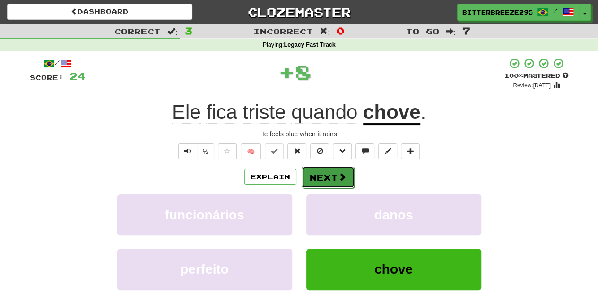
click at [334, 180] on button "Next" at bounding box center [327, 178] width 53 height 22
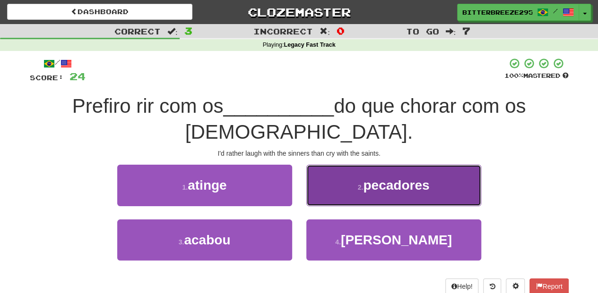
click at [336, 171] on button "2 . pecadores" at bounding box center [393, 185] width 175 height 41
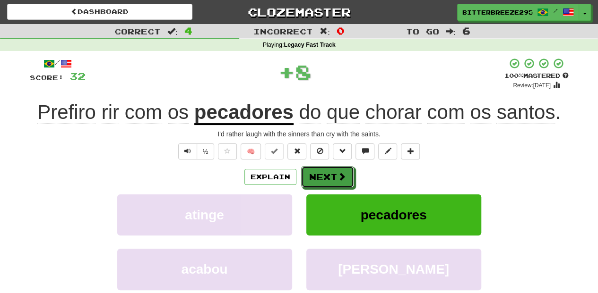
click at [336, 171] on button "Next" at bounding box center [327, 177] width 53 height 22
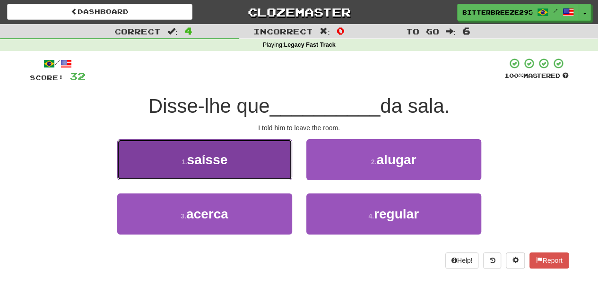
click at [275, 162] on button "1 . saísse" at bounding box center [204, 159] width 175 height 41
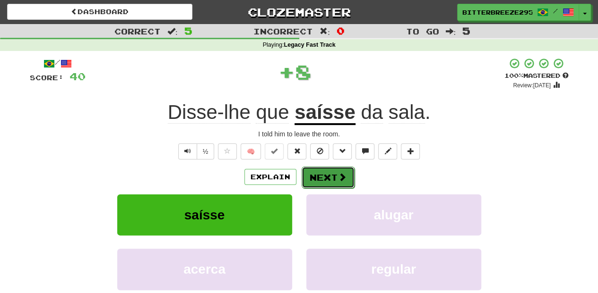
click at [310, 169] on button "Next" at bounding box center [327, 178] width 53 height 22
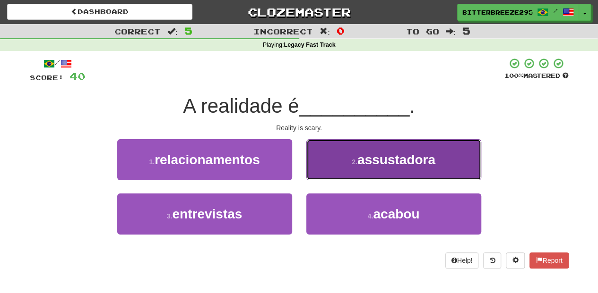
click at [335, 168] on button "2 . assustadora" at bounding box center [393, 159] width 175 height 41
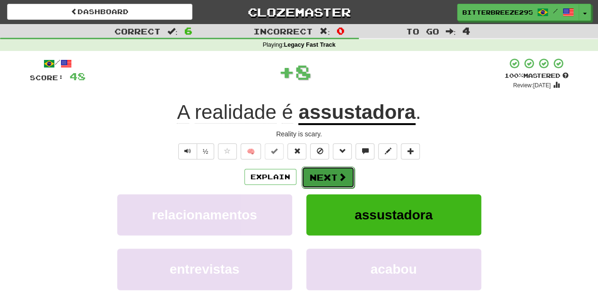
click at [332, 172] on button "Next" at bounding box center [327, 178] width 53 height 22
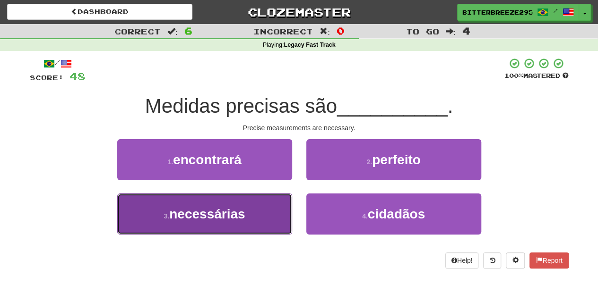
click at [274, 211] on button "3 . necessárias" at bounding box center [204, 214] width 175 height 41
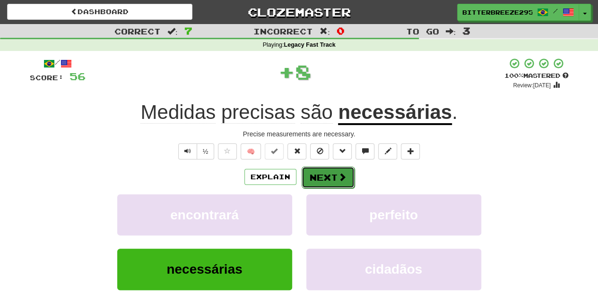
click at [323, 179] on button "Next" at bounding box center [327, 178] width 53 height 22
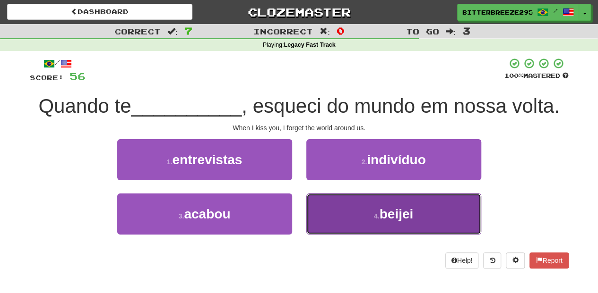
click at [336, 204] on button "4 . beijei" at bounding box center [393, 214] width 175 height 41
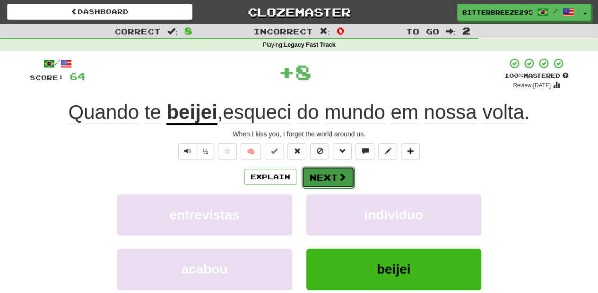
click at [329, 174] on button "Next" at bounding box center [327, 178] width 53 height 22
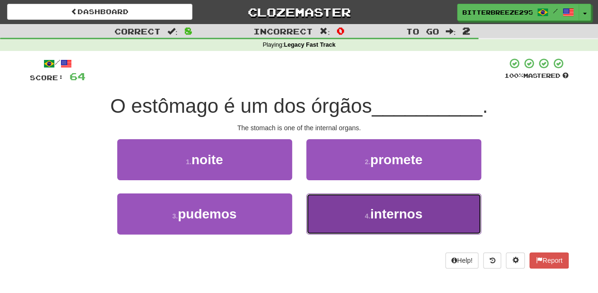
click at [339, 206] on button "4 . internos" at bounding box center [393, 214] width 175 height 41
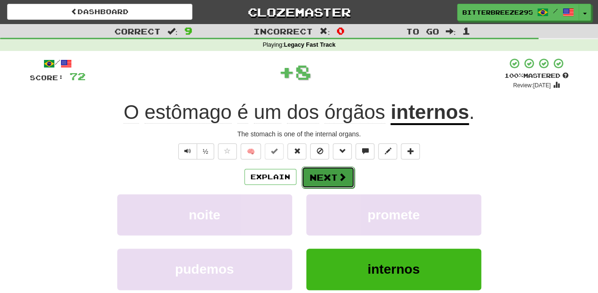
click at [327, 178] on button "Next" at bounding box center [327, 178] width 53 height 22
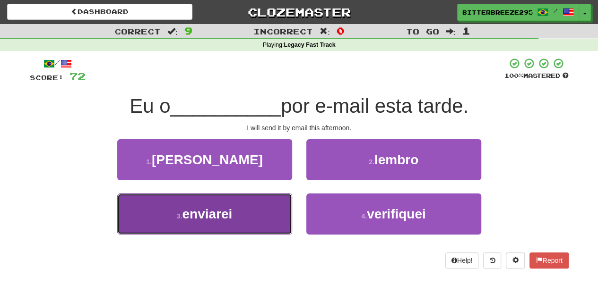
click at [276, 212] on button "3 . enviarei" at bounding box center [204, 214] width 175 height 41
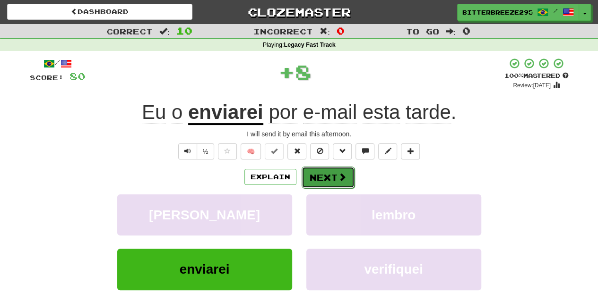
click at [317, 177] on button "Next" at bounding box center [327, 178] width 53 height 22
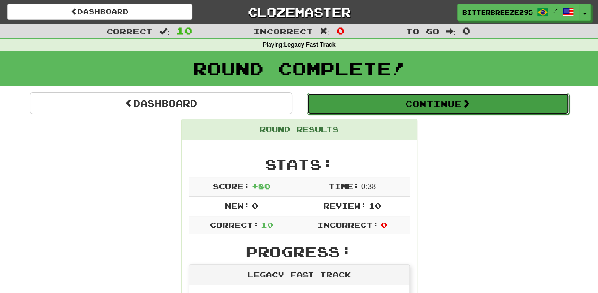
click at [360, 103] on button "Continue" at bounding box center [438, 104] width 262 height 22
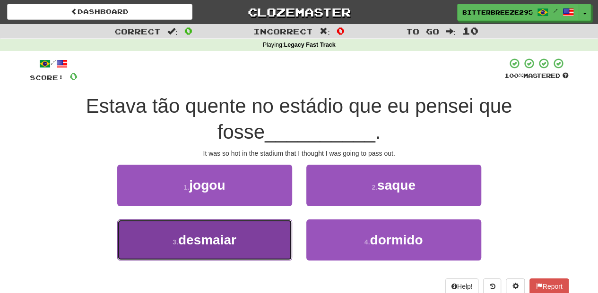
click at [256, 242] on button "3 . desmaiar" at bounding box center [204, 240] width 175 height 41
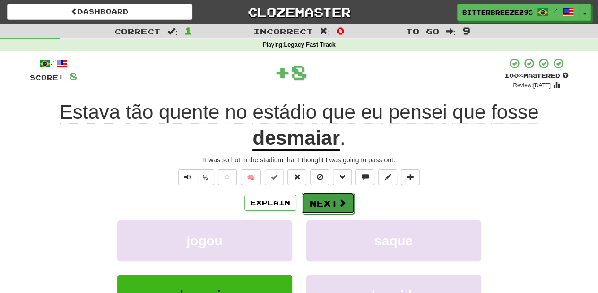
click at [328, 204] on button "Next" at bounding box center [327, 204] width 53 height 22
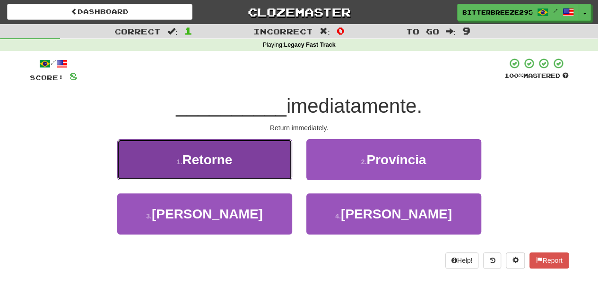
click at [257, 173] on button "1 . Retorne" at bounding box center [204, 159] width 175 height 41
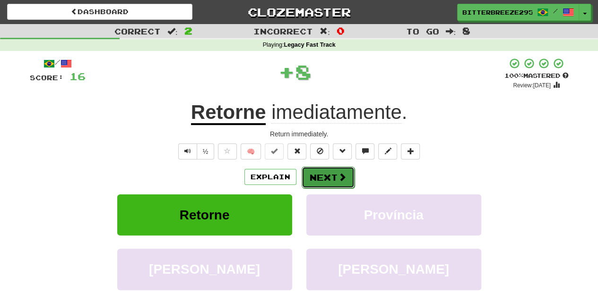
click at [309, 177] on button "Next" at bounding box center [327, 178] width 53 height 22
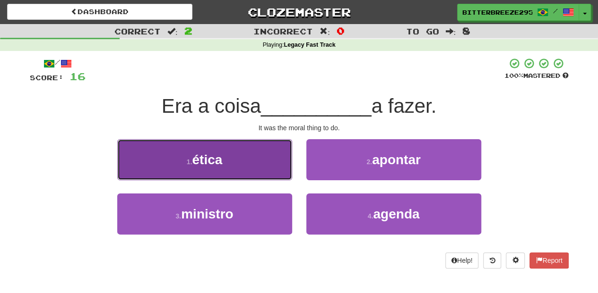
click at [256, 172] on button "1 . ética" at bounding box center [204, 159] width 175 height 41
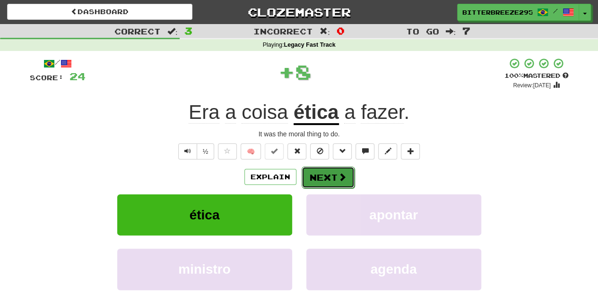
click at [329, 180] on button "Next" at bounding box center [327, 178] width 53 height 22
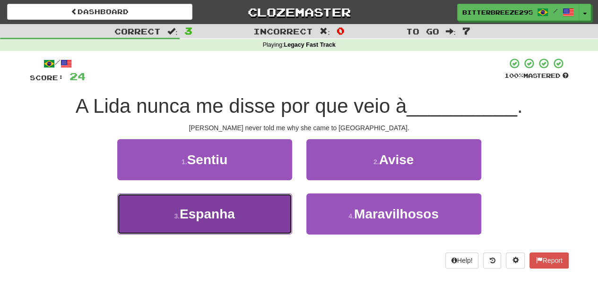
click at [250, 212] on button "3 . Espanha" at bounding box center [204, 214] width 175 height 41
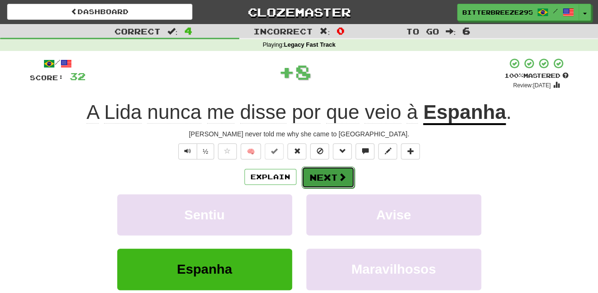
click at [319, 170] on button "Next" at bounding box center [327, 178] width 53 height 22
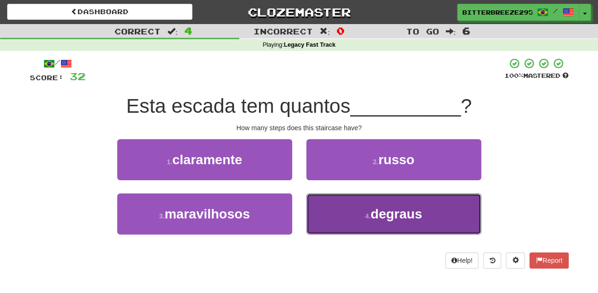
click at [324, 204] on button "4 . degraus" at bounding box center [393, 214] width 175 height 41
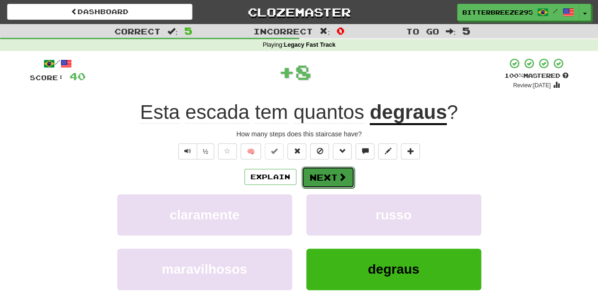
click at [321, 170] on button "Next" at bounding box center [327, 178] width 53 height 22
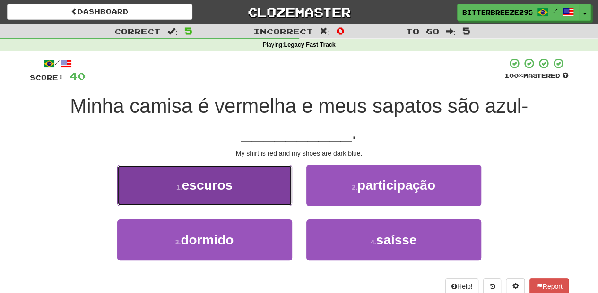
click at [264, 198] on button "1 . escuros" at bounding box center [204, 185] width 175 height 41
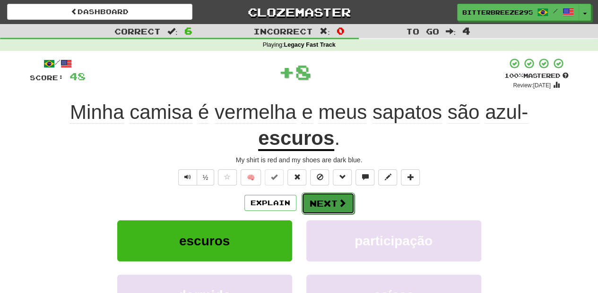
click at [313, 197] on button "Next" at bounding box center [327, 204] width 53 height 22
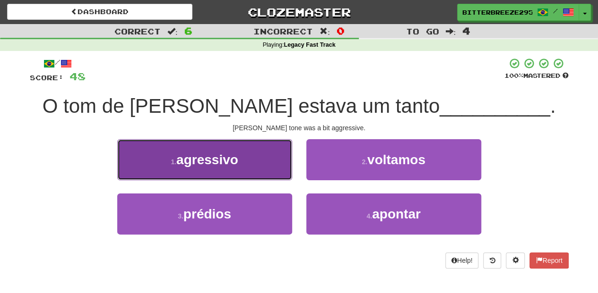
click at [281, 177] on button "1 . agressivo" at bounding box center [204, 159] width 175 height 41
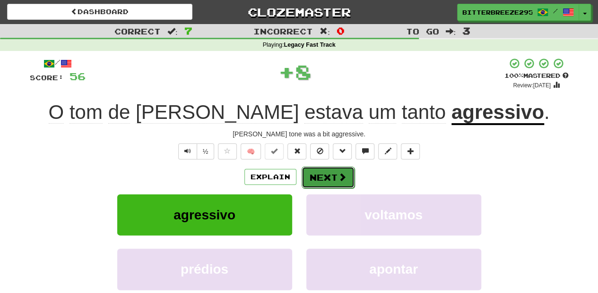
click at [333, 183] on button "Next" at bounding box center [327, 178] width 53 height 22
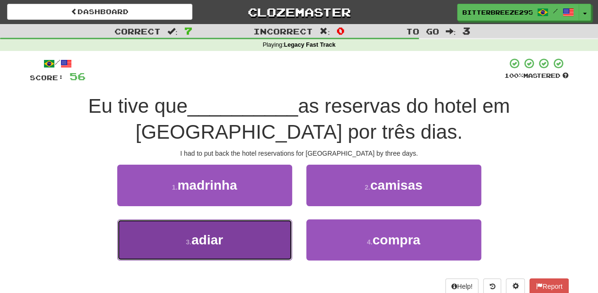
click at [246, 231] on button "3 . adiar" at bounding box center [204, 240] width 175 height 41
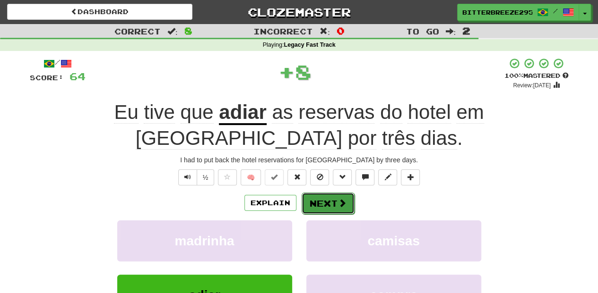
click at [323, 203] on button "Next" at bounding box center [327, 204] width 53 height 22
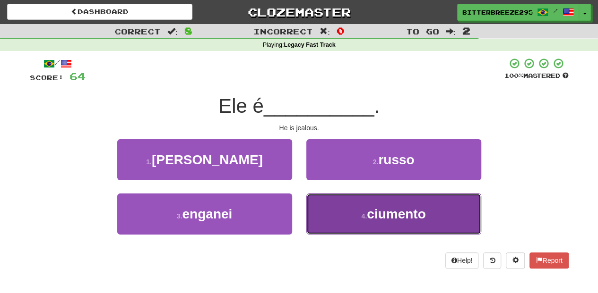
click at [324, 207] on button "4 . ciumento" at bounding box center [393, 214] width 175 height 41
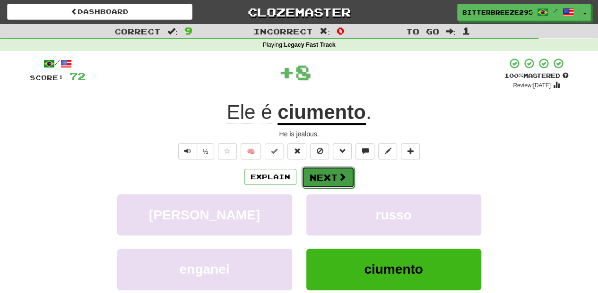
click at [323, 179] on button "Next" at bounding box center [327, 178] width 53 height 22
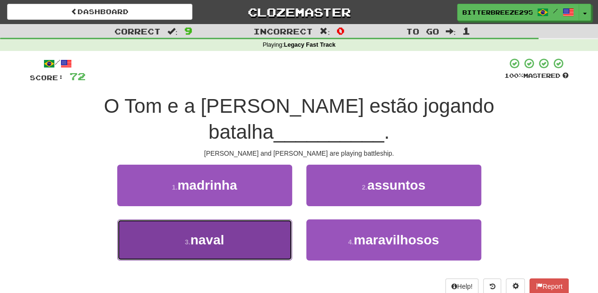
click at [260, 220] on button "3 . naval" at bounding box center [204, 240] width 175 height 41
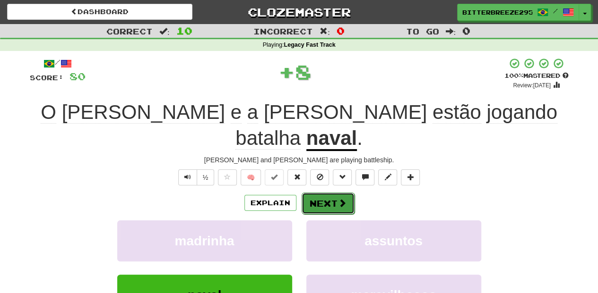
click at [314, 193] on button "Next" at bounding box center [327, 204] width 53 height 22
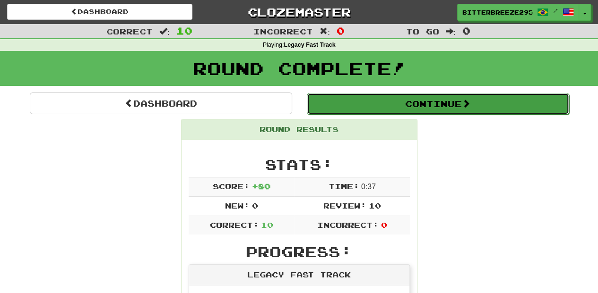
click at [380, 101] on button "Continue" at bounding box center [438, 104] width 262 height 22
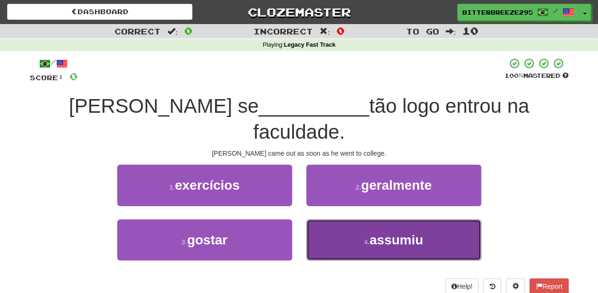
click at [335, 220] on button "4 . assumiu" at bounding box center [393, 240] width 175 height 41
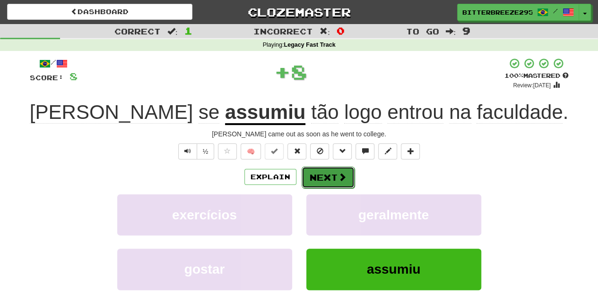
click at [335, 177] on button "Next" at bounding box center [327, 178] width 53 height 22
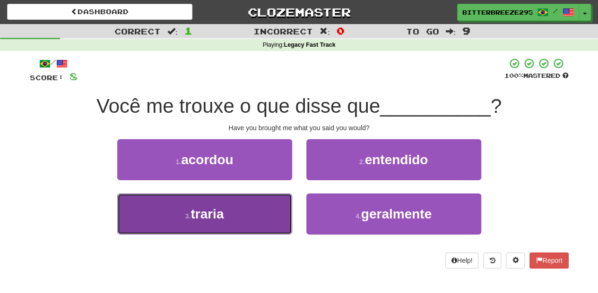
click at [266, 211] on button "3 . traria" at bounding box center [204, 214] width 175 height 41
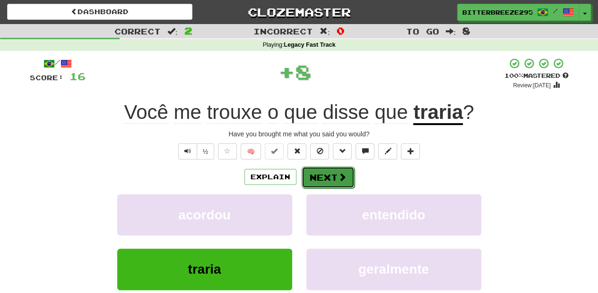
click at [325, 176] on button "Next" at bounding box center [327, 178] width 53 height 22
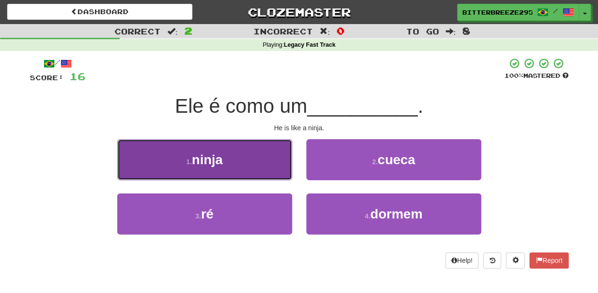
click at [278, 174] on button "1 . ninja" at bounding box center [204, 159] width 175 height 41
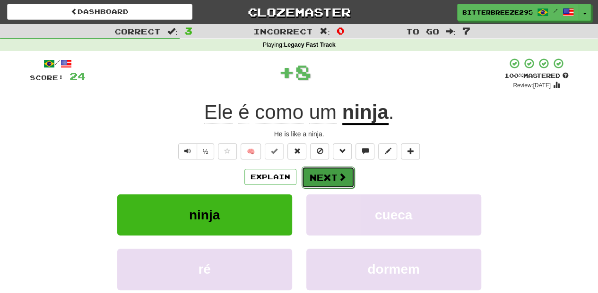
click at [332, 174] on button "Next" at bounding box center [327, 178] width 53 height 22
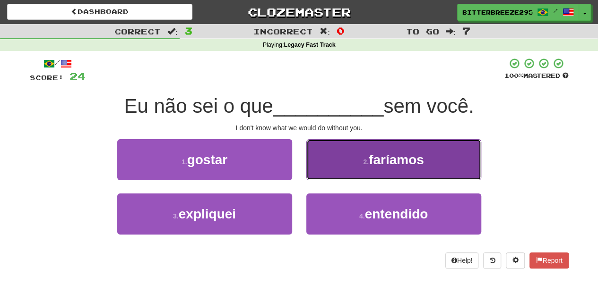
click at [334, 171] on button "2 . faríamos" at bounding box center [393, 159] width 175 height 41
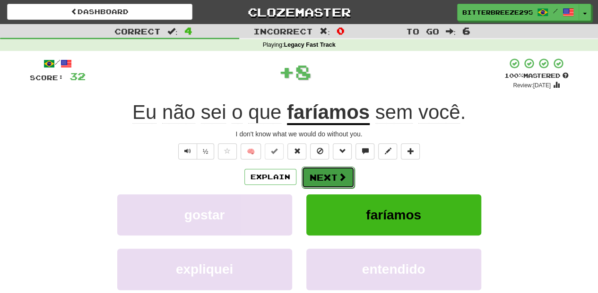
click at [332, 172] on button "Next" at bounding box center [327, 178] width 53 height 22
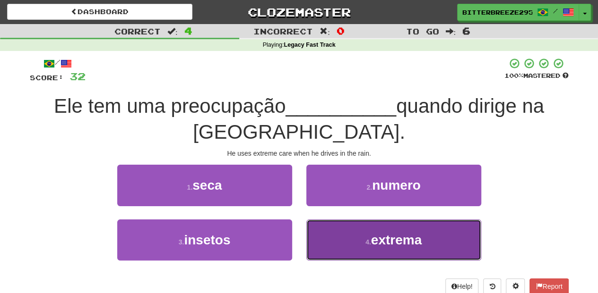
click at [340, 232] on button "4 . extrema" at bounding box center [393, 240] width 175 height 41
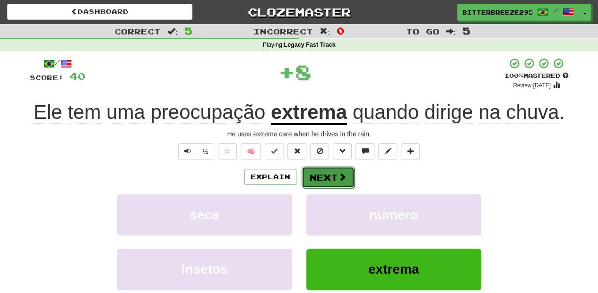
click at [328, 169] on button "Next" at bounding box center [327, 178] width 53 height 22
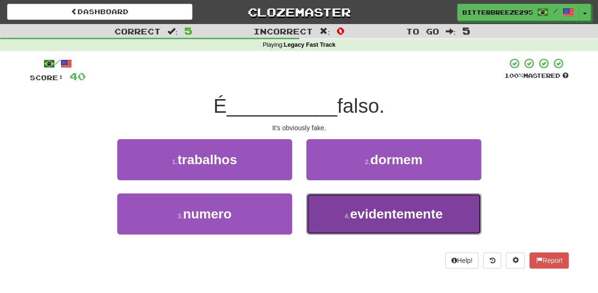
click at [336, 204] on button "4 . evidentemente" at bounding box center [393, 214] width 175 height 41
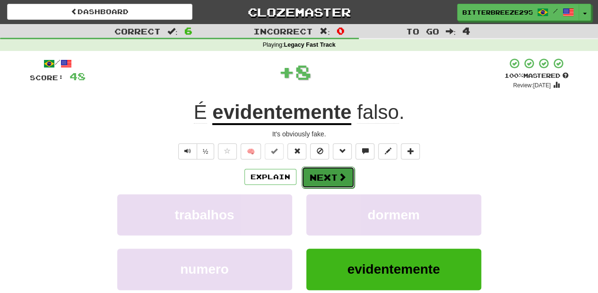
click at [325, 184] on button "Next" at bounding box center [327, 178] width 53 height 22
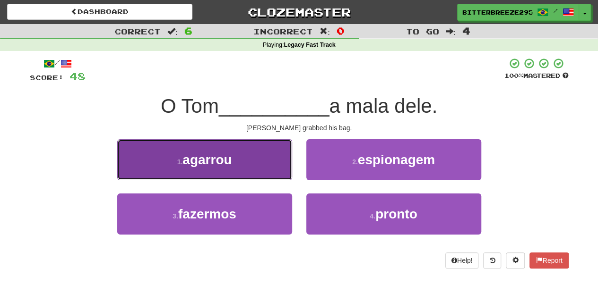
click at [267, 170] on button "1 . agarrou" at bounding box center [204, 159] width 175 height 41
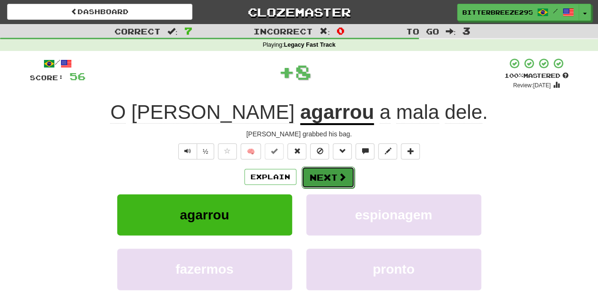
click at [315, 176] on button "Next" at bounding box center [327, 178] width 53 height 22
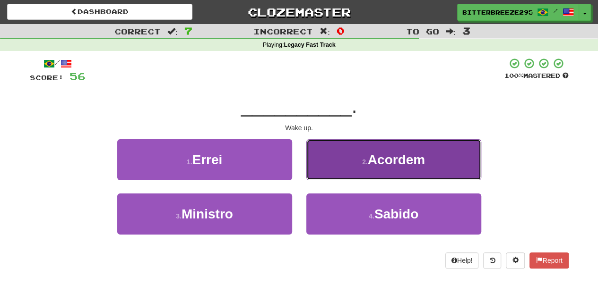
click at [332, 166] on button "2 . Acordem" at bounding box center [393, 159] width 175 height 41
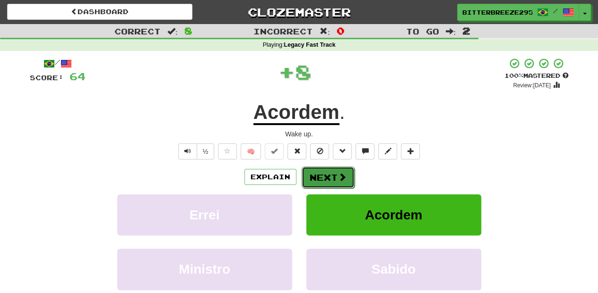
click at [328, 172] on button "Next" at bounding box center [327, 178] width 53 height 22
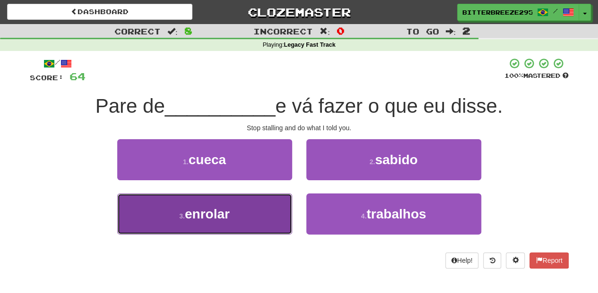
click at [260, 213] on button "3 . enrolar" at bounding box center [204, 214] width 175 height 41
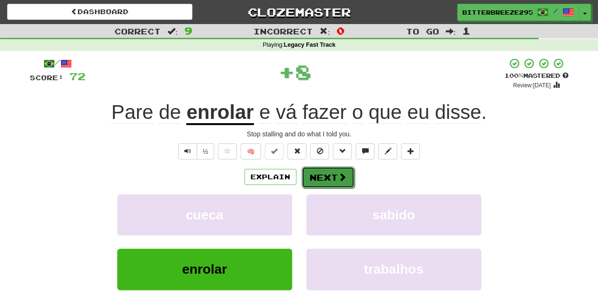
click at [330, 174] on button "Next" at bounding box center [327, 178] width 53 height 22
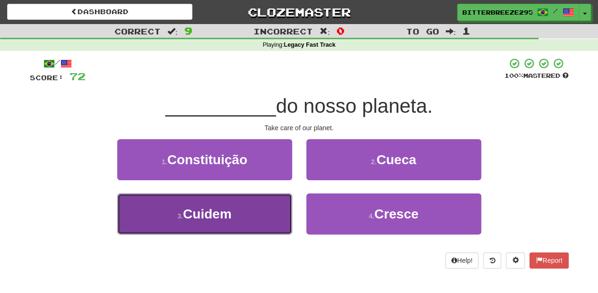
click at [256, 199] on button "3 . Cuidem" at bounding box center [204, 214] width 175 height 41
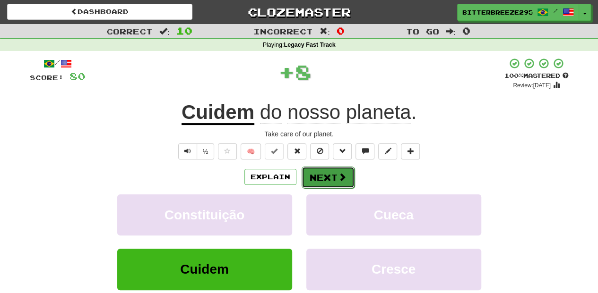
click at [308, 174] on button "Next" at bounding box center [327, 178] width 53 height 22
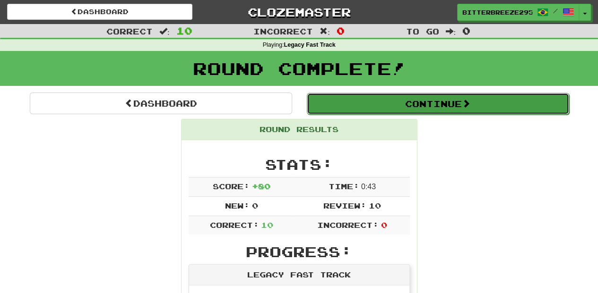
click at [368, 107] on button "Continue" at bounding box center [438, 104] width 262 height 22
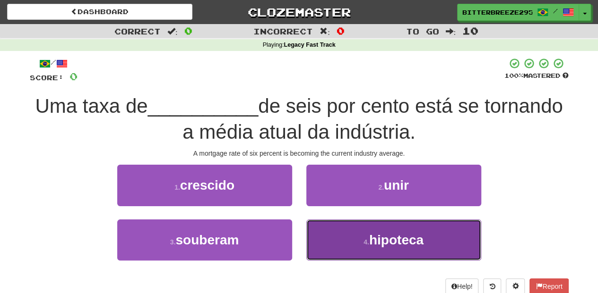
click at [366, 230] on button "4 . hipoteca" at bounding box center [393, 240] width 175 height 41
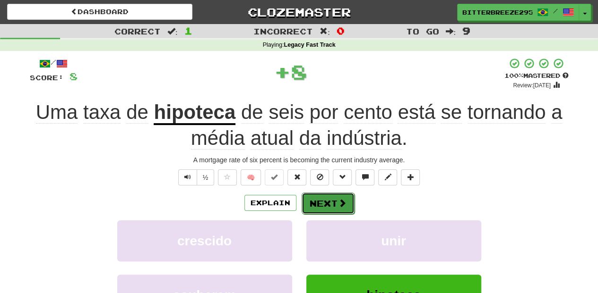
click at [339, 204] on span at bounding box center [342, 203] width 9 height 9
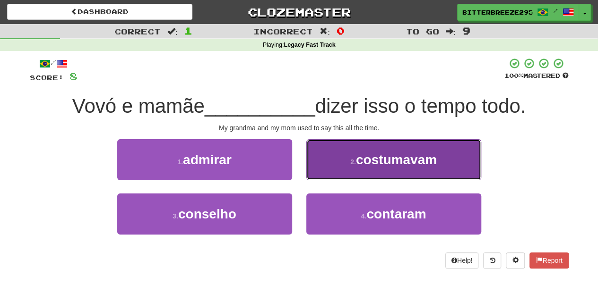
click at [341, 167] on button "2 . costumavam" at bounding box center [393, 159] width 175 height 41
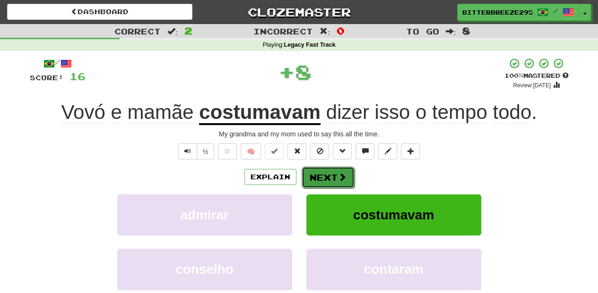
click at [331, 172] on button "Next" at bounding box center [327, 178] width 53 height 22
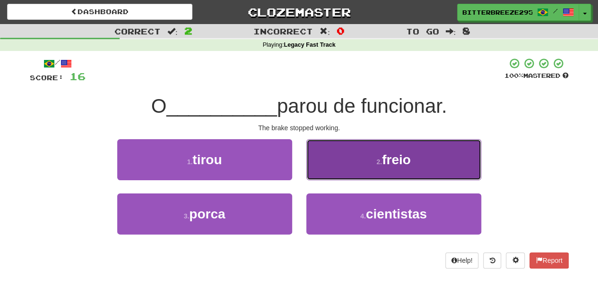
click at [326, 169] on button "2 . freio" at bounding box center [393, 159] width 175 height 41
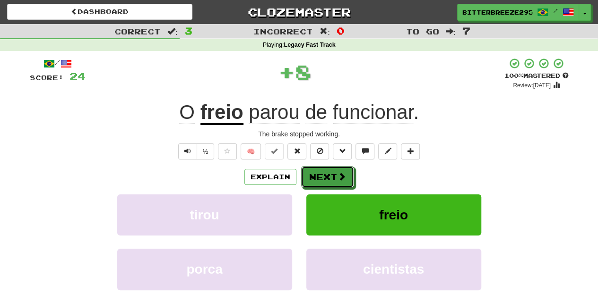
click at [322, 171] on button "Next" at bounding box center [327, 177] width 53 height 22
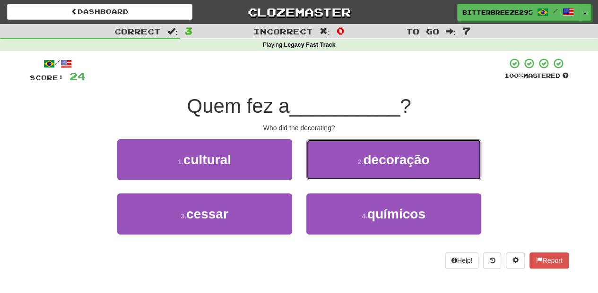
click at [322, 171] on button "2 . decoração" at bounding box center [393, 159] width 175 height 41
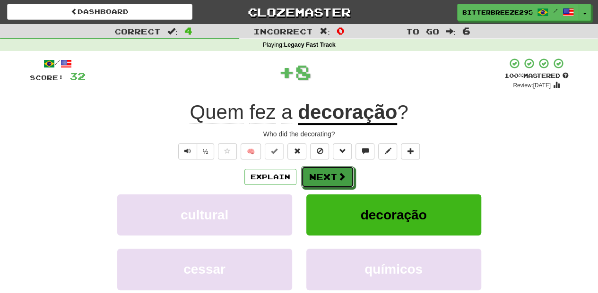
click at [322, 171] on button "Next" at bounding box center [327, 177] width 53 height 22
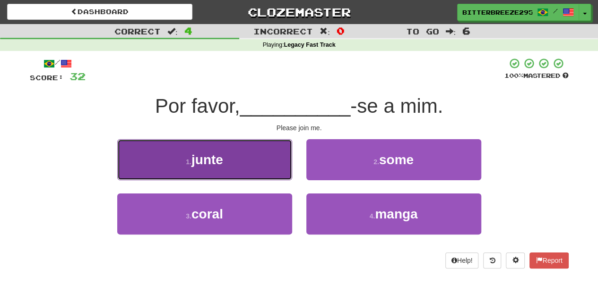
click at [249, 169] on button "1 . junte" at bounding box center [204, 159] width 175 height 41
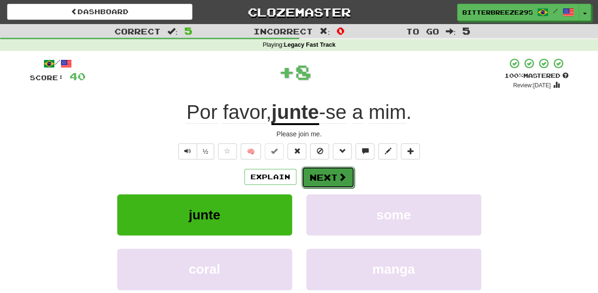
click at [319, 173] on button "Next" at bounding box center [327, 178] width 53 height 22
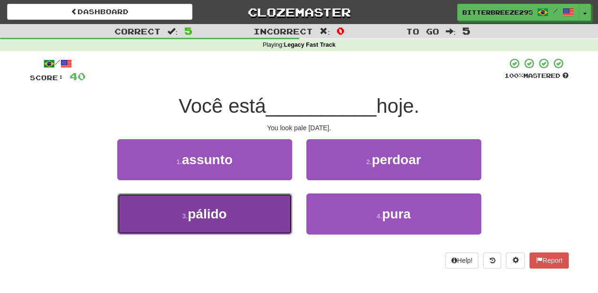
click at [280, 202] on button "3 . pálido" at bounding box center [204, 214] width 175 height 41
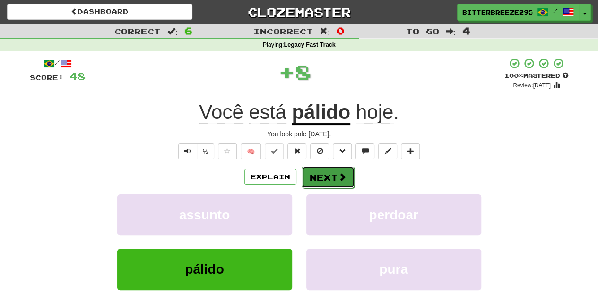
click at [321, 179] on button "Next" at bounding box center [327, 178] width 53 height 22
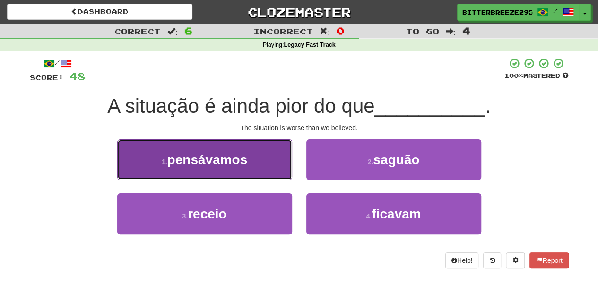
click at [276, 172] on button "1 . pensávamos" at bounding box center [204, 159] width 175 height 41
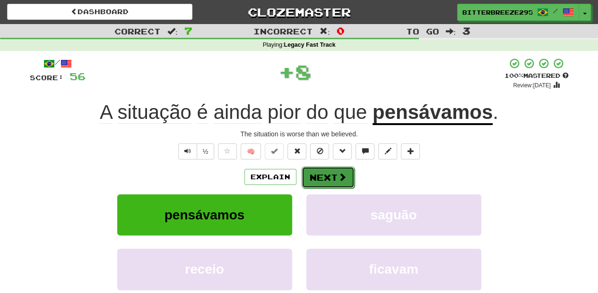
click at [321, 174] on button "Next" at bounding box center [327, 178] width 53 height 22
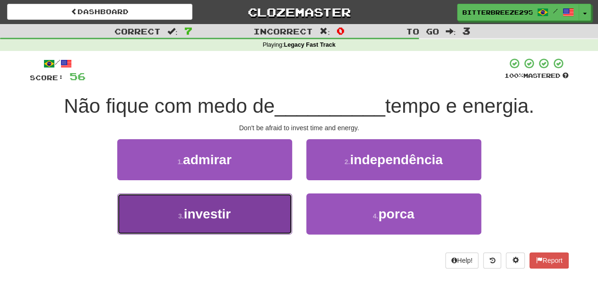
click at [264, 213] on button "3 . investir" at bounding box center [204, 214] width 175 height 41
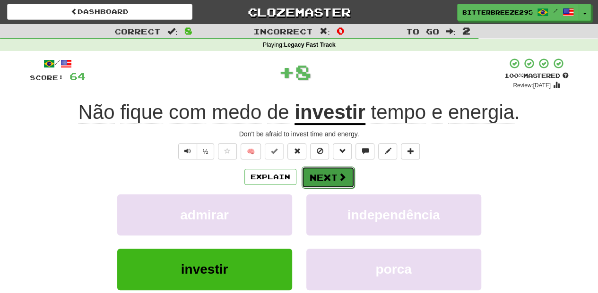
click at [312, 176] on button "Next" at bounding box center [327, 178] width 53 height 22
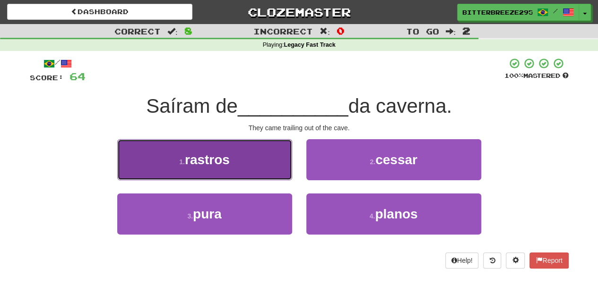
click at [269, 169] on button "1 . rastros" at bounding box center [204, 159] width 175 height 41
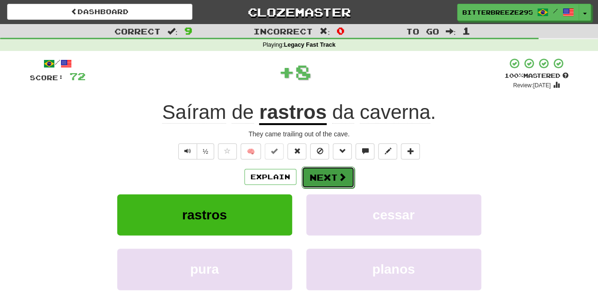
click at [320, 180] on button "Next" at bounding box center [327, 178] width 53 height 22
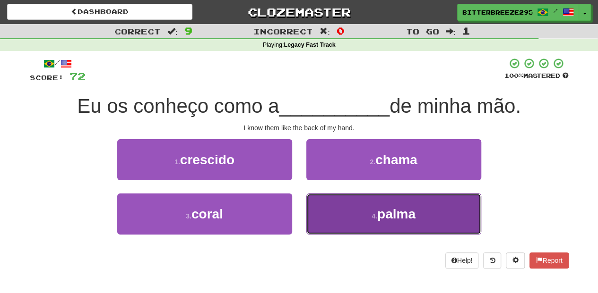
click at [357, 201] on button "4 . palma" at bounding box center [393, 214] width 175 height 41
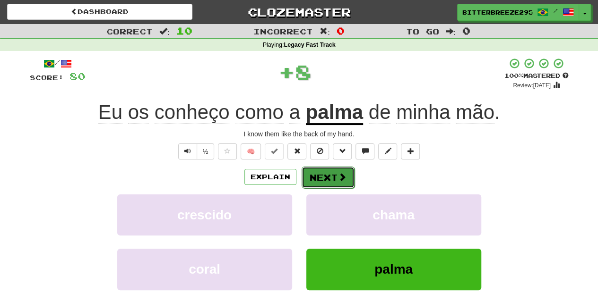
click at [326, 176] on button "Next" at bounding box center [327, 178] width 53 height 22
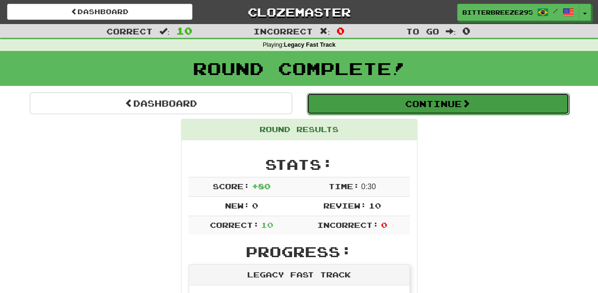
click at [369, 103] on button "Continue" at bounding box center [438, 104] width 262 height 22
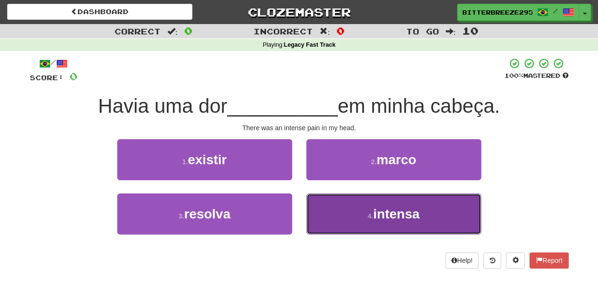
click at [356, 221] on button "4 . intensa" at bounding box center [393, 214] width 175 height 41
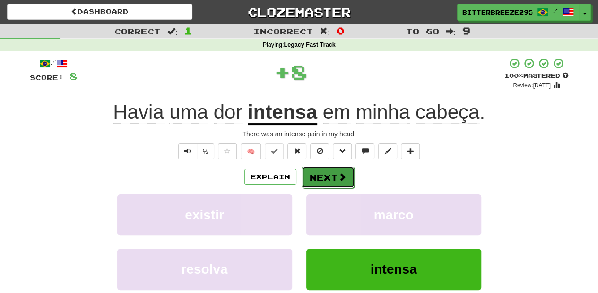
click at [308, 170] on button "Next" at bounding box center [327, 178] width 53 height 22
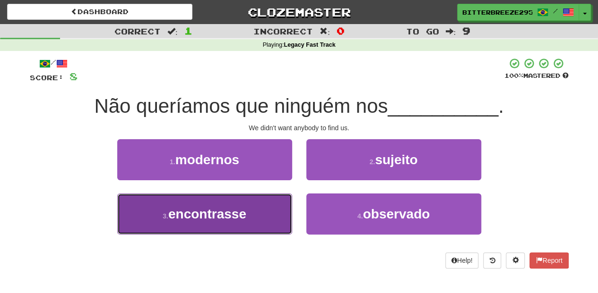
click at [255, 214] on button "3 . encontrasse" at bounding box center [204, 214] width 175 height 41
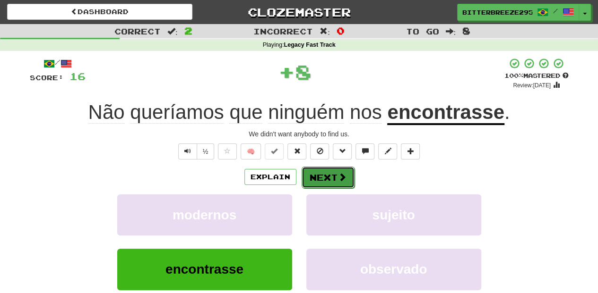
click at [309, 175] on button "Next" at bounding box center [327, 178] width 53 height 22
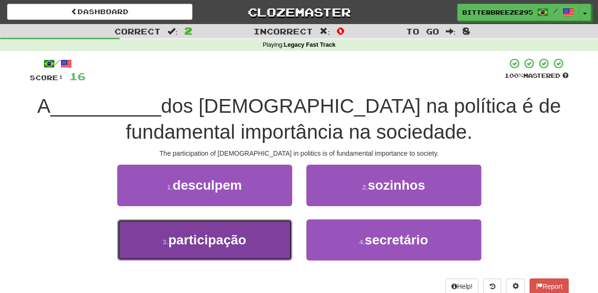
click at [272, 243] on button "3 . participação" at bounding box center [204, 240] width 175 height 41
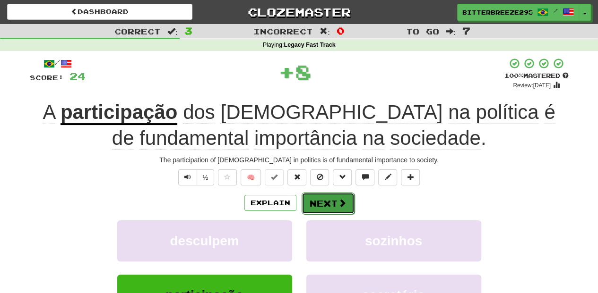
click at [310, 202] on button "Next" at bounding box center [327, 204] width 53 height 22
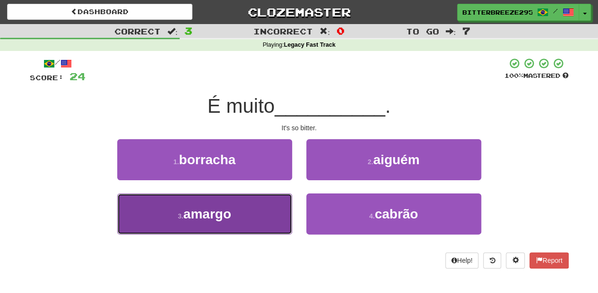
click at [263, 217] on button "3 . amargo" at bounding box center [204, 214] width 175 height 41
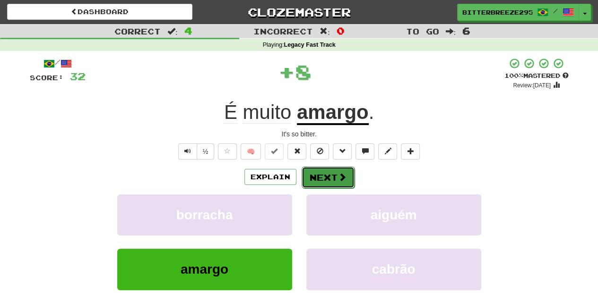
click at [314, 180] on button "Next" at bounding box center [327, 178] width 53 height 22
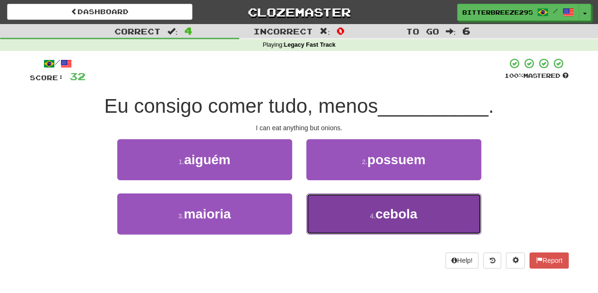
click at [321, 197] on button "4 . cebola" at bounding box center [393, 214] width 175 height 41
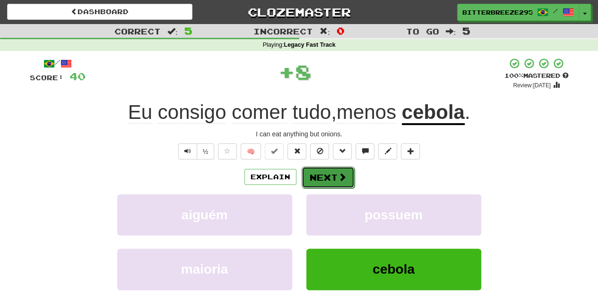
click at [320, 173] on button "Next" at bounding box center [327, 178] width 53 height 22
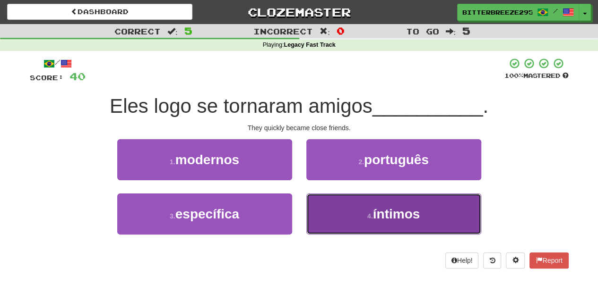
click at [342, 211] on button "4 . íntimos" at bounding box center [393, 214] width 175 height 41
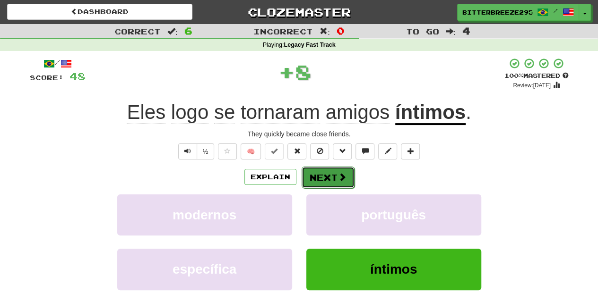
click at [317, 175] on button "Next" at bounding box center [327, 178] width 53 height 22
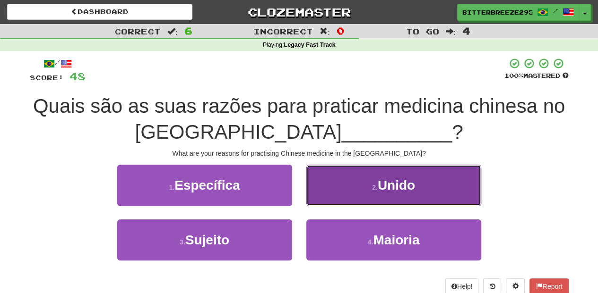
click at [337, 190] on button "2 . Unido" at bounding box center [393, 185] width 175 height 41
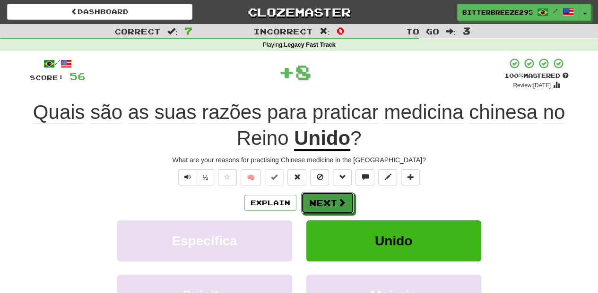
click at [323, 196] on button "Next" at bounding box center [327, 203] width 53 height 22
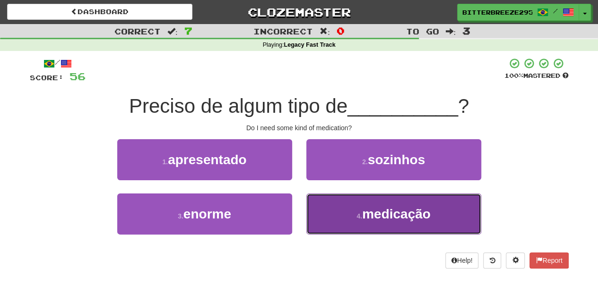
click at [328, 209] on button "4 . medicação" at bounding box center [393, 214] width 175 height 41
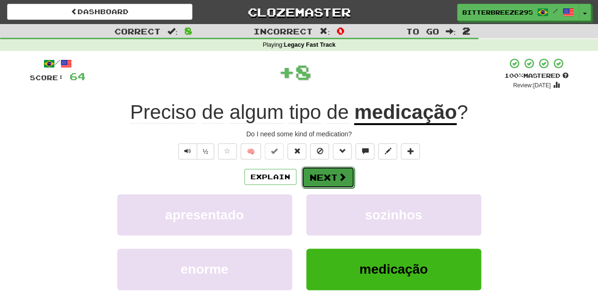
click at [317, 179] on button "Next" at bounding box center [327, 178] width 53 height 22
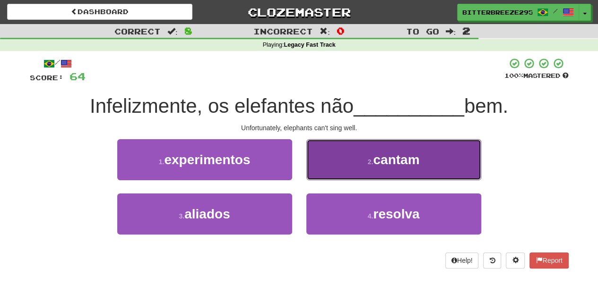
click at [339, 164] on button "2 . cantam" at bounding box center [393, 159] width 175 height 41
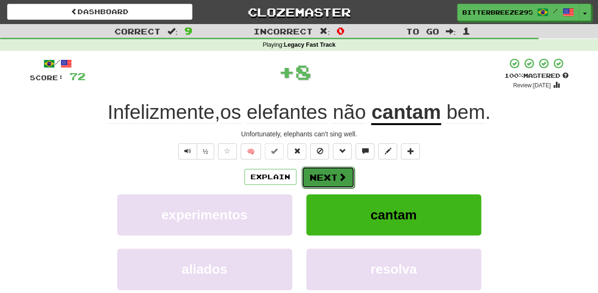
click at [327, 177] on button "Next" at bounding box center [327, 178] width 53 height 22
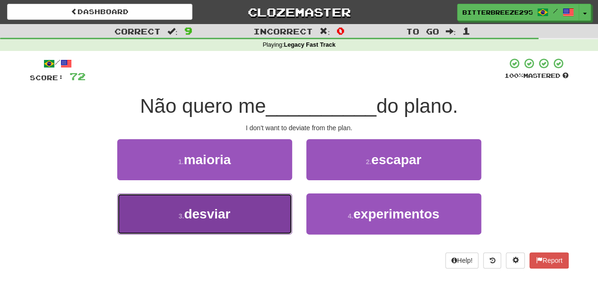
click at [256, 211] on button "3 . desviar" at bounding box center [204, 214] width 175 height 41
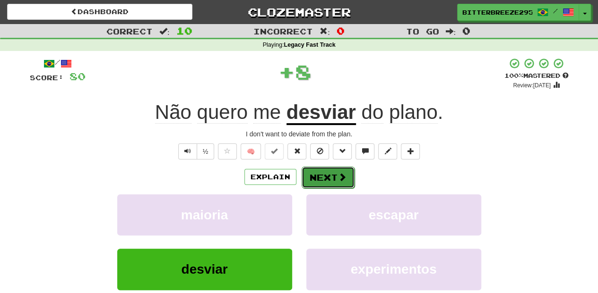
click at [308, 176] on button "Next" at bounding box center [327, 178] width 53 height 22
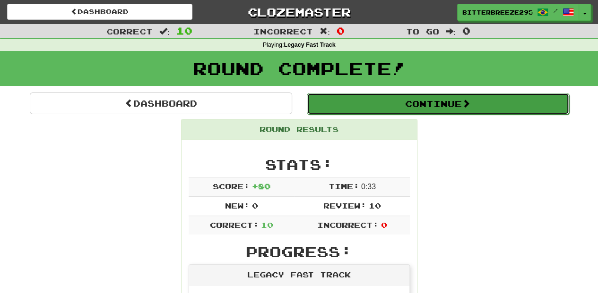
click at [394, 104] on button "Continue" at bounding box center [438, 104] width 262 height 22
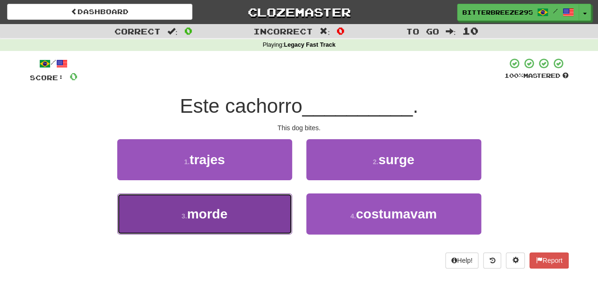
click at [260, 215] on button "3 . morde" at bounding box center [204, 214] width 175 height 41
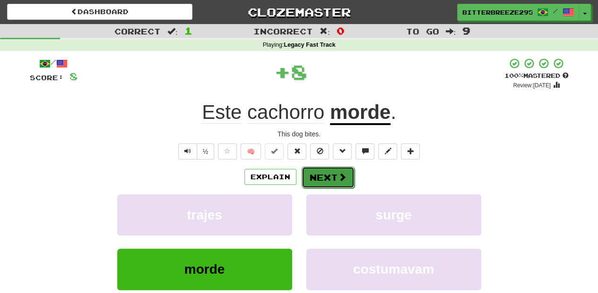
click at [315, 180] on button "Next" at bounding box center [327, 178] width 53 height 22
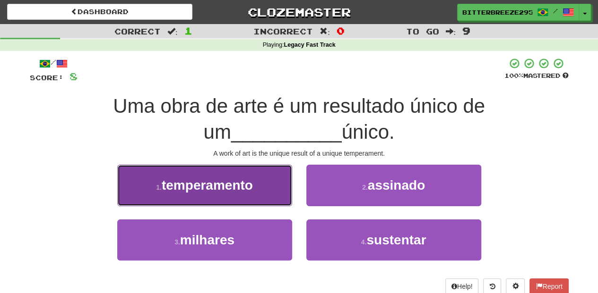
click at [253, 198] on button "1 . temperamento" at bounding box center [204, 185] width 175 height 41
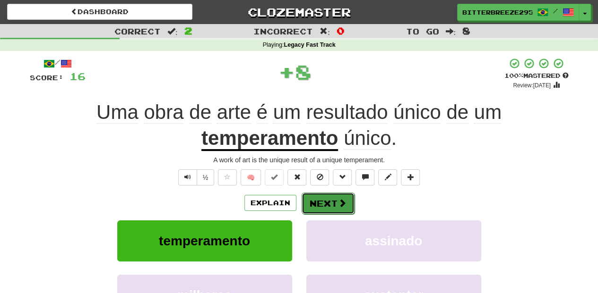
click at [306, 204] on button "Next" at bounding box center [327, 204] width 53 height 22
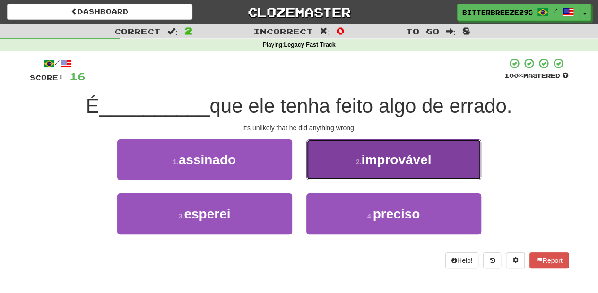
click at [330, 167] on button "2 . improvável" at bounding box center [393, 159] width 175 height 41
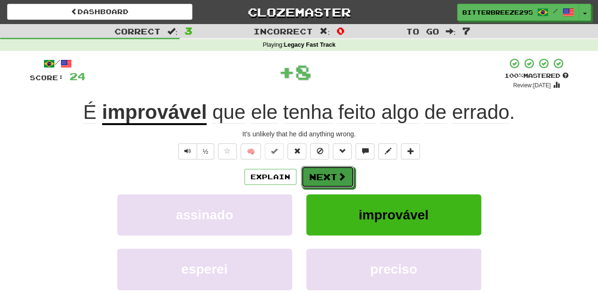
click at [324, 175] on button "Next" at bounding box center [327, 177] width 53 height 22
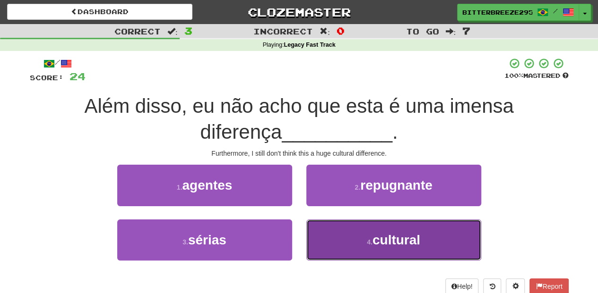
click at [344, 230] on button "4 . cultural" at bounding box center [393, 240] width 175 height 41
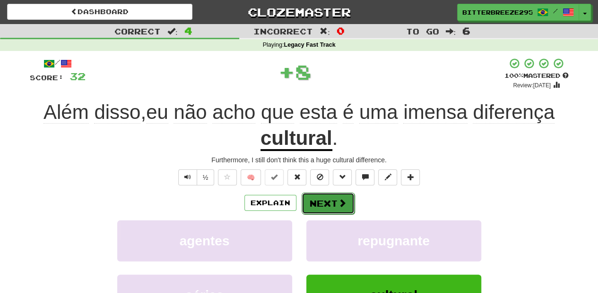
click at [333, 200] on button "Next" at bounding box center [327, 204] width 53 height 22
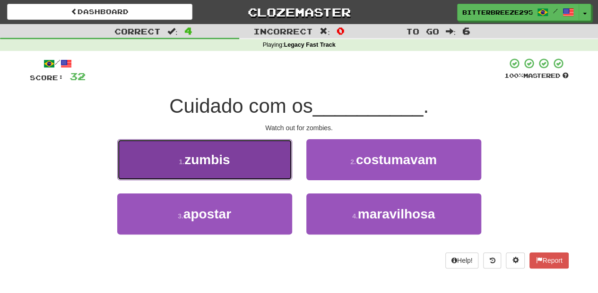
click at [246, 161] on button "1 . zumbis" at bounding box center [204, 159] width 175 height 41
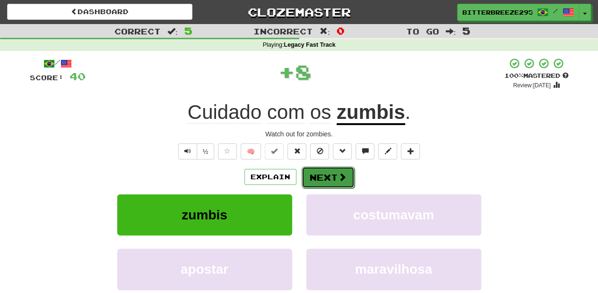
click at [317, 178] on button "Next" at bounding box center [327, 178] width 53 height 22
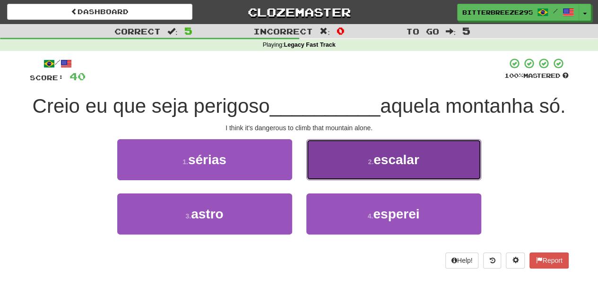
click at [332, 180] on button "2 . escalar" at bounding box center [393, 159] width 175 height 41
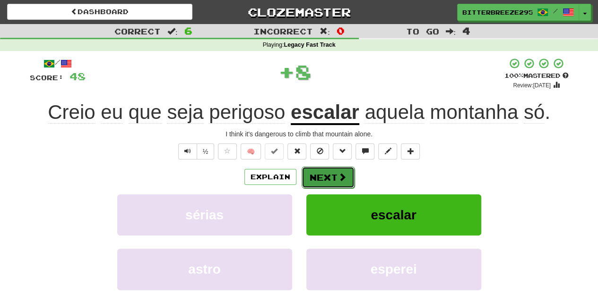
click at [322, 178] on button "Next" at bounding box center [327, 178] width 53 height 22
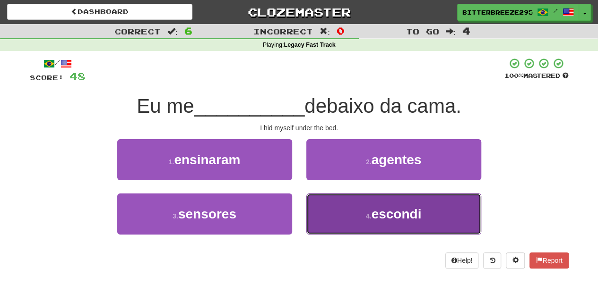
click at [334, 198] on button "4 . escondi" at bounding box center [393, 214] width 175 height 41
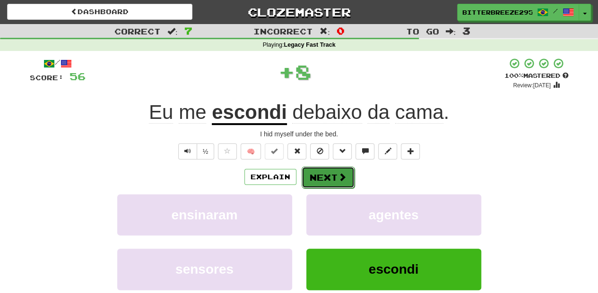
click at [327, 175] on button "Next" at bounding box center [327, 178] width 53 height 22
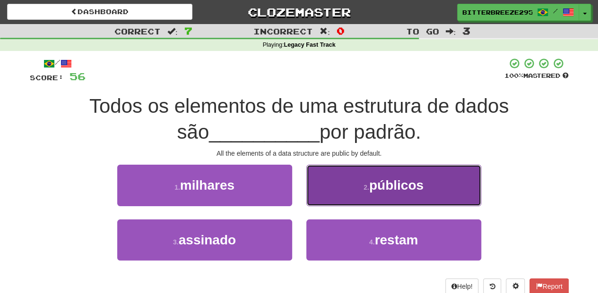
click at [336, 196] on button "2 . públicos" at bounding box center [393, 185] width 175 height 41
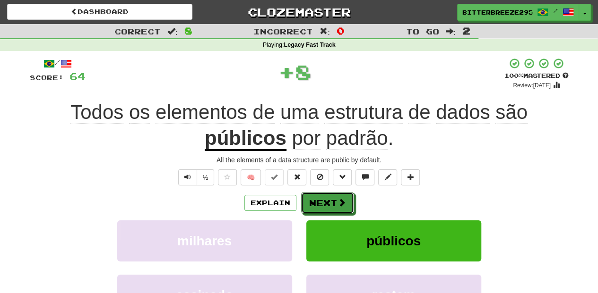
click at [337, 196] on button "Next" at bounding box center [327, 203] width 53 height 22
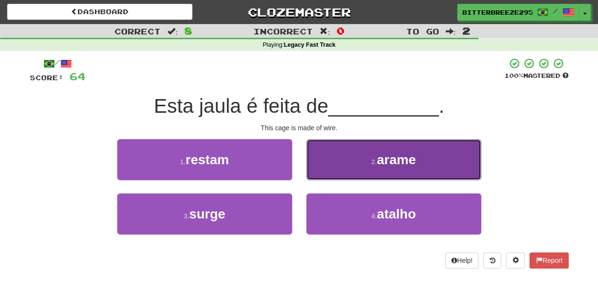
click at [340, 170] on button "2 . arame" at bounding box center [393, 159] width 175 height 41
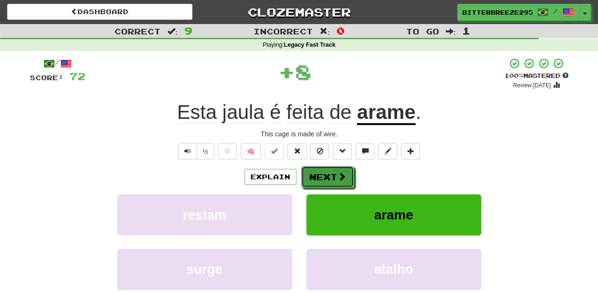
click at [338, 173] on span at bounding box center [341, 176] width 9 height 9
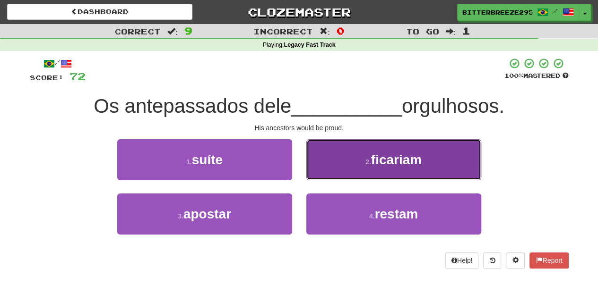
click at [335, 167] on button "2 . ficariam" at bounding box center [393, 159] width 175 height 41
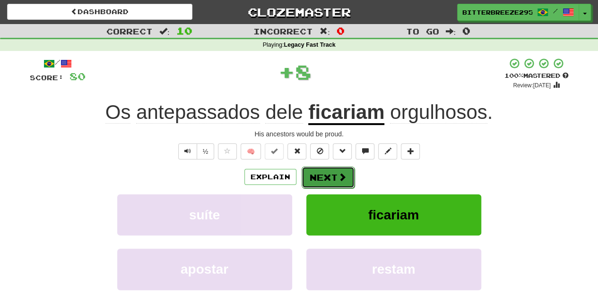
click at [333, 169] on button "Next" at bounding box center [327, 178] width 53 height 22
